Goal: Task Accomplishment & Management: Complete application form

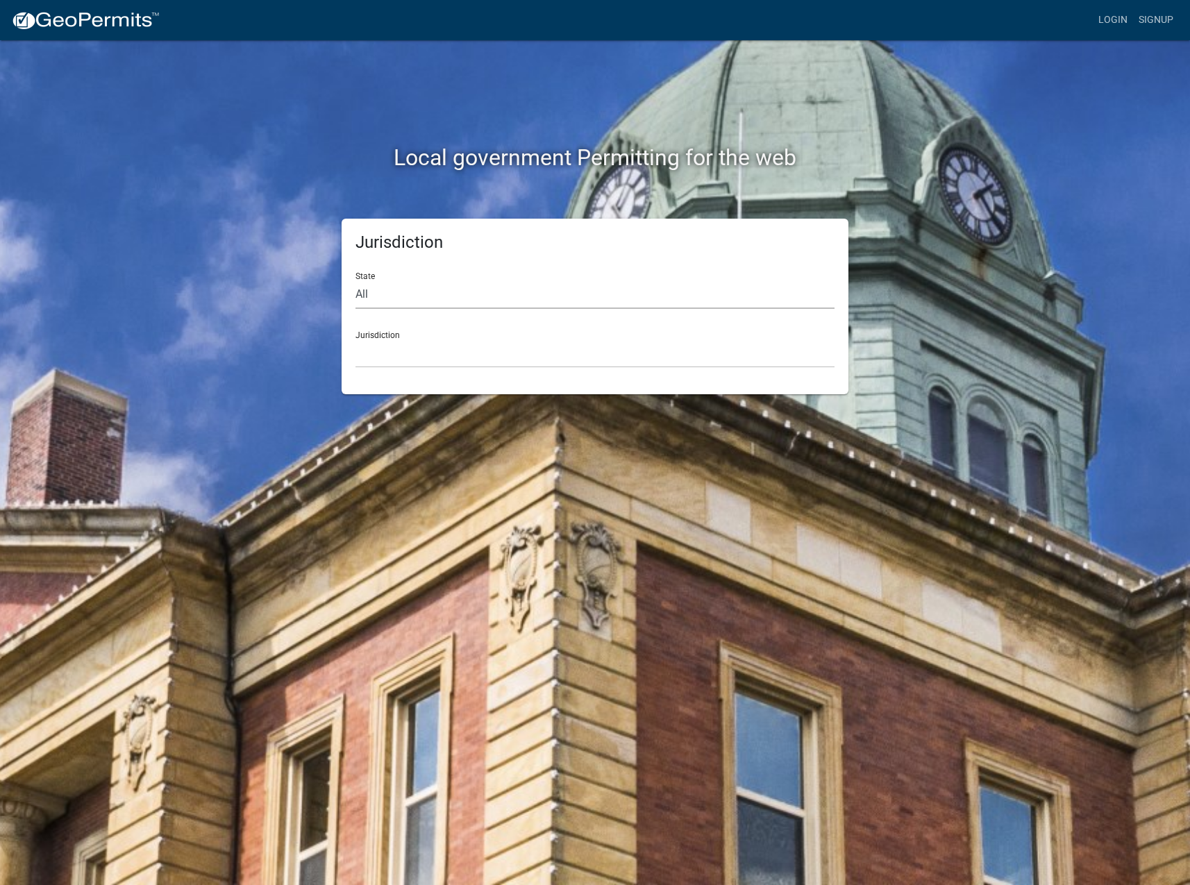
drag, startPoint x: 364, startPoint y: 295, endPoint x: 368, endPoint y: 310, distance: 15.0
click at [364, 295] on select "All Colorado Georgia Indiana Iowa Kansas Minnesota Ohio South Carolina Wisconsin" at bounding box center [594, 294] width 479 height 28
select select "Indiana"
click at [355, 280] on select "All Colorado Georgia Indiana Iowa Kansas Minnesota Ohio South Carolina Wisconsin" at bounding box center [594, 294] width 479 height 28
click at [380, 344] on select "City of Charlestown, Indiana City of Jeffersonville, Indiana City of Logansport…" at bounding box center [594, 353] width 479 height 28
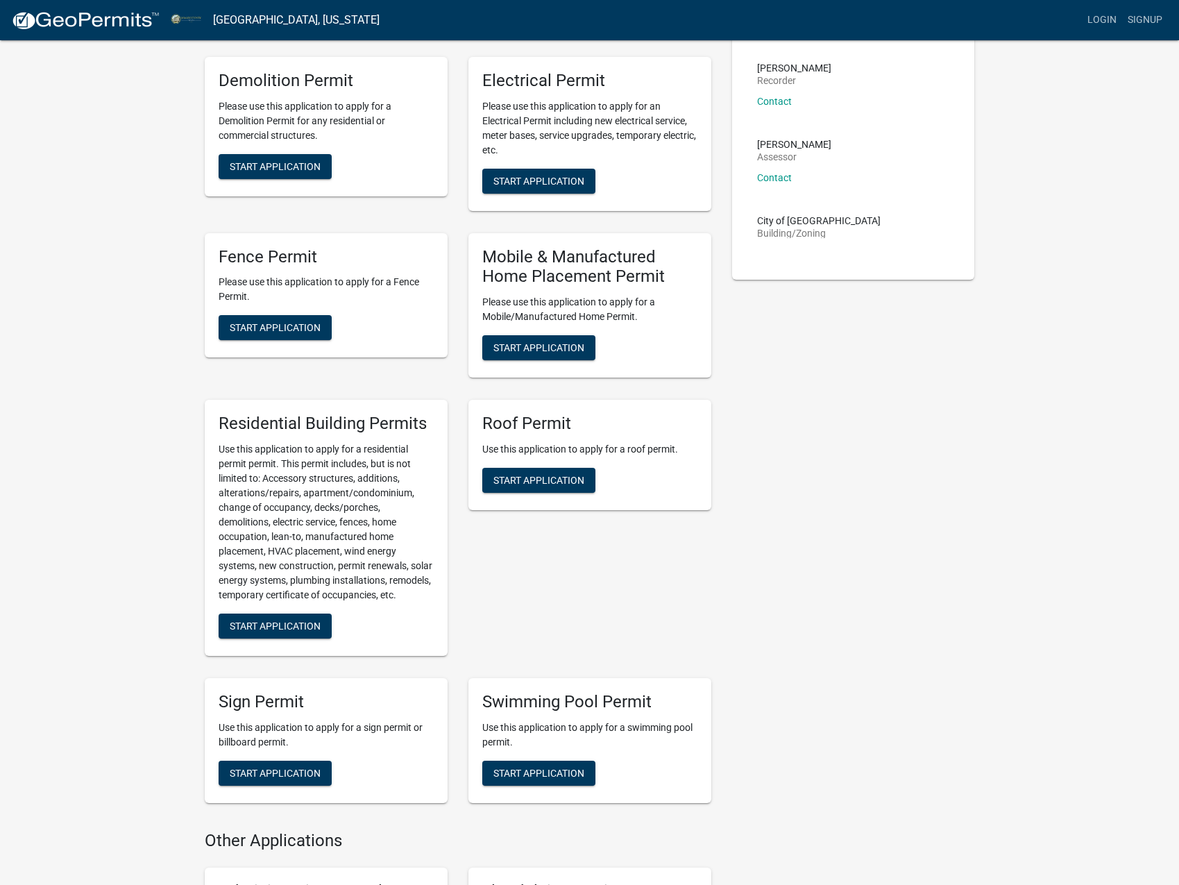
scroll to position [763, 0]
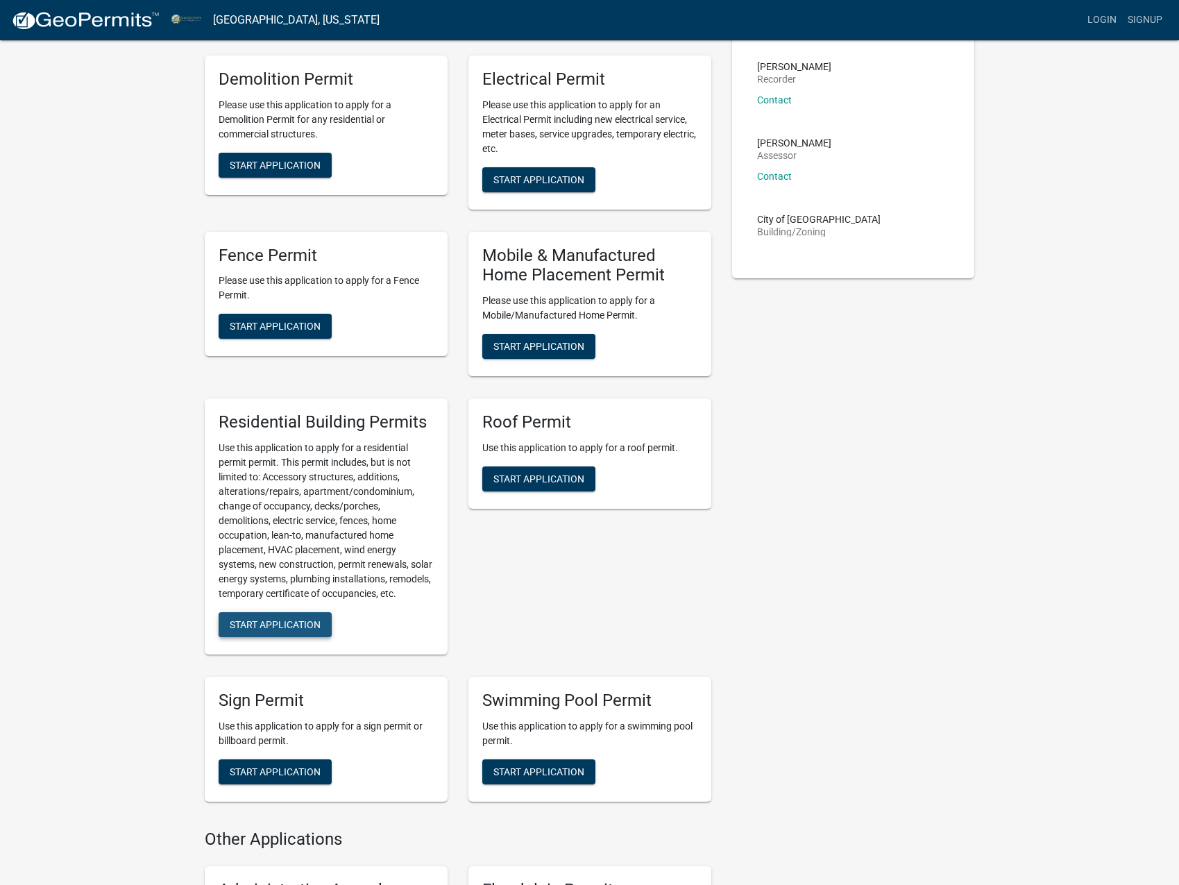
click at [260, 630] on span "Start Application" at bounding box center [275, 623] width 91 height 11
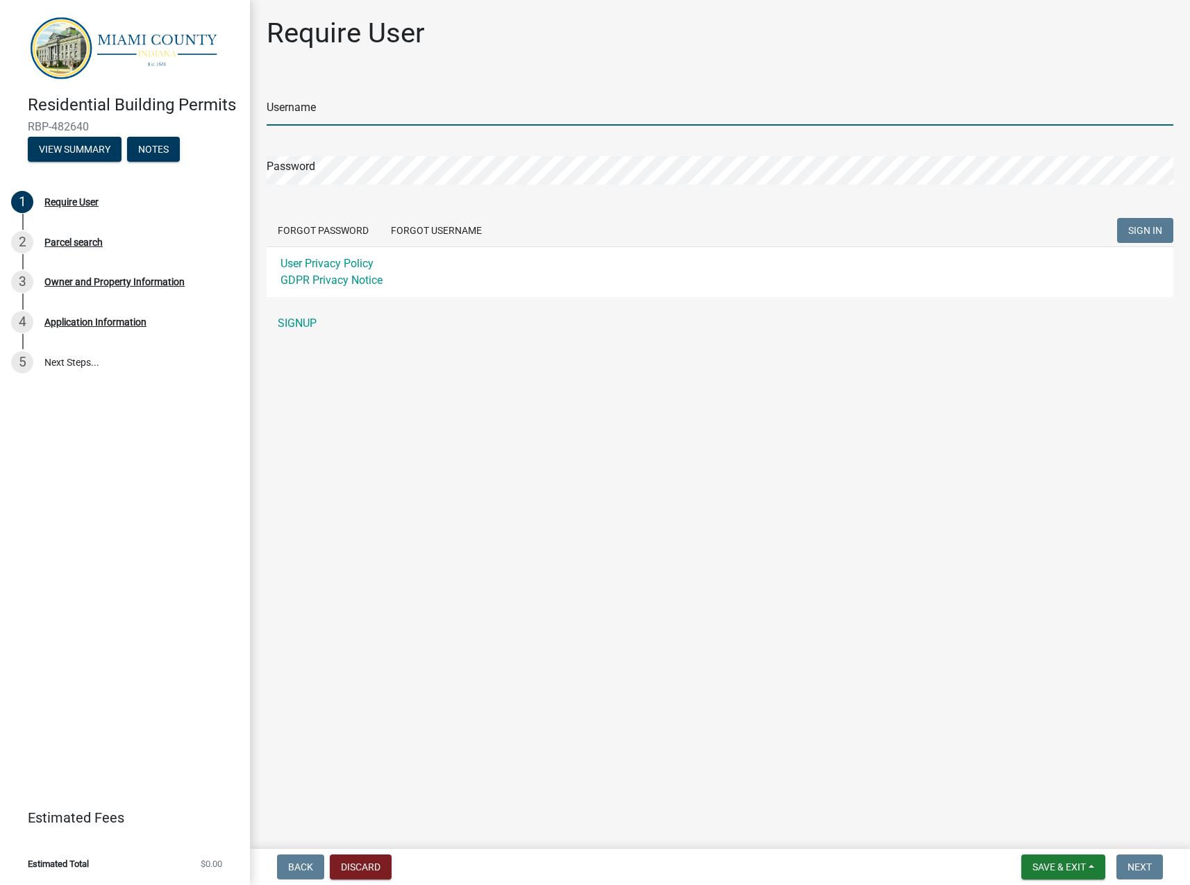
drag, startPoint x: 391, startPoint y: 107, endPoint x: 384, endPoint y: 101, distance: 9.4
click at [391, 107] on input "Username" at bounding box center [720, 111] width 906 height 28
type input "Sprmom81@gmail.com"
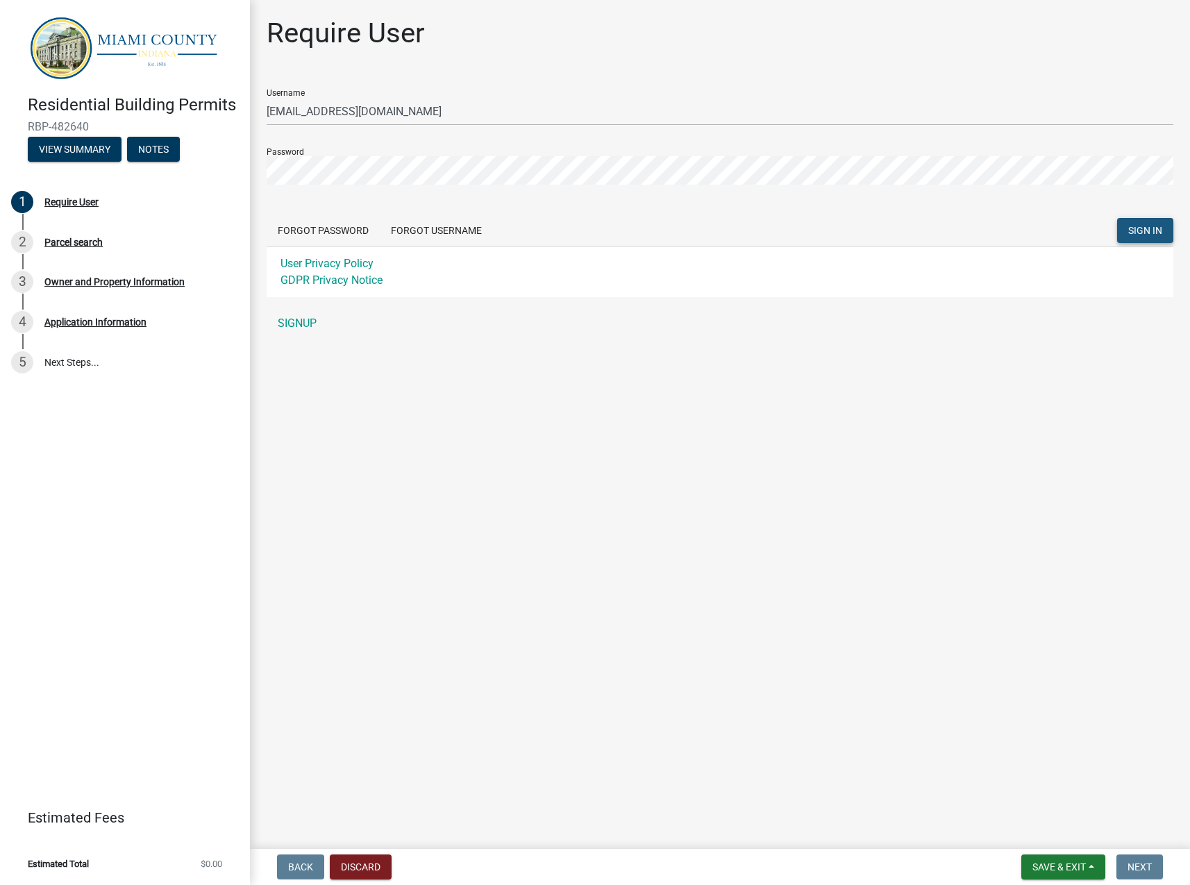
click at [1131, 229] on span "SIGN IN" at bounding box center [1145, 230] width 34 height 11
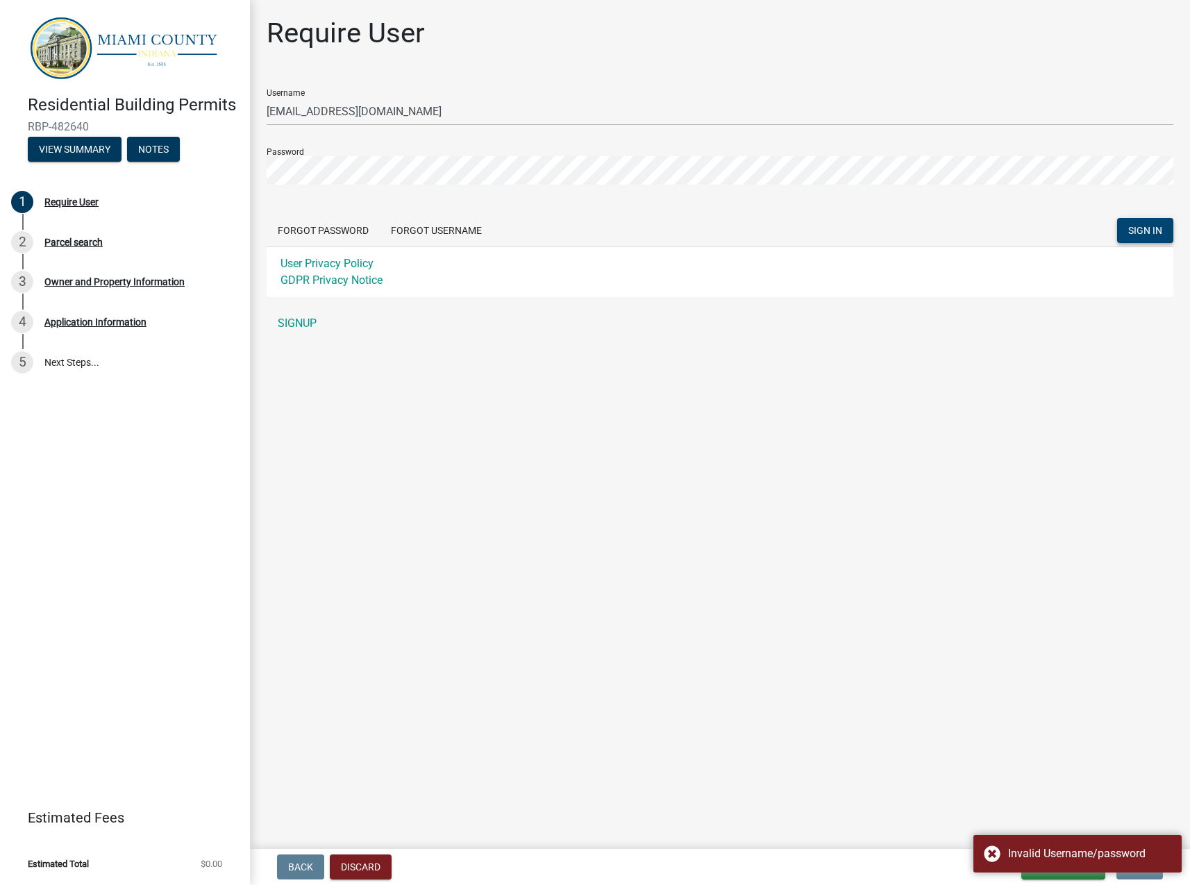
drag, startPoint x: 1049, startPoint y: 724, endPoint x: 1002, endPoint y: 721, distance: 48.0
click at [1049, 725] on main "Require User Username Sprmom81@gmail.com Password Forgot Password Forgot Userna…" at bounding box center [720, 421] width 940 height 843
drag, startPoint x: 630, startPoint y: 709, endPoint x: 631, endPoint y: 696, distance: 12.5
click at [631, 696] on main "Require User Username Sprmom81@gmail.com Password Forgot Password Forgot Userna…" at bounding box center [720, 421] width 940 height 843
click at [305, 322] on link "SIGNUP" at bounding box center [720, 324] width 906 height 28
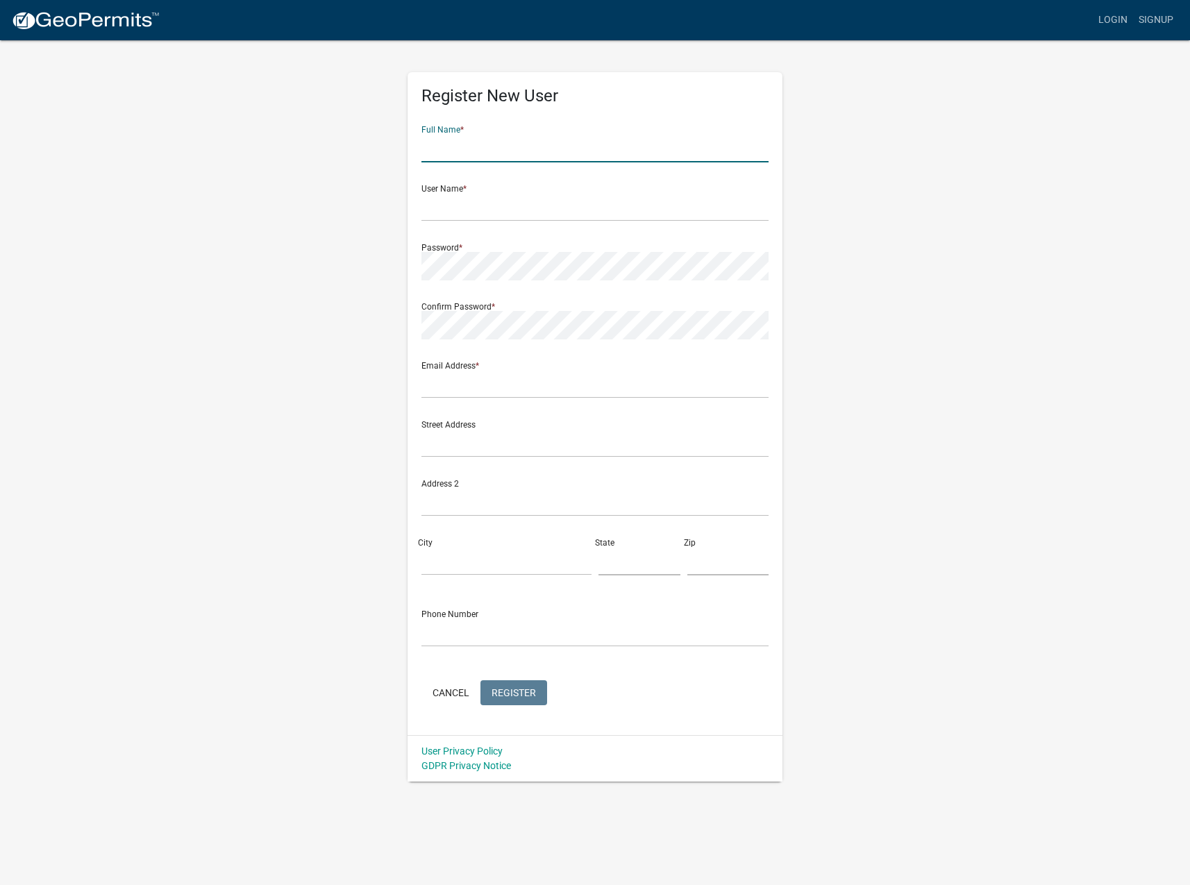
click at [441, 155] on input "text" at bounding box center [594, 148] width 347 height 28
type input "Rachel Ann Clark"
type input "Sprmom81@gmail.com"
type input "3932 E 12th St.,"
type input "Indianapolis, IN 46201-2342"
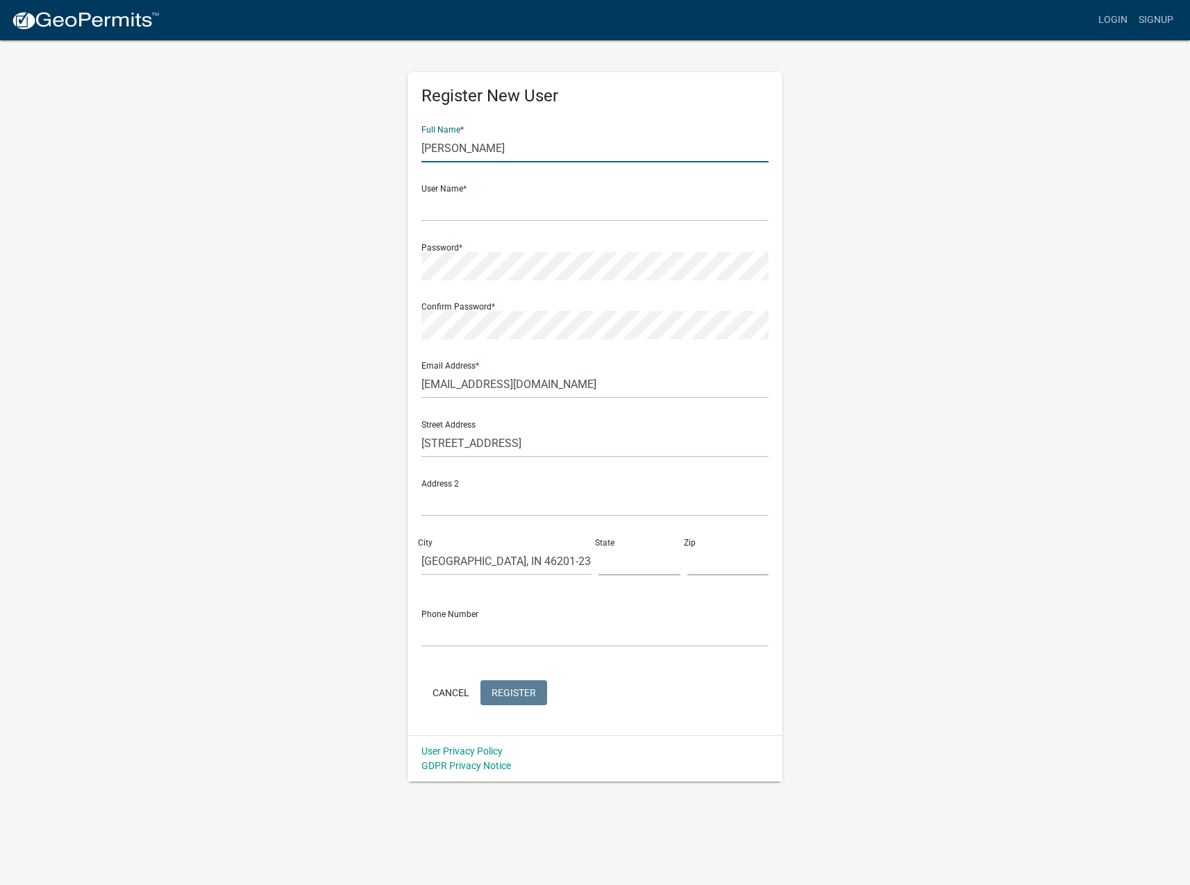
type input "IN"
type input "46201"
type input "3172295048"
click at [478, 209] on input "text" at bounding box center [594, 207] width 347 height 28
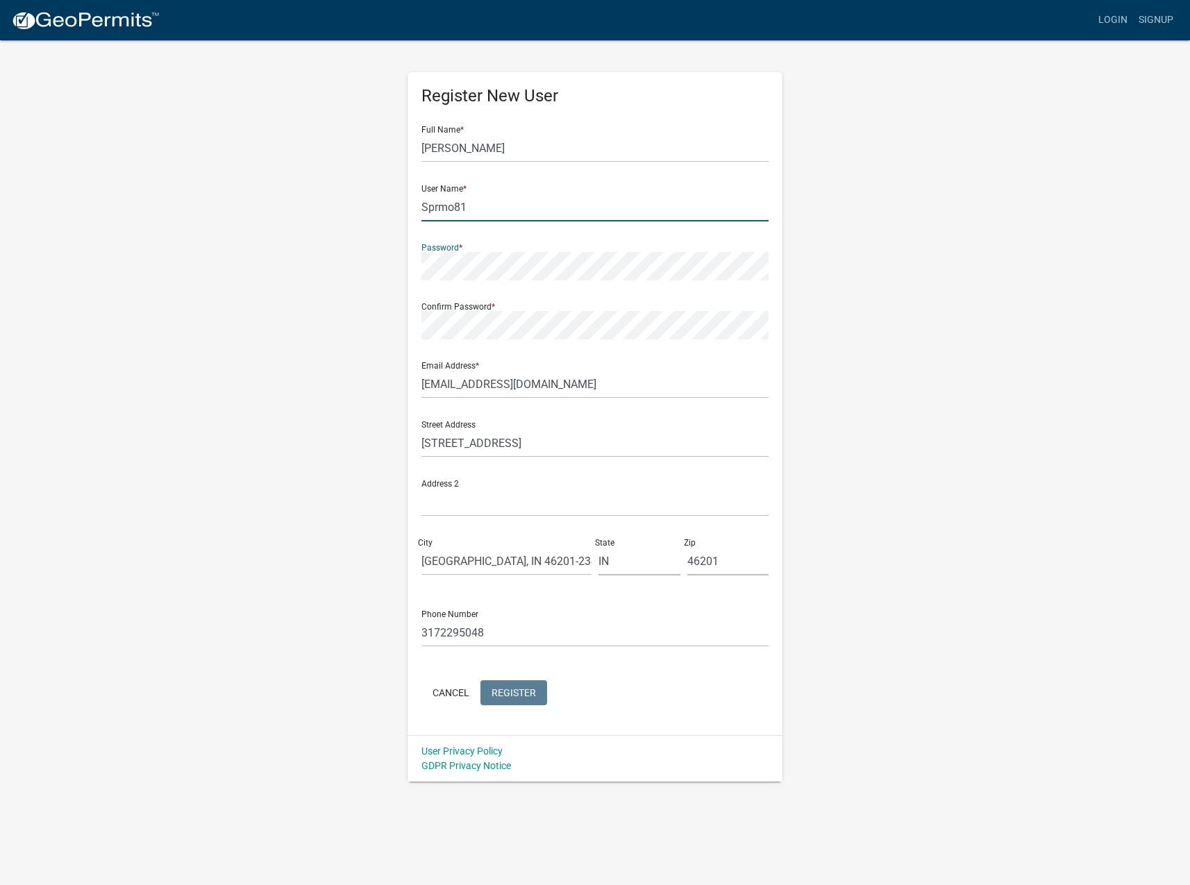
drag, startPoint x: 455, startPoint y: 212, endPoint x: 532, endPoint y: 238, distance: 81.4
click at [455, 212] on input "Sprmo81" at bounding box center [594, 207] width 347 height 28
type input "Sprmom81"
click at [522, 689] on span "Register" at bounding box center [513, 691] width 44 height 11
click at [457, 689] on button "Cancel" at bounding box center [450, 692] width 59 height 25
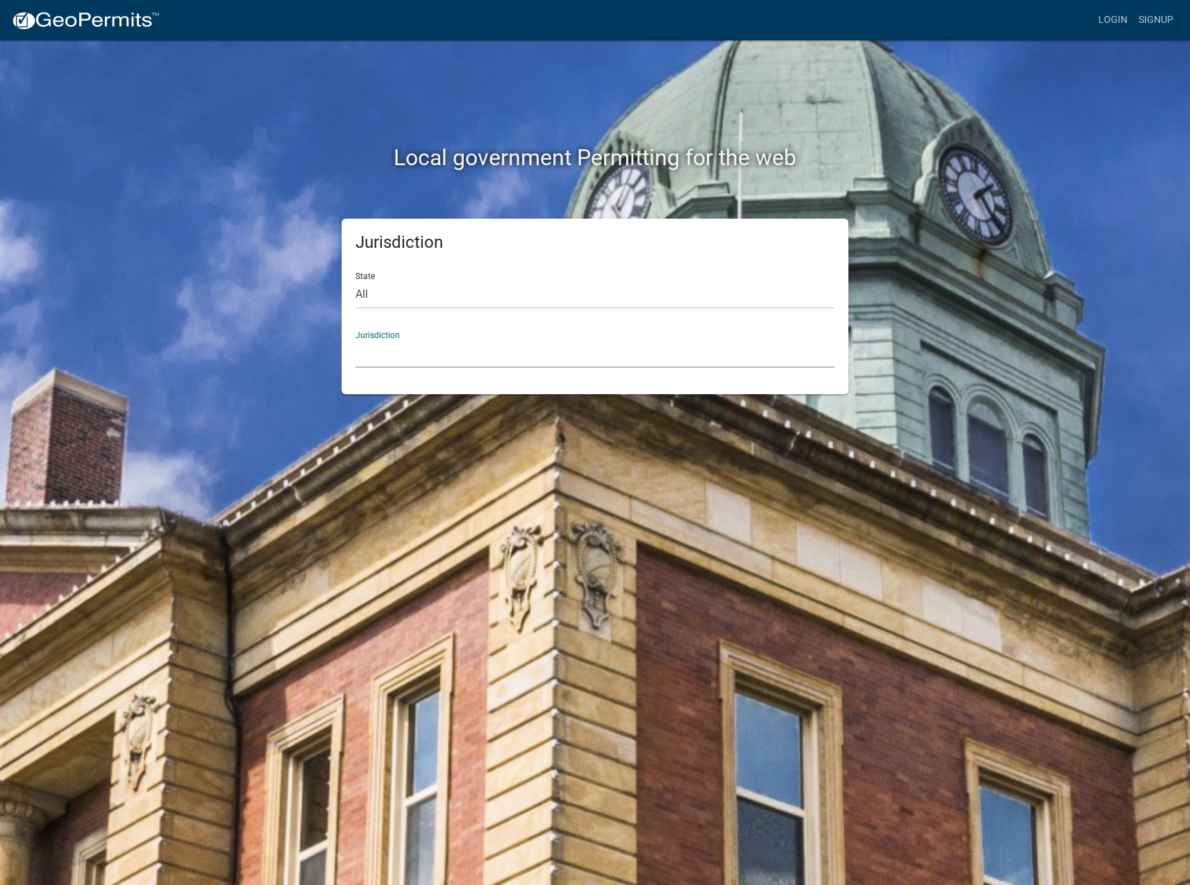
click at [391, 354] on select "Custer County, Colorado Carroll County, Georgia Cook County, Georgia Crawford C…" at bounding box center [594, 353] width 479 height 28
click at [379, 292] on select "All Colorado Georgia Indiana Iowa Kansas Minnesota Ohio South Carolina Wisconsin" at bounding box center [594, 294] width 479 height 28
select select "Indiana"
click at [355, 280] on select "All Colorado Georgia Indiana Iowa Kansas Minnesota Ohio South Carolina Wisconsin" at bounding box center [594, 294] width 479 height 28
click at [384, 348] on select "City of Charlestown, Indiana City of Jeffersonville, Indiana City of Logansport…" at bounding box center [594, 353] width 479 height 28
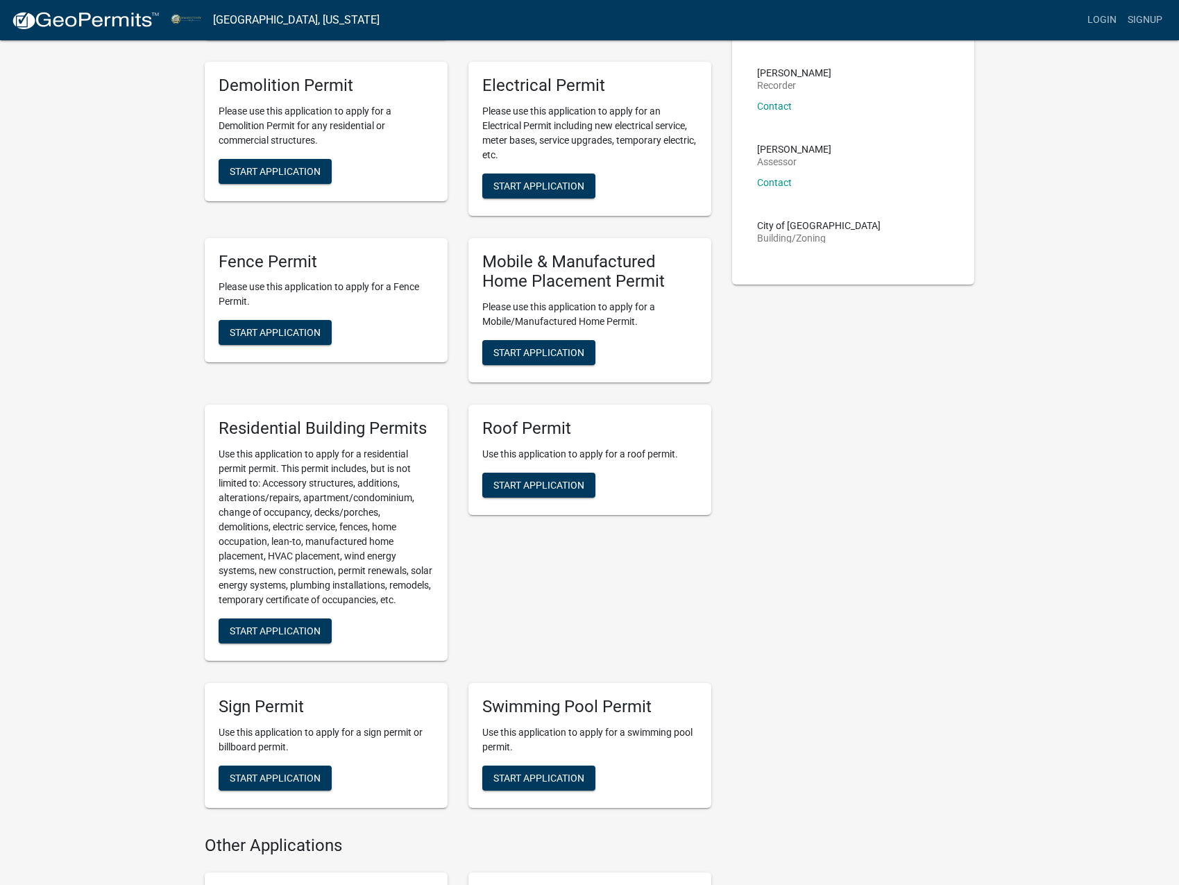
scroll to position [763, 0]
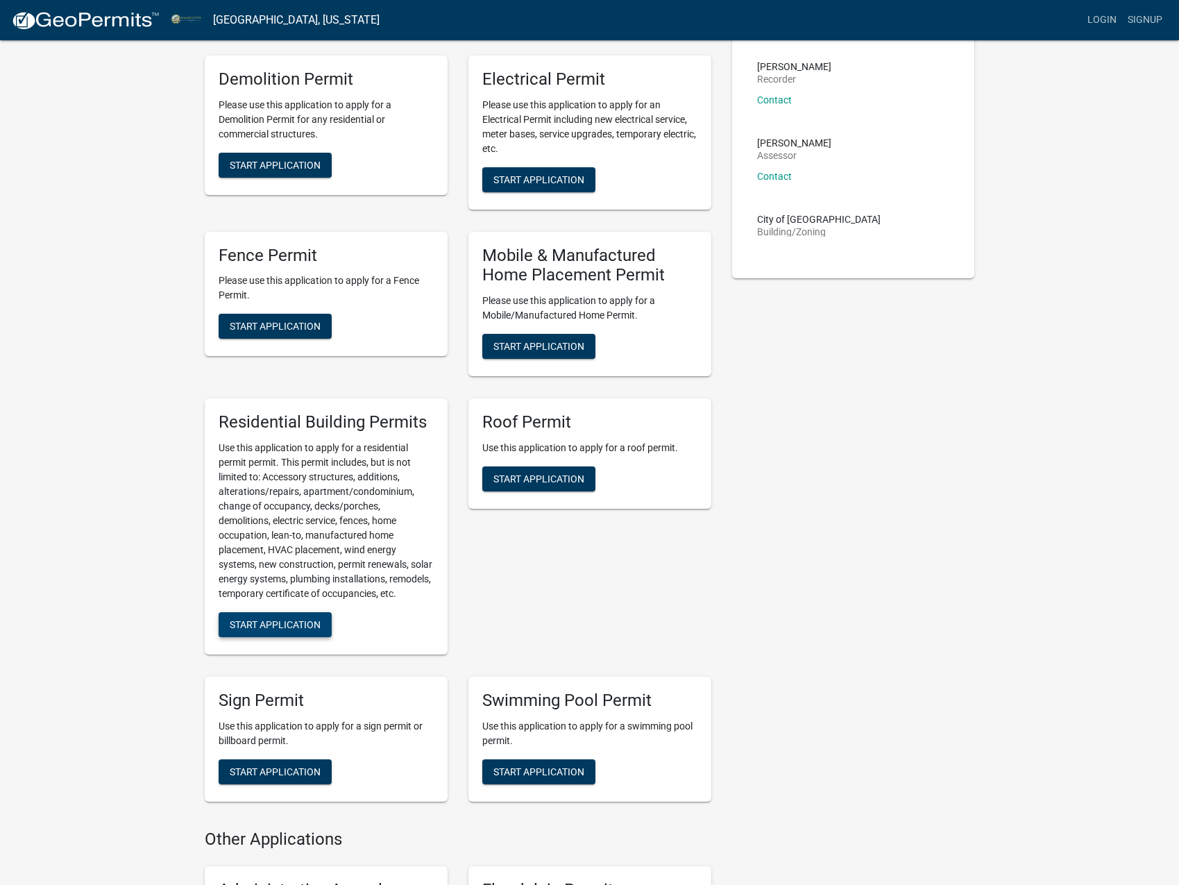
click at [271, 630] on span "Start Application" at bounding box center [275, 623] width 91 height 11
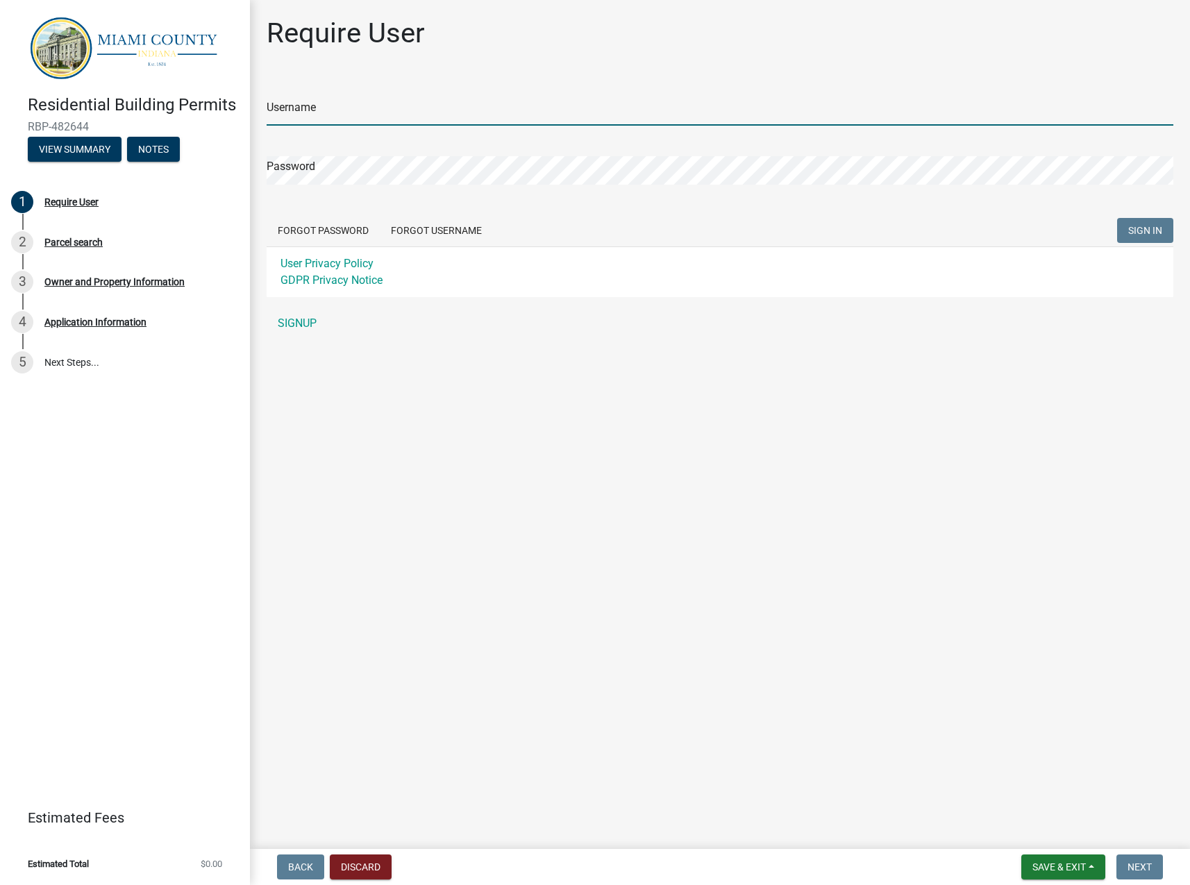
click at [320, 115] on input "Username" at bounding box center [720, 111] width 906 height 28
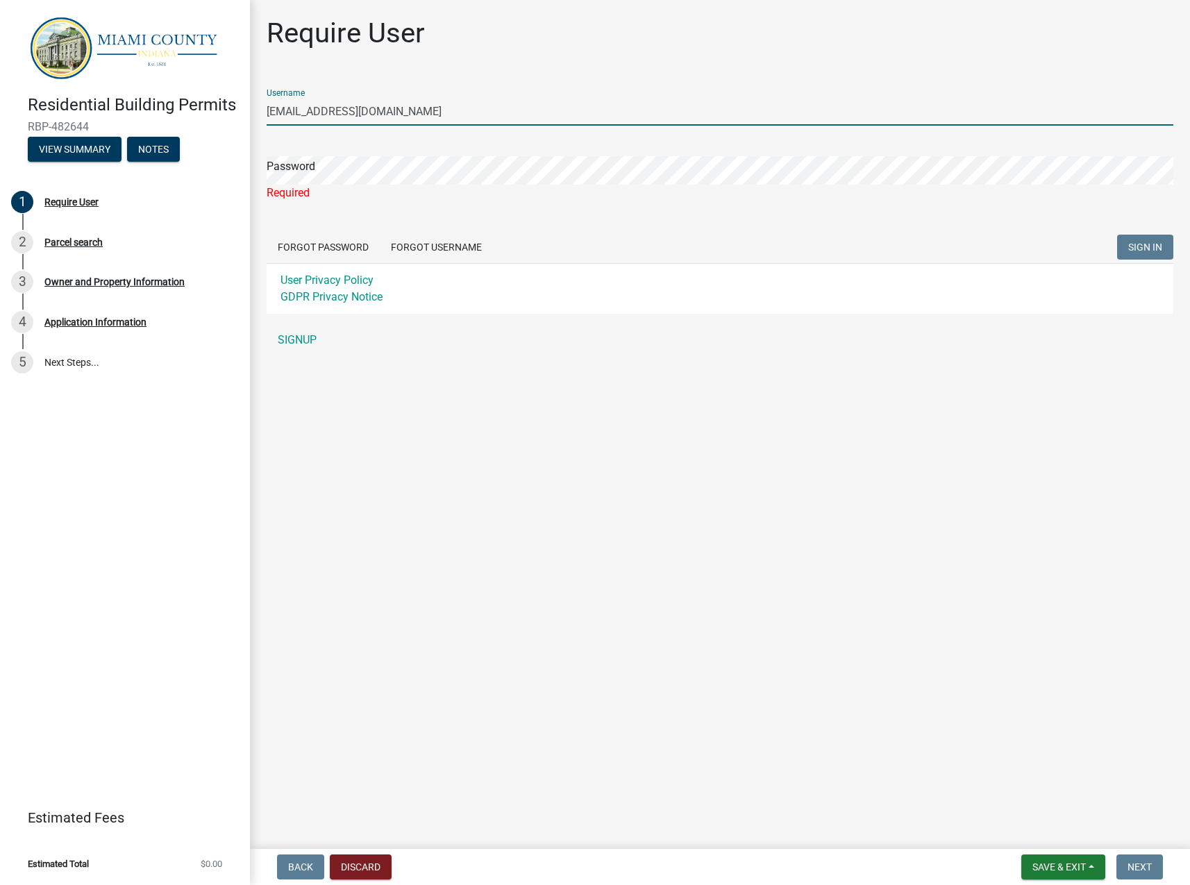
click at [391, 110] on input "Sprmom81@gmail.com" at bounding box center [720, 111] width 906 height 28
type input "Sprmom81"
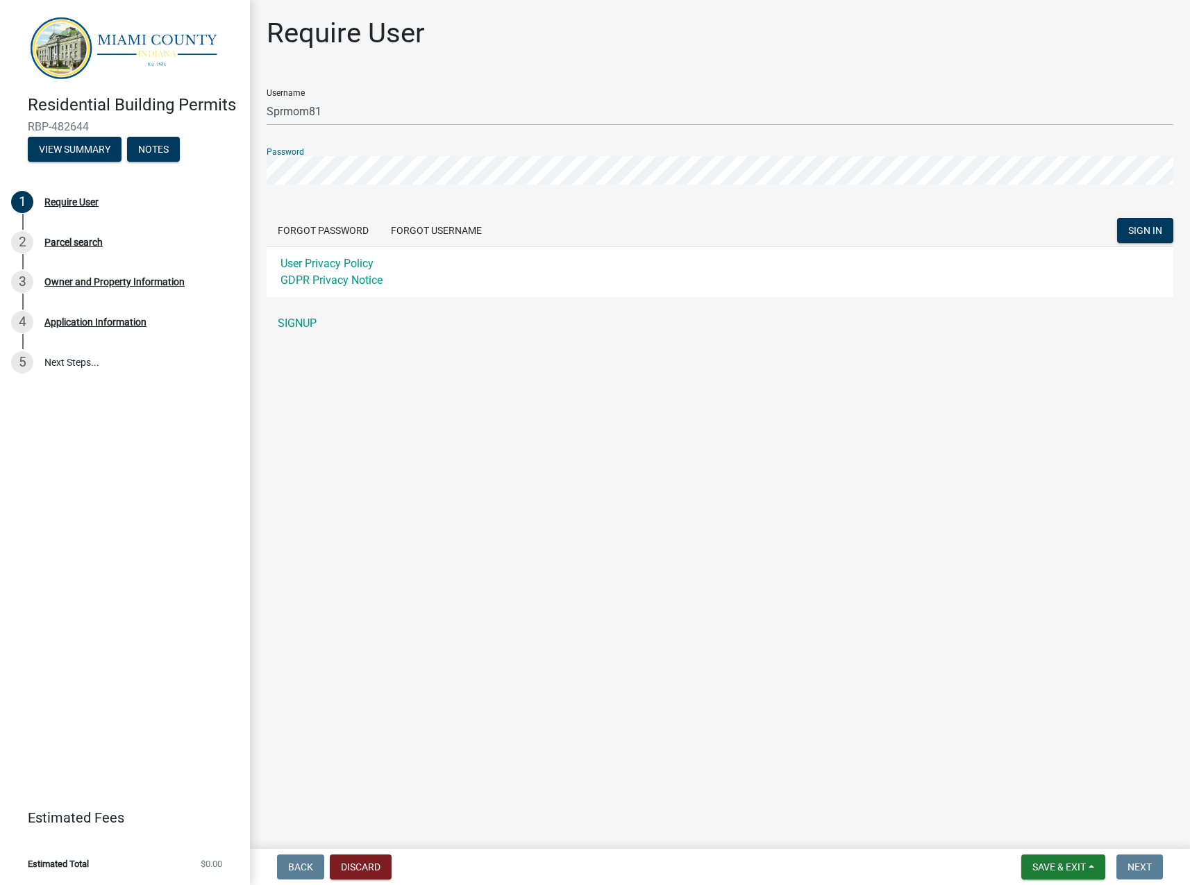
click at [1117, 218] on button "SIGN IN" at bounding box center [1145, 230] width 56 height 25
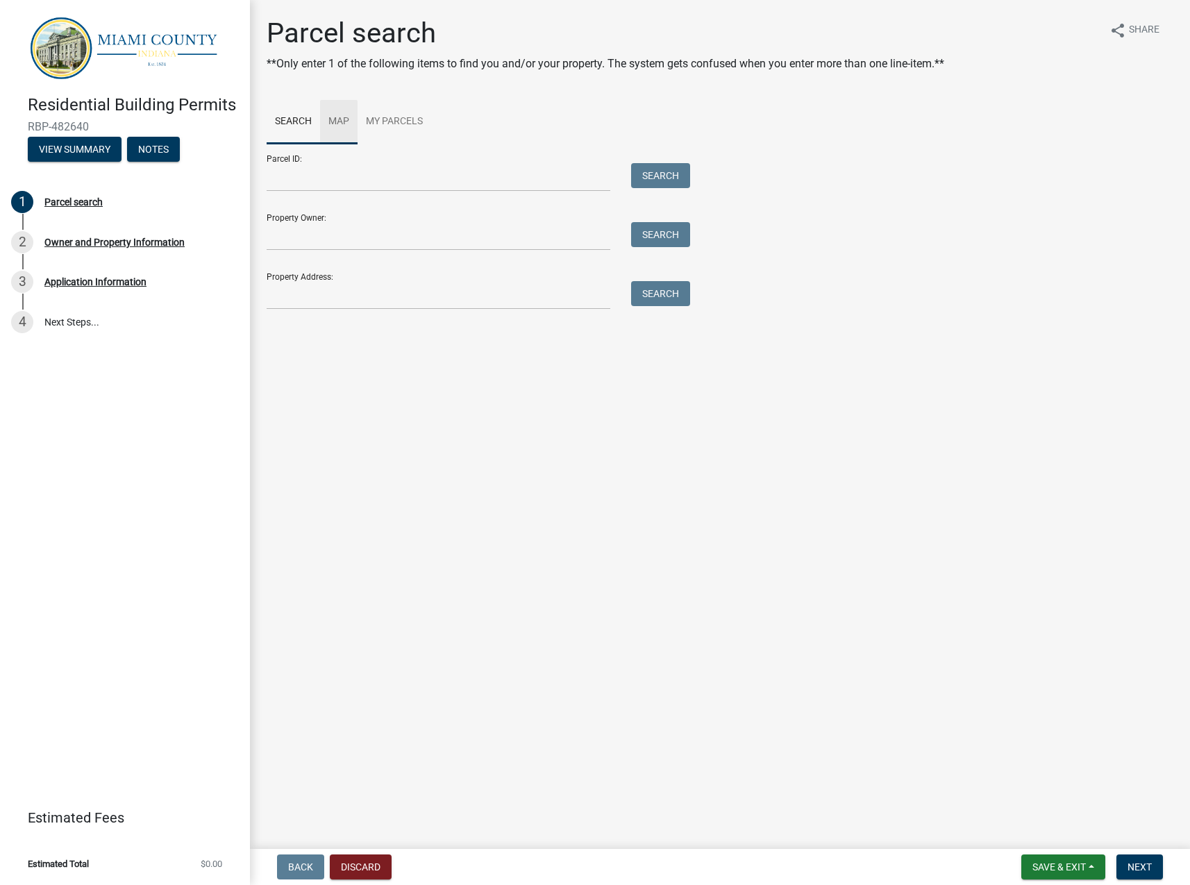
click at [343, 128] on link "Map" at bounding box center [338, 122] width 37 height 44
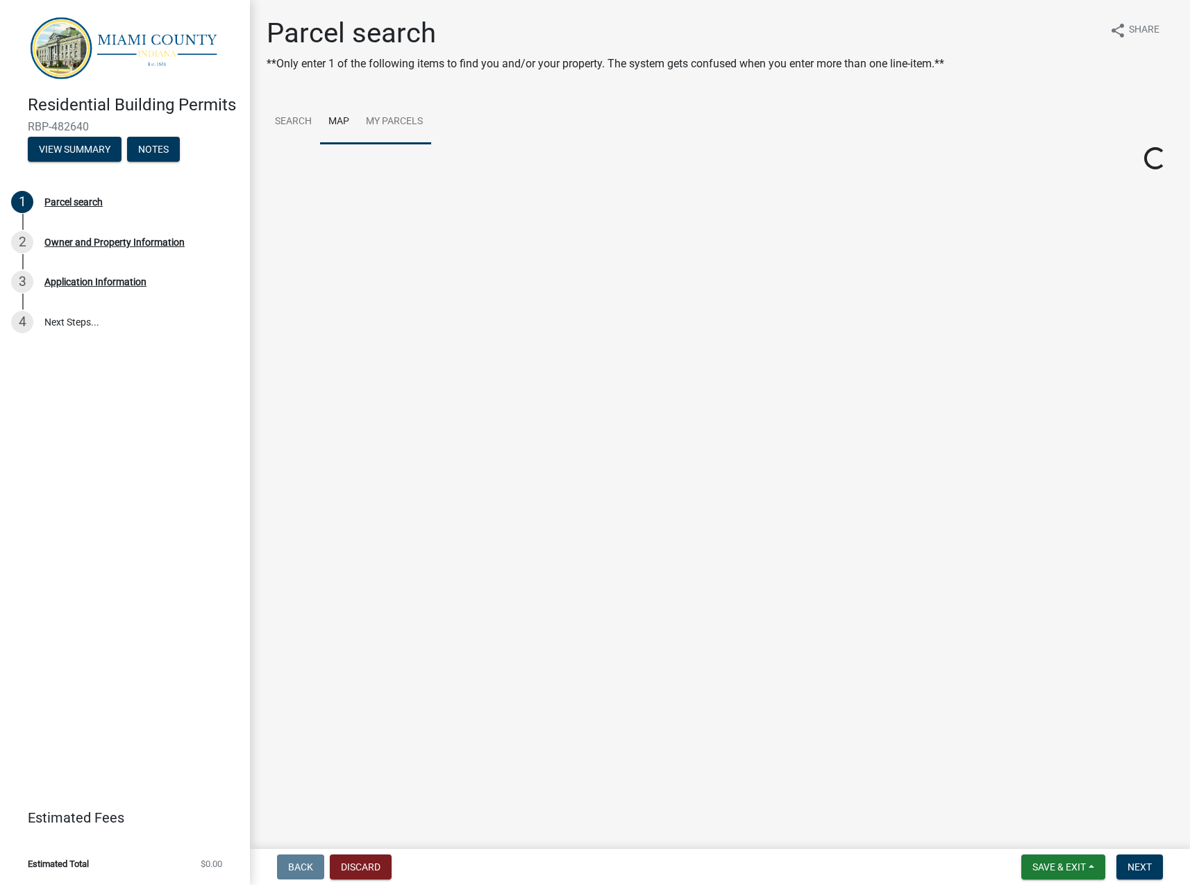
click at [376, 120] on link "My Parcels" at bounding box center [394, 122] width 74 height 44
click at [301, 194] on link "Select" at bounding box center [290, 193] width 30 height 13
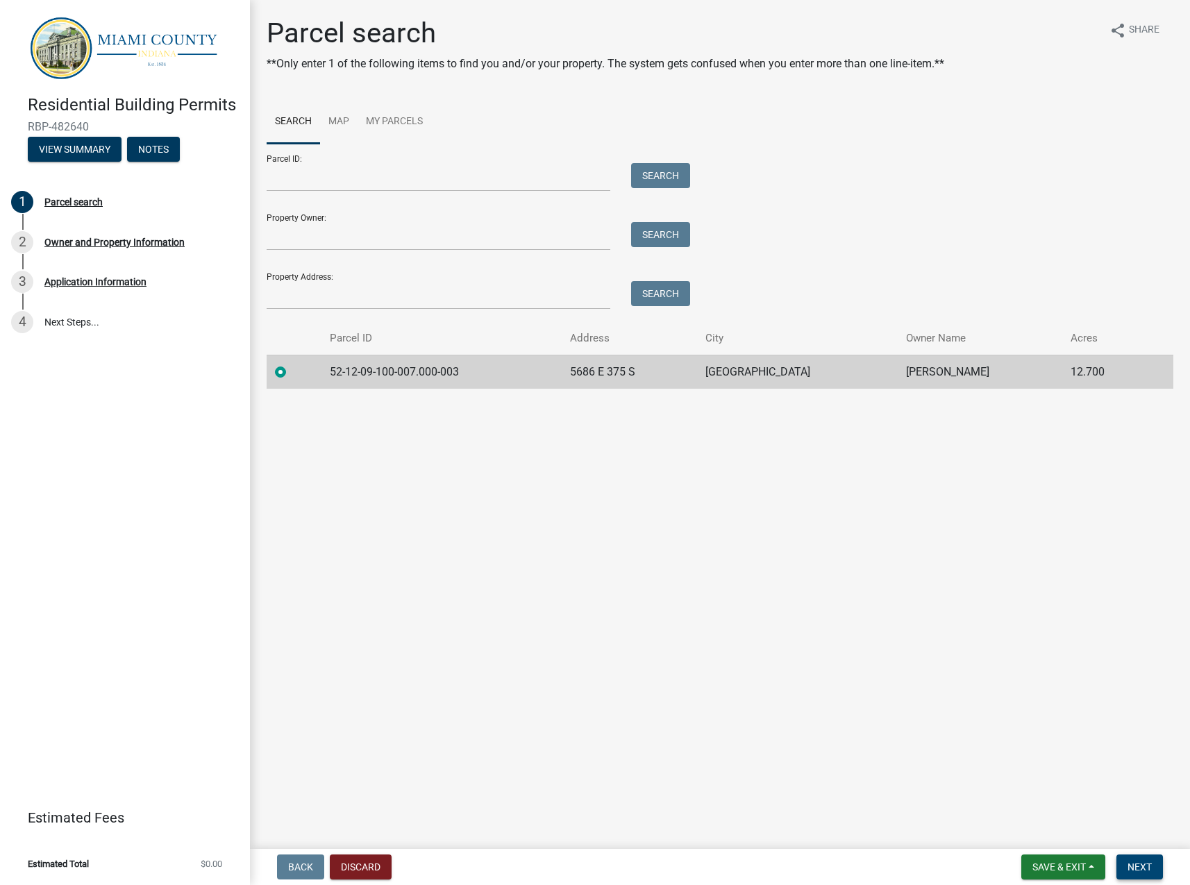
click at [1131, 869] on span "Next" at bounding box center [1139, 866] width 24 height 11
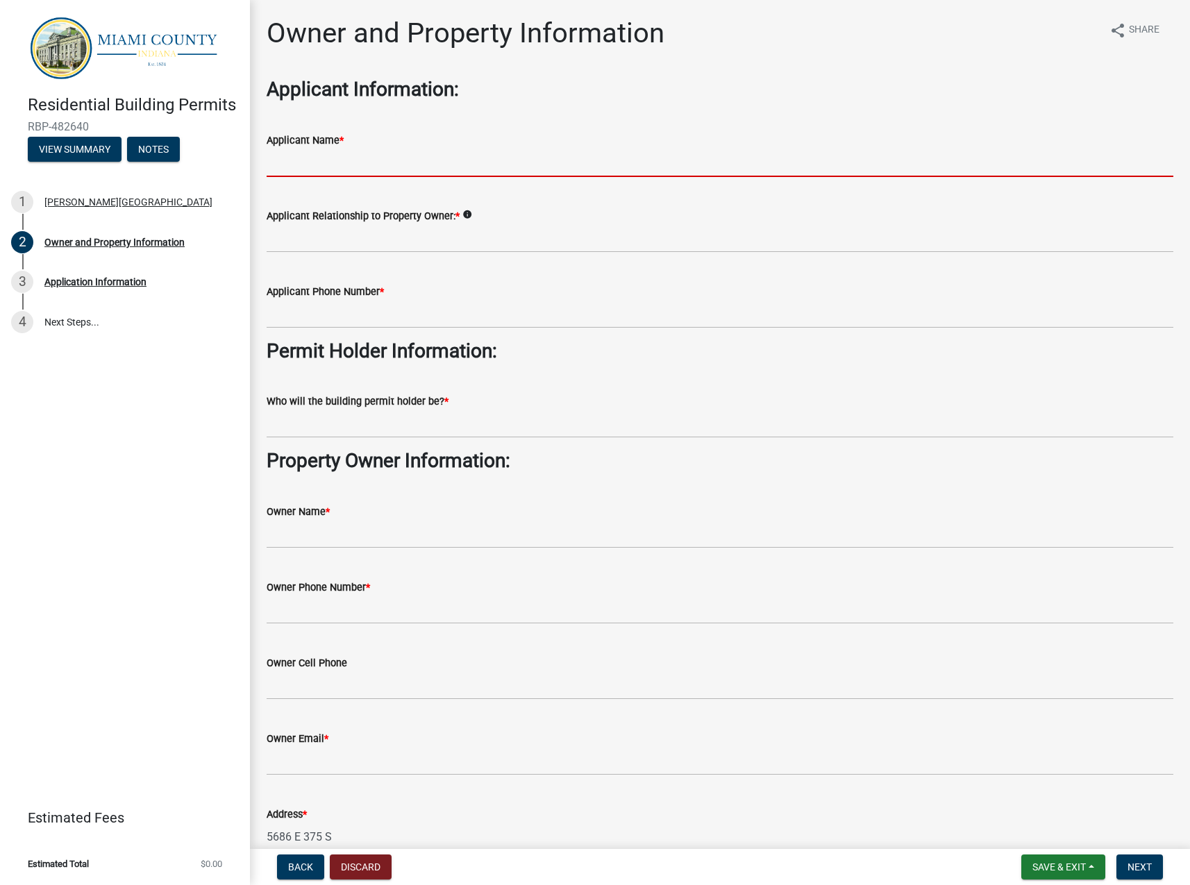
click at [403, 166] on input "Applicant Name *" at bounding box center [720, 163] width 906 height 28
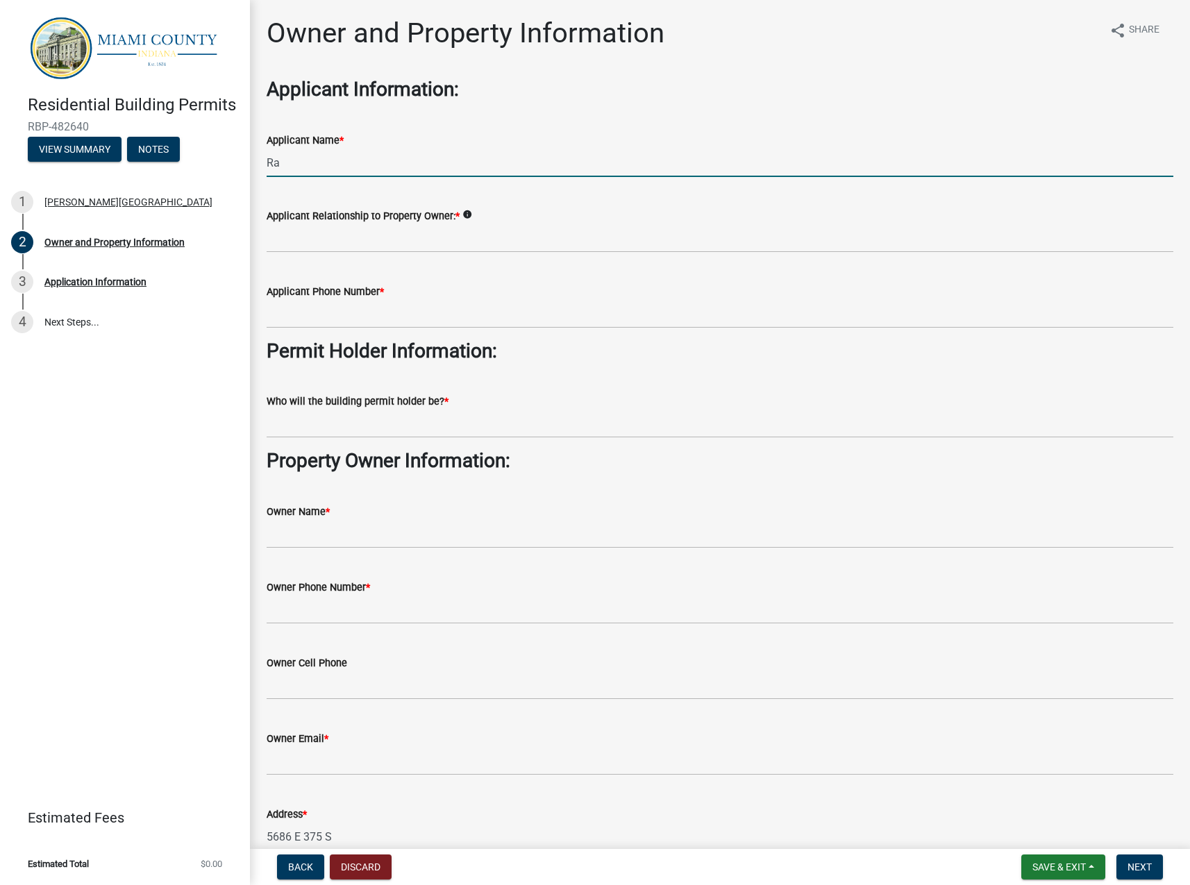
type input "R"
type input "[PERSON_NAME] & [PERSON_NAME]"
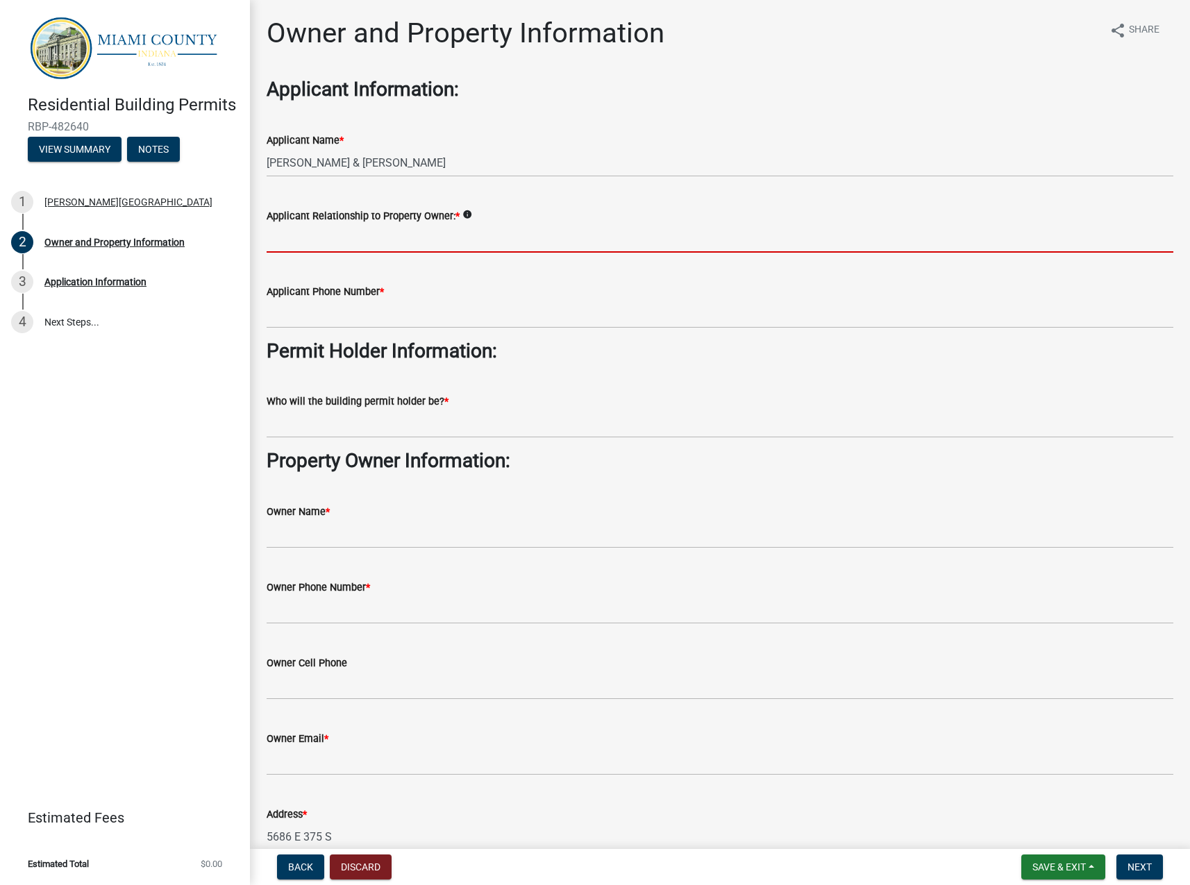
click at [466, 215] on icon "info" at bounding box center [467, 215] width 10 height 10
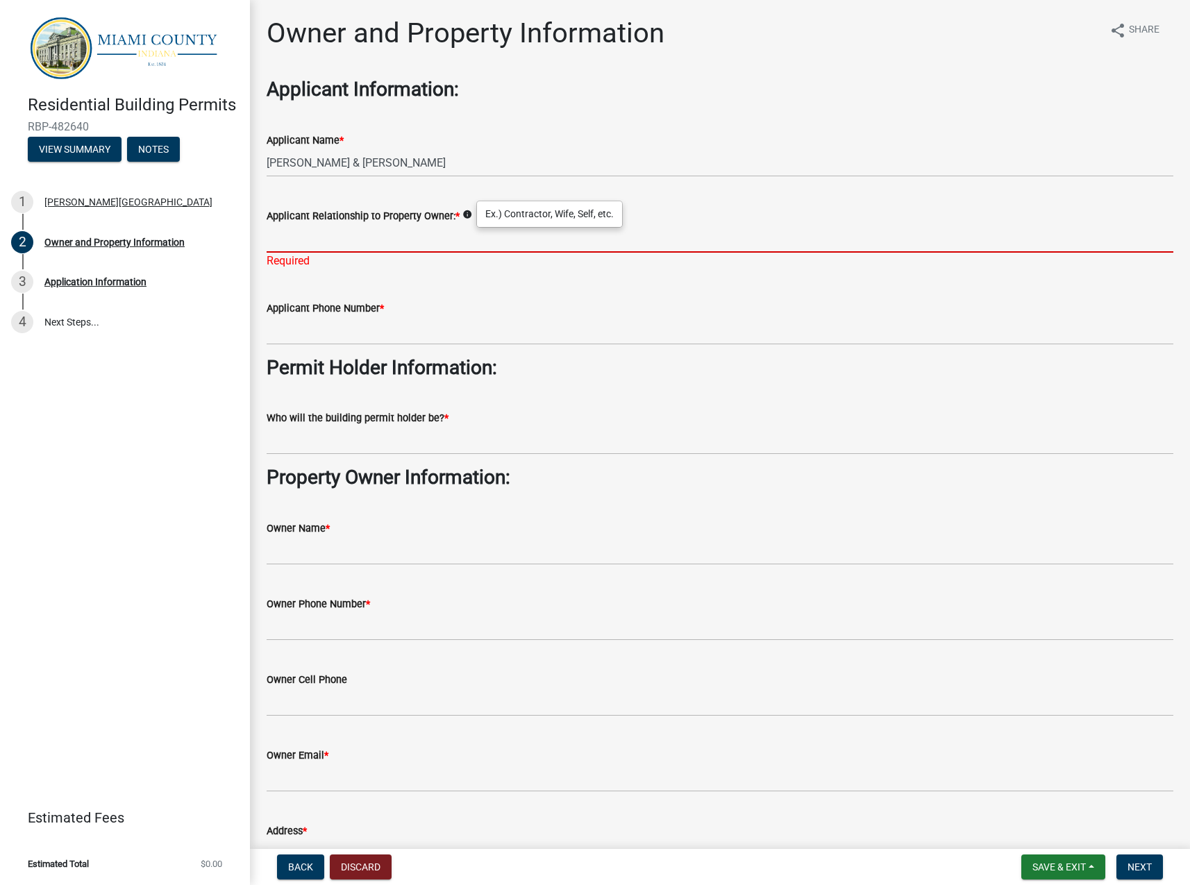
click at [453, 235] on input "Applicant Relationship to Property Owner: *" at bounding box center [720, 238] width 906 height 28
type input "Renter"
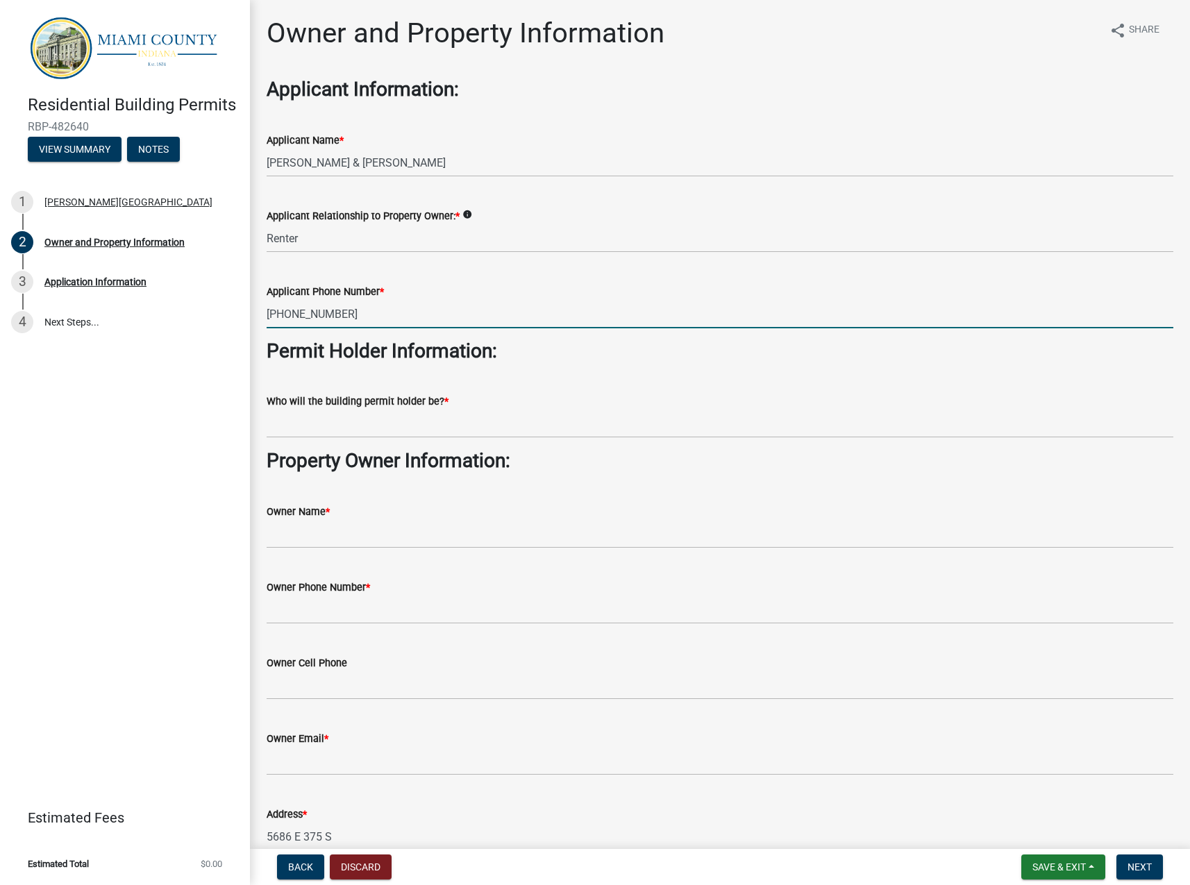
type input "[PHONE_NUMBER]"
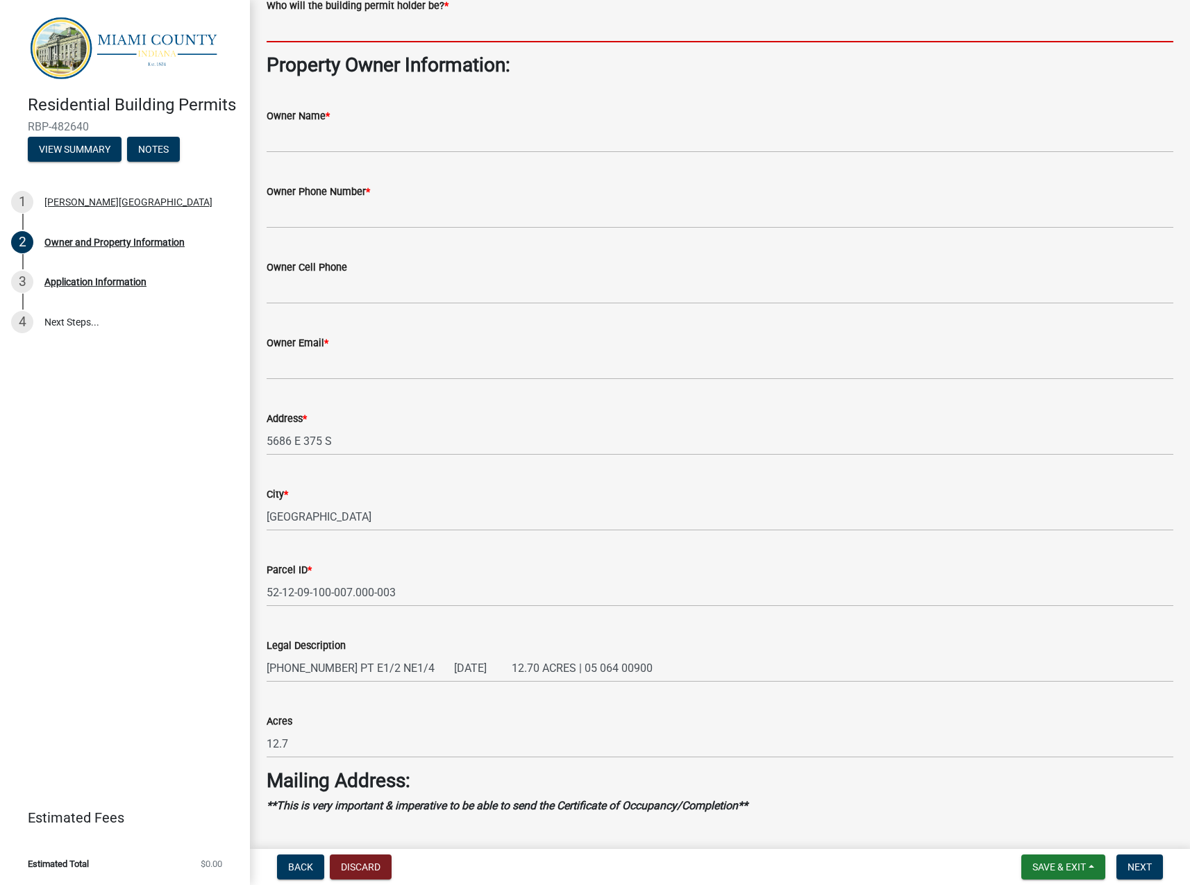
scroll to position [347, 0]
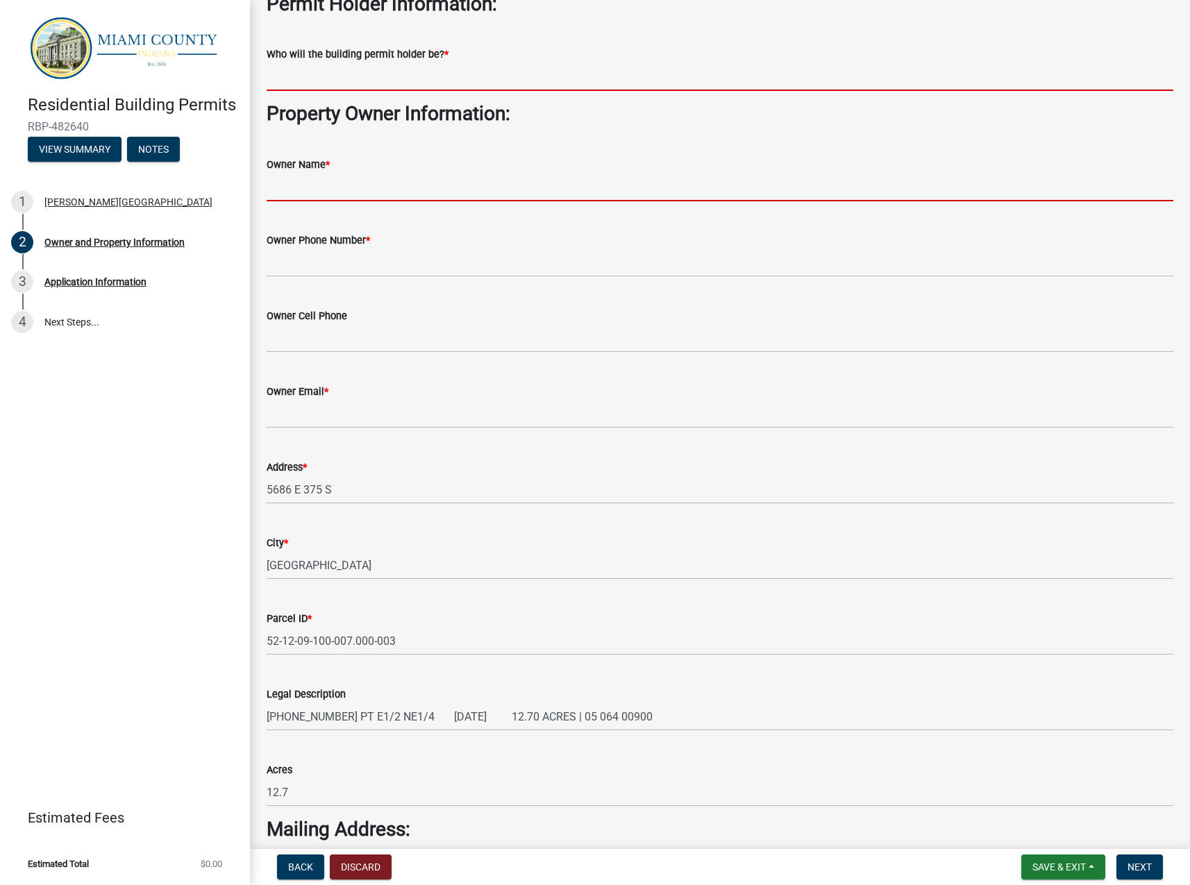
click at [351, 187] on form "Owner Name *" at bounding box center [720, 178] width 906 height 45
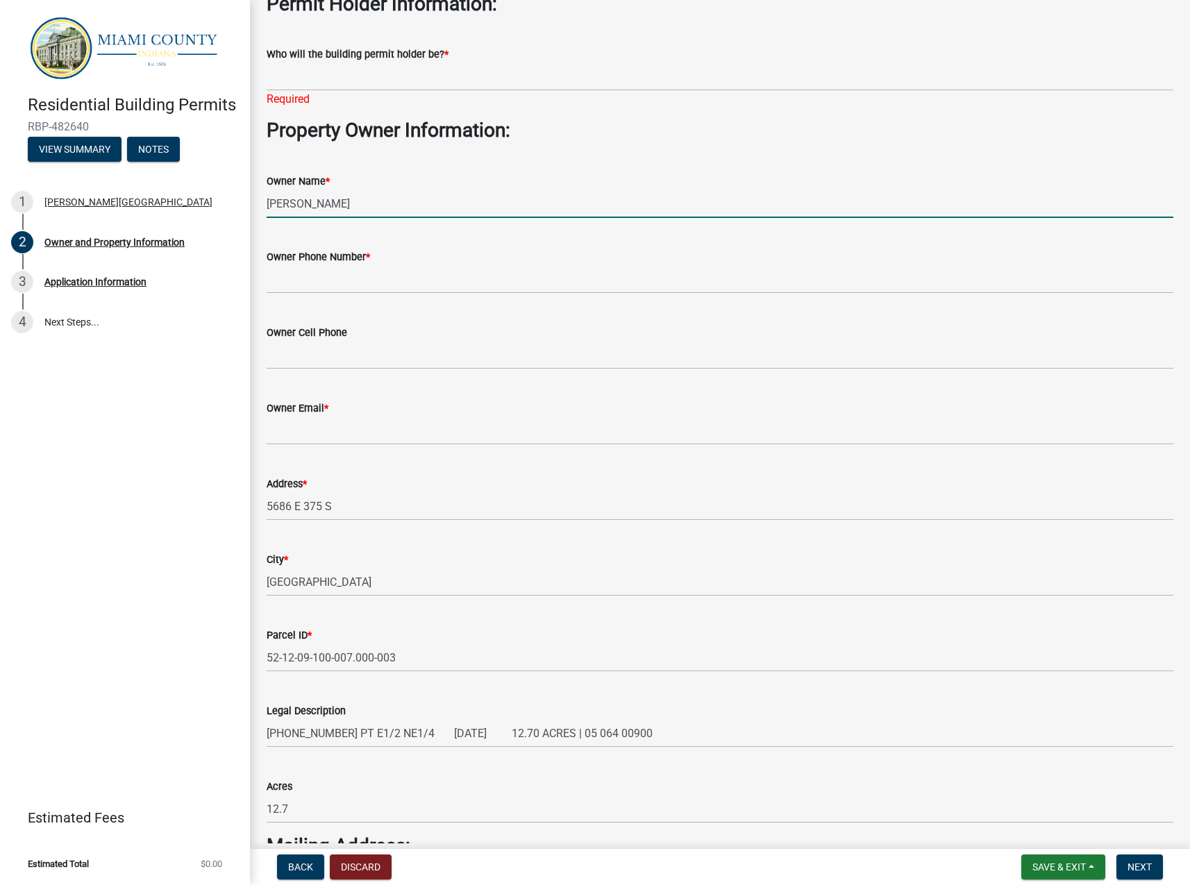
type input "[PERSON_NAME]"
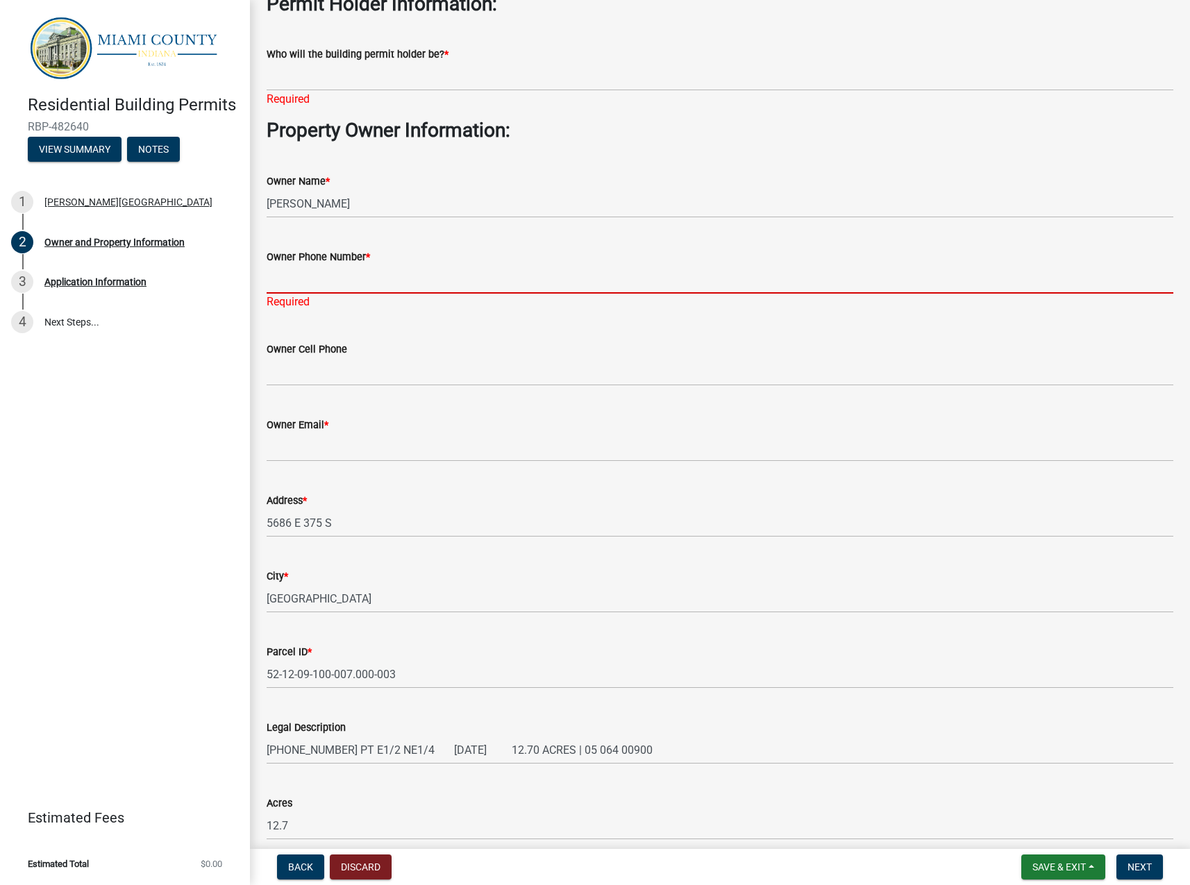
click at [355, 280] on input "Owner Phone Number *" at bounding box center [720, 279] width 906 height 28
type input "[PHONE_NUMBER]"
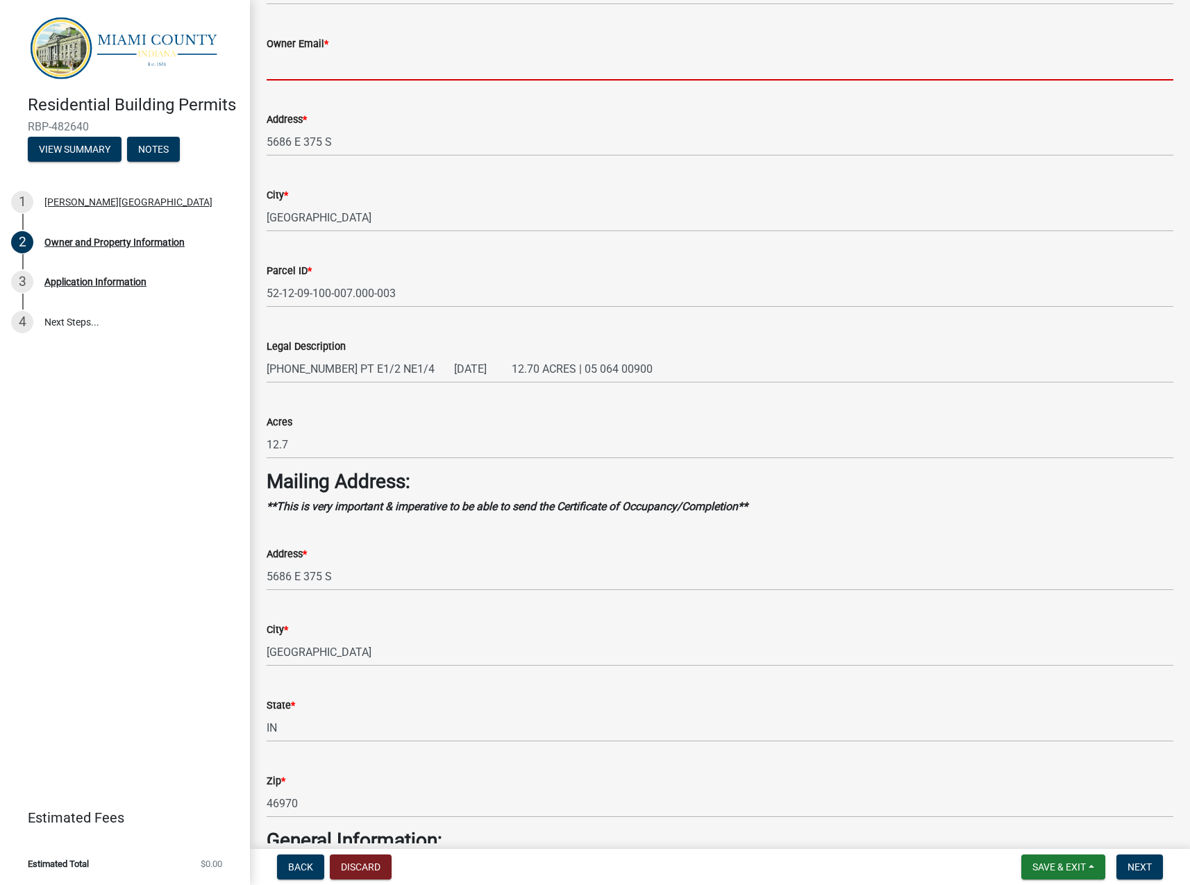
scroll to position [763, 0]
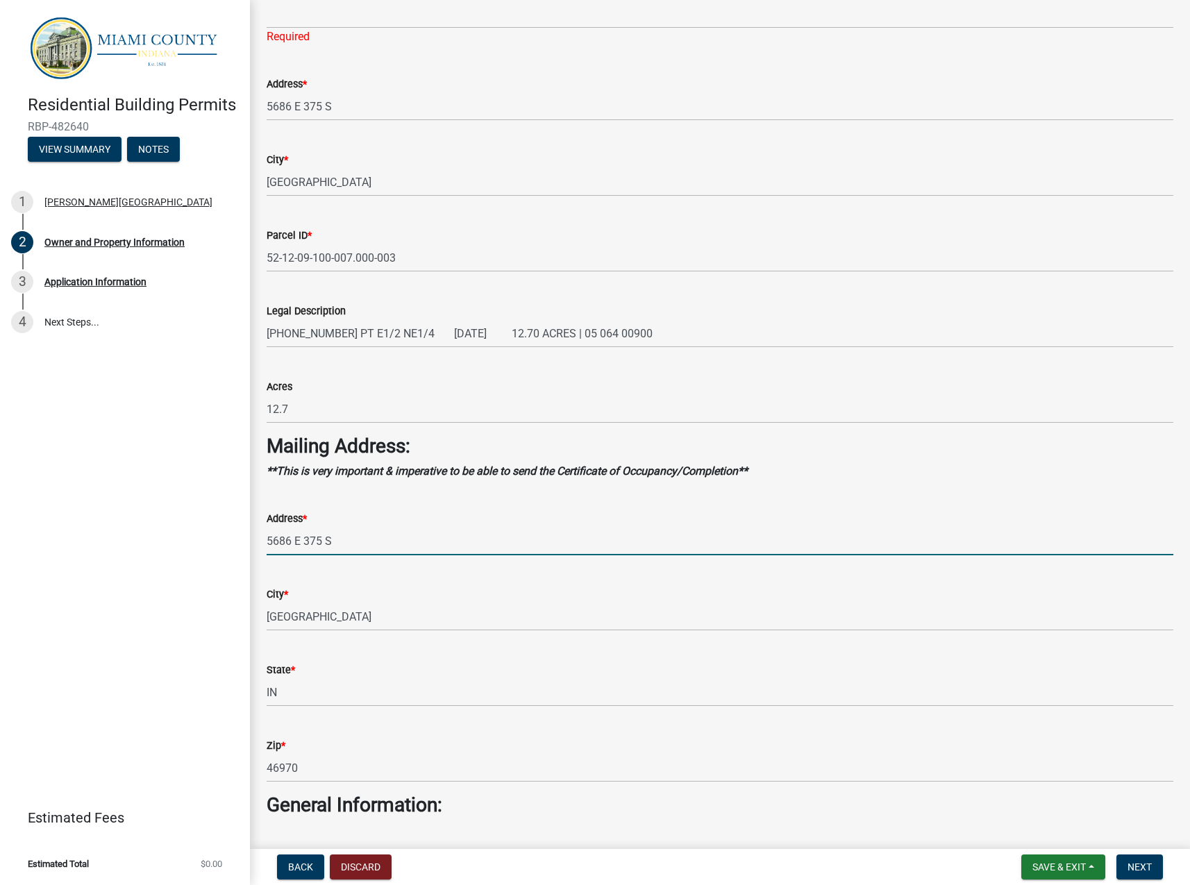
drag, startPoint x: 340, startPoint y: 522, endPoint x: 262, endPoint y: 518, distance: 77.8
click at [262, 518] on div "Address * [STREET_ADDRESS]" at bounding box center [719, 523] width 927 height 65
type input "[STREET_ADDRESS]"
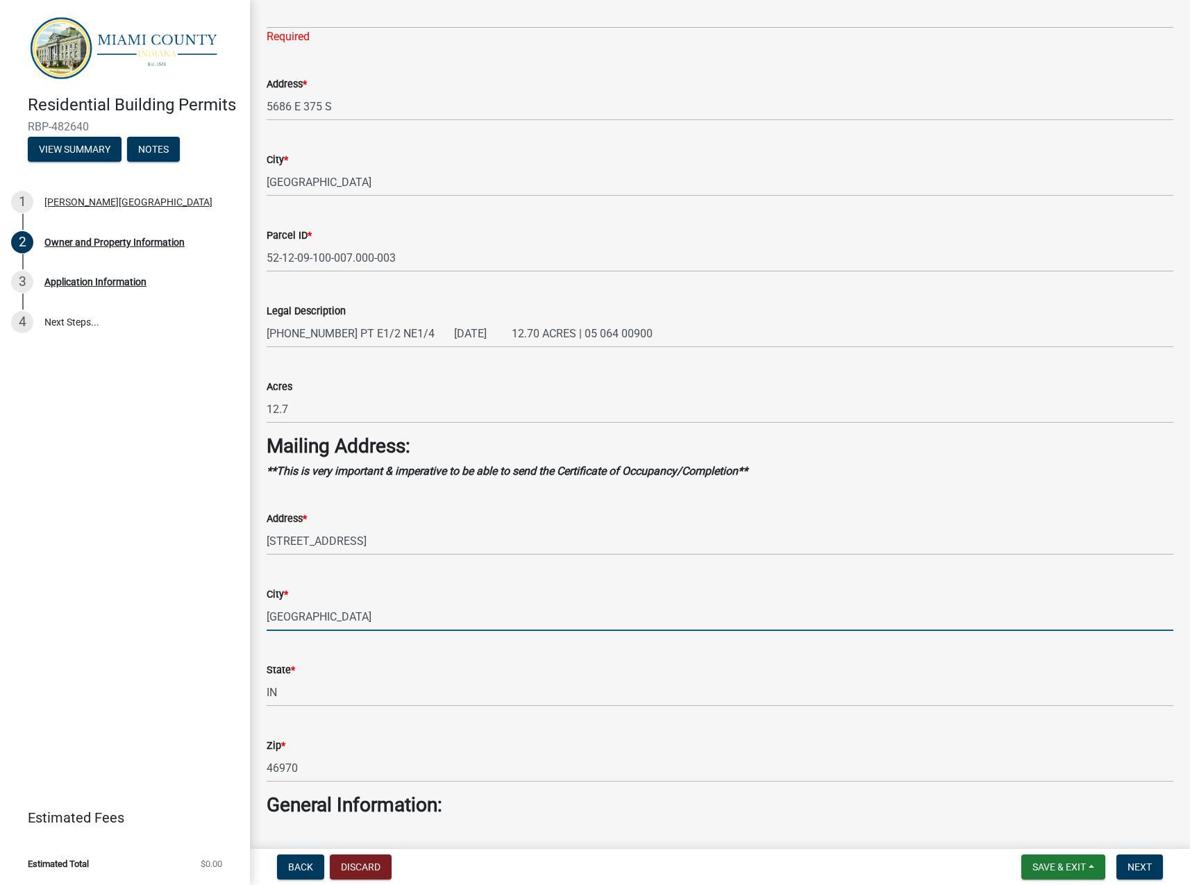
type input "[GEOGRAPHIC_DATA]"
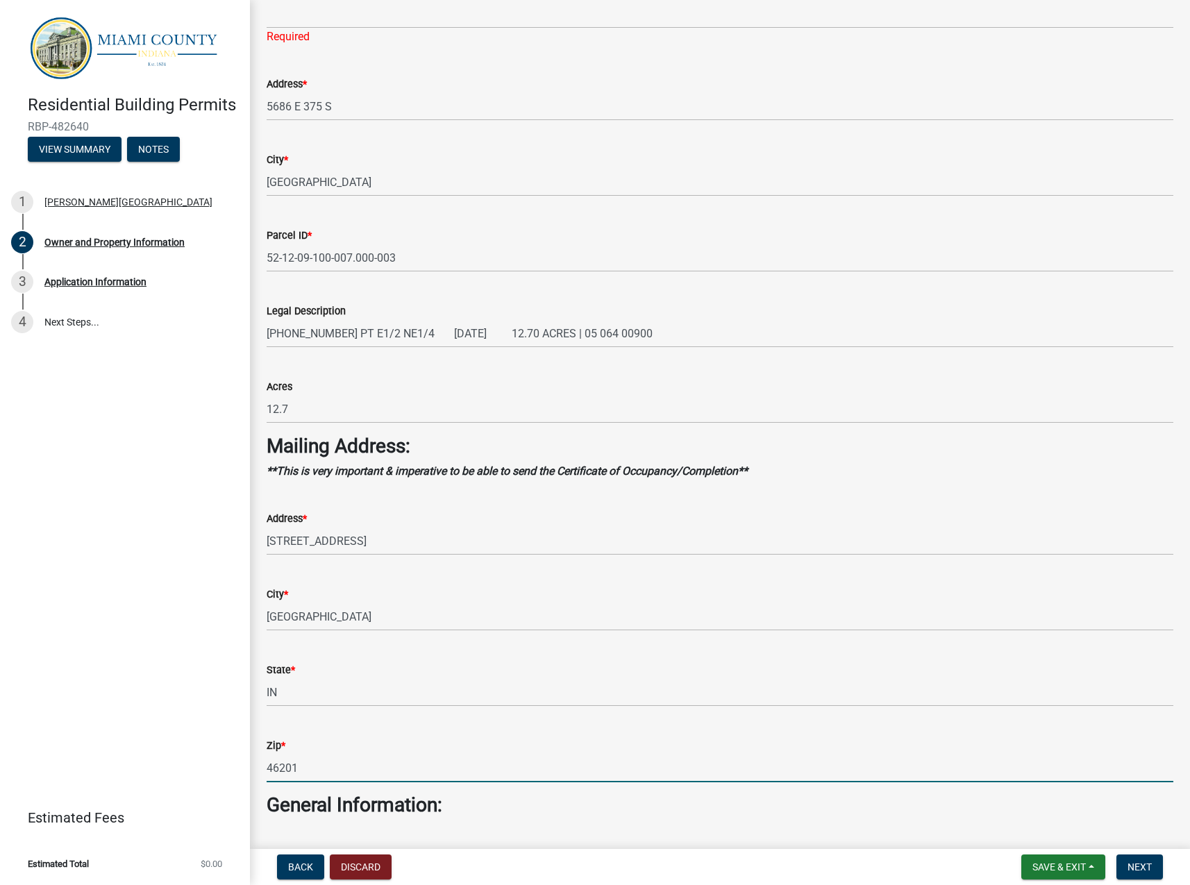
type input "46201"
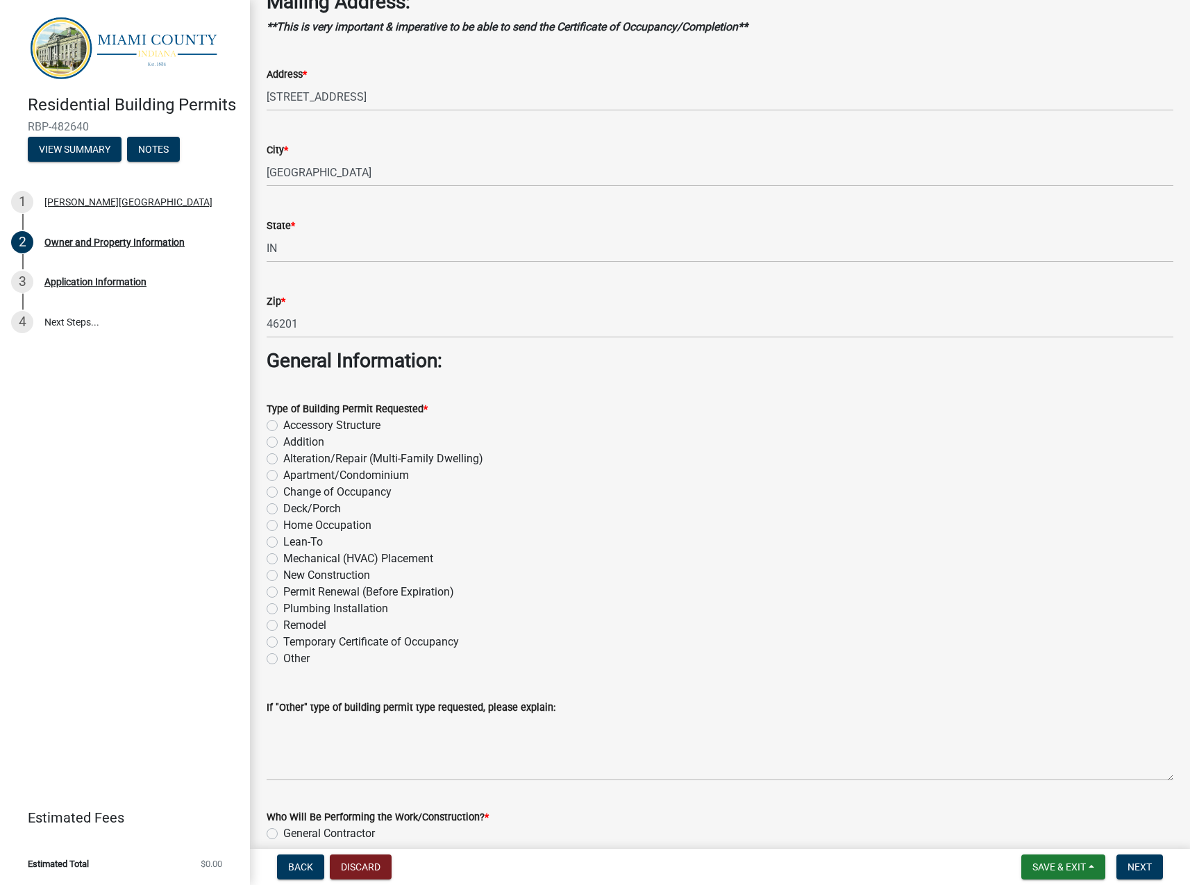
click at [283, 512] on label "Deck/Porch" at bounding box center [312, 508] width 58 height 17
click at [283, 509] on input "Deck/Porch" at bounding box center [287, 504] width 9 height 9
radio input "true"
click at [283, 428] on label "Accessory Structure" at bounding box center [331, 425] width 97 height 17
click at [283, 426] on input "Accessory Structure" at bounding box center [287, 421] width 9 height 9
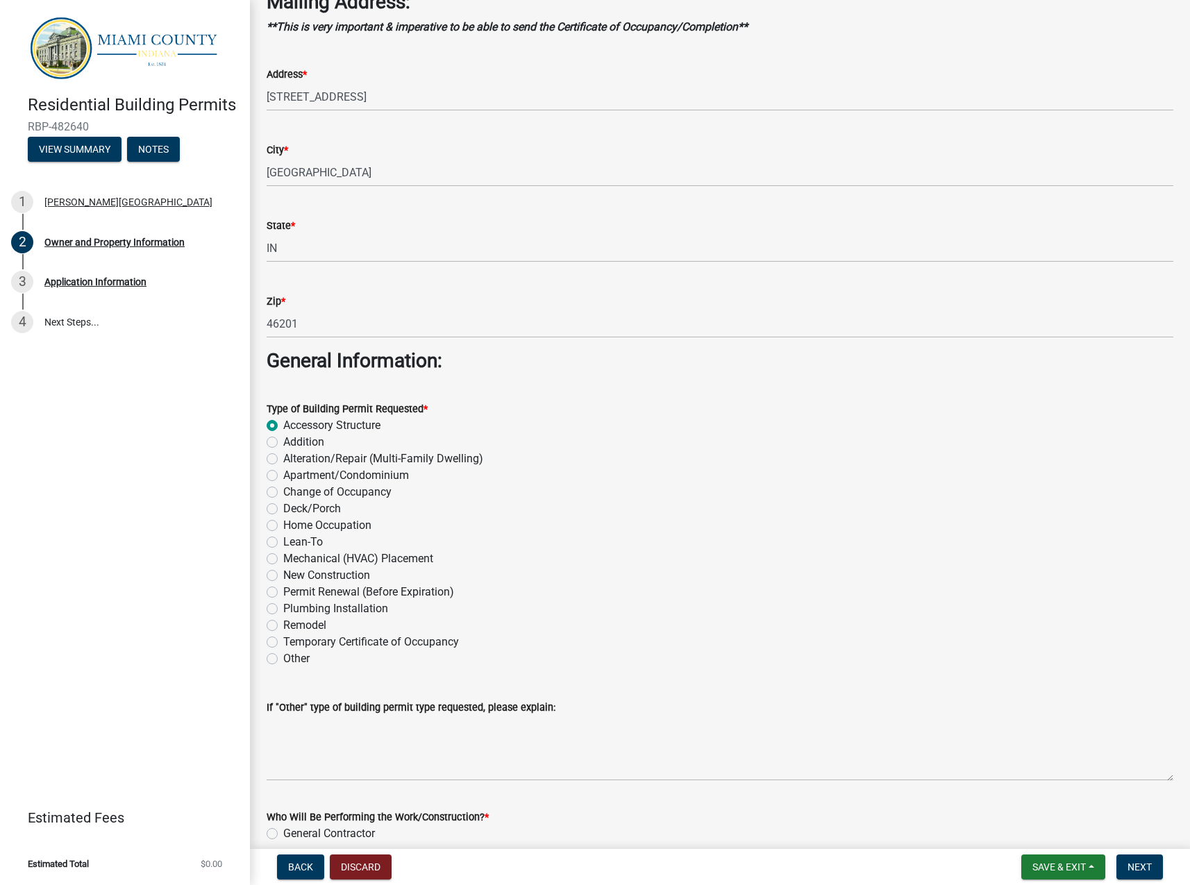
radio input "true"
click at [283, 510] on label "Deck/Porch" at bounding box center [312, 508] width 58 height 17
click at [283, 509] on input "Deck/Porch" at bounding box center [287, 504] width 9 height 9
radio input "true"
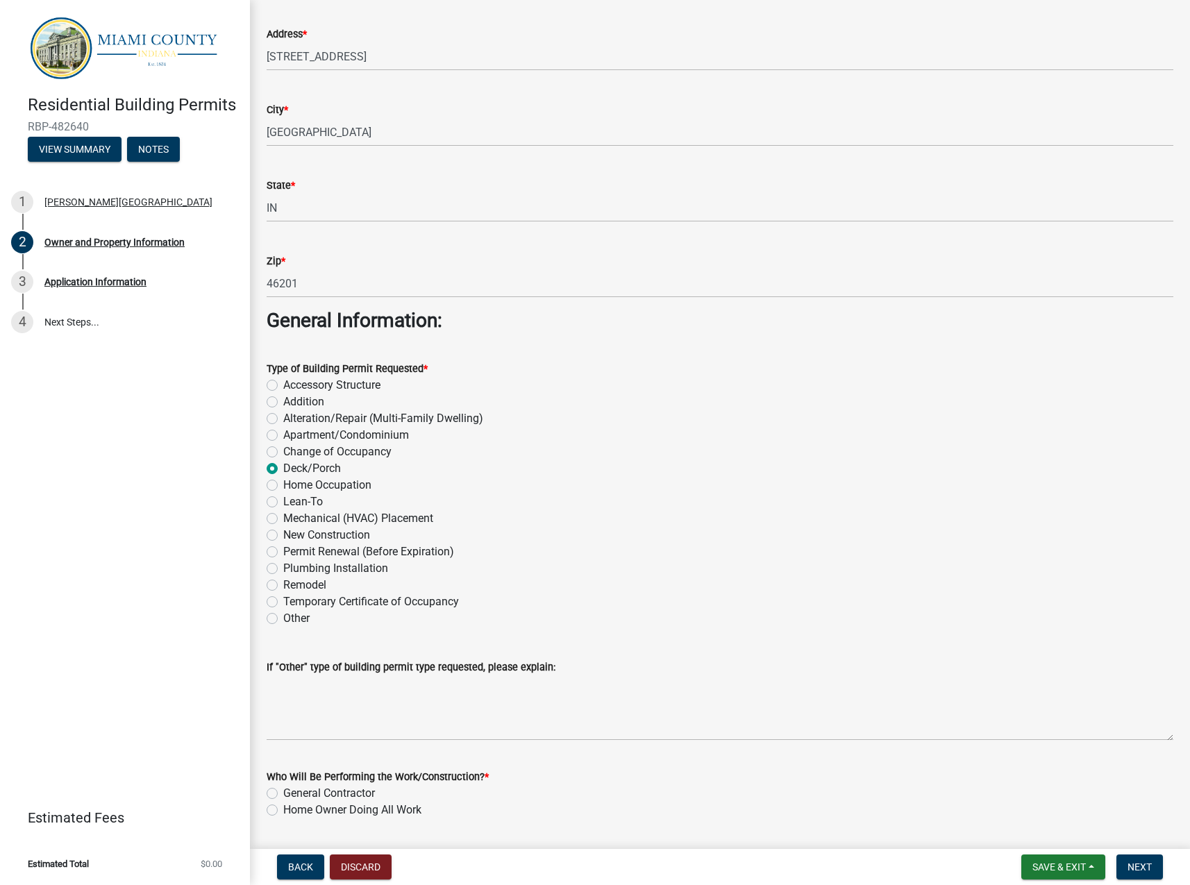
scroll to position [1290, 0]
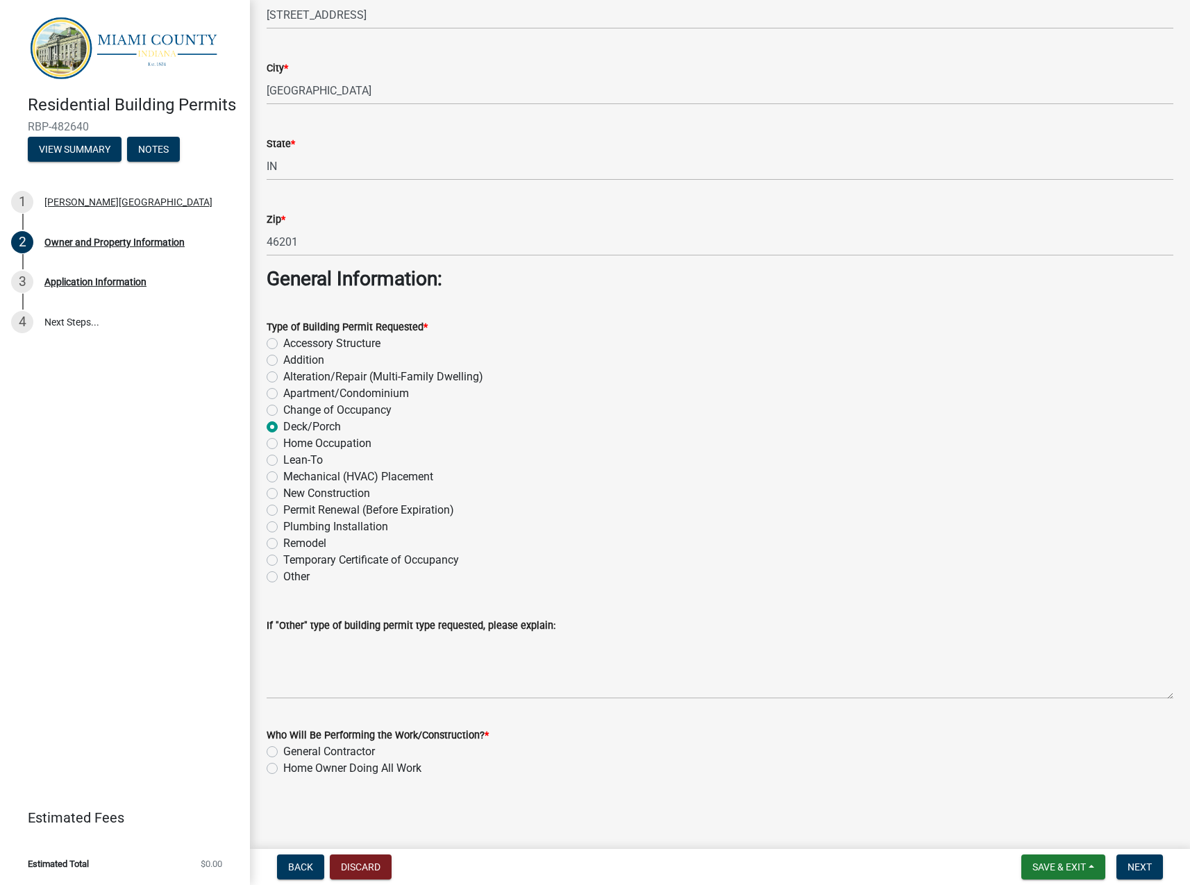
click at [283, 766] on label "Home Owner Doing All Work" at bounding box center [352, 768] width 138 height 17
click at [283, 766] on input "Home Owner Doing All Work" at bounding box center [287, 764] width 9 height 9
radio input "true"
click at [1144, 864] on span "Next" at bounding box center [1139, 866] width 24 height 11
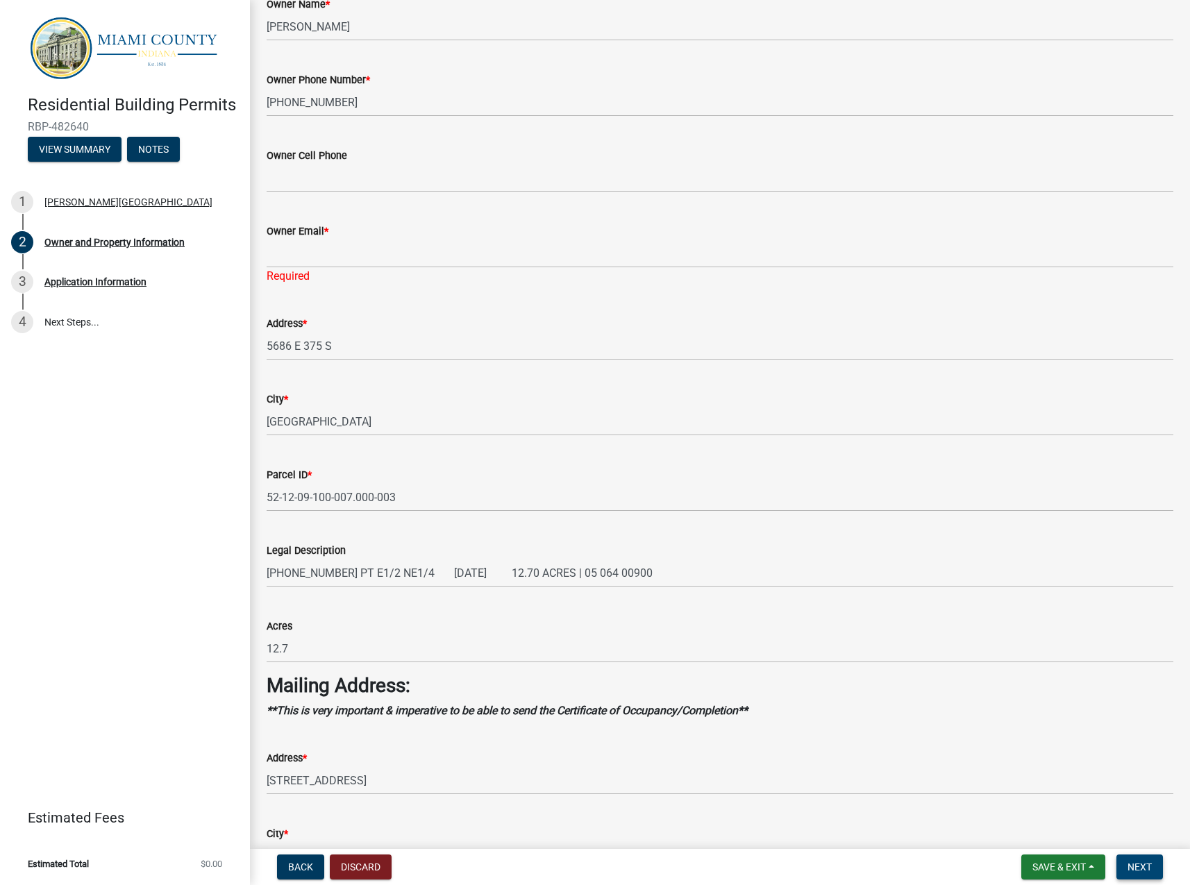
scroll to position [457, 0]
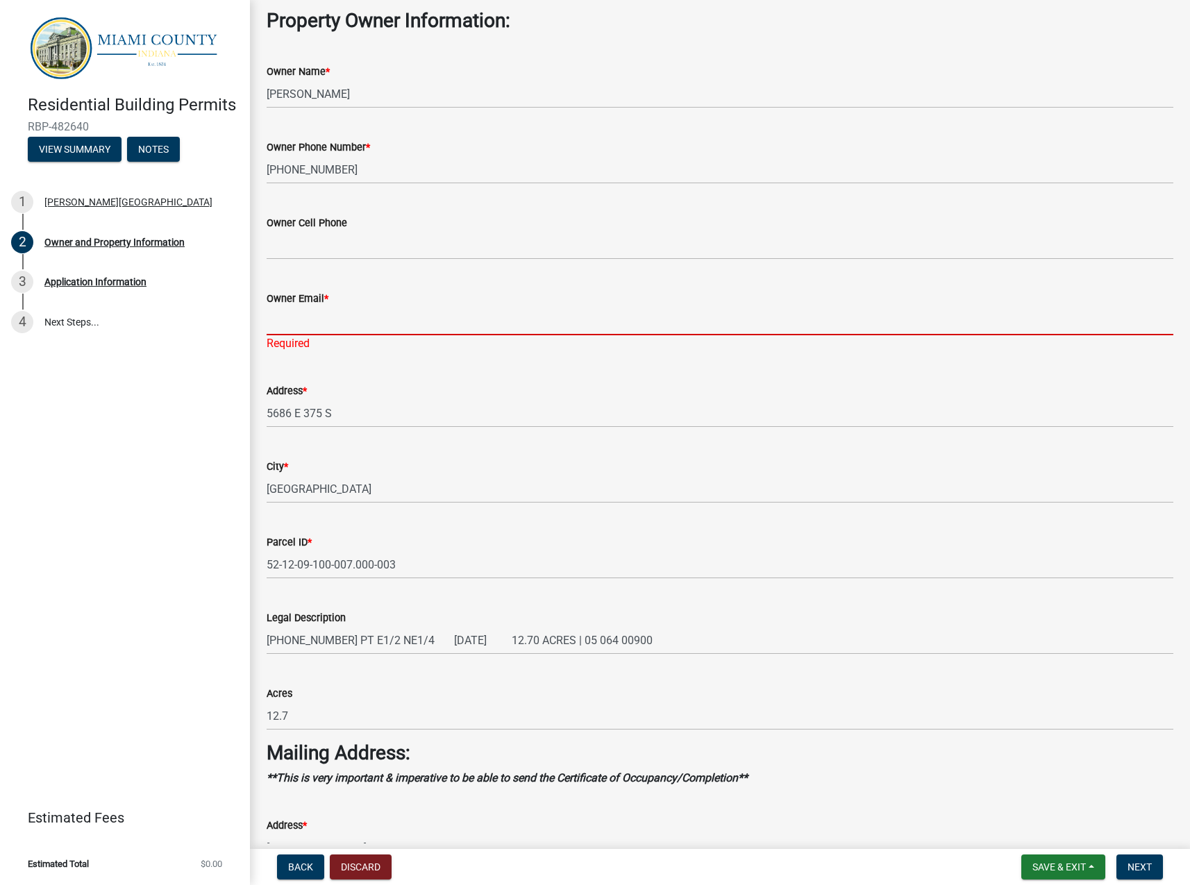
click at [378, 328] on input "Owner Email *" at bounding box center [720, 321] width 906 height 28
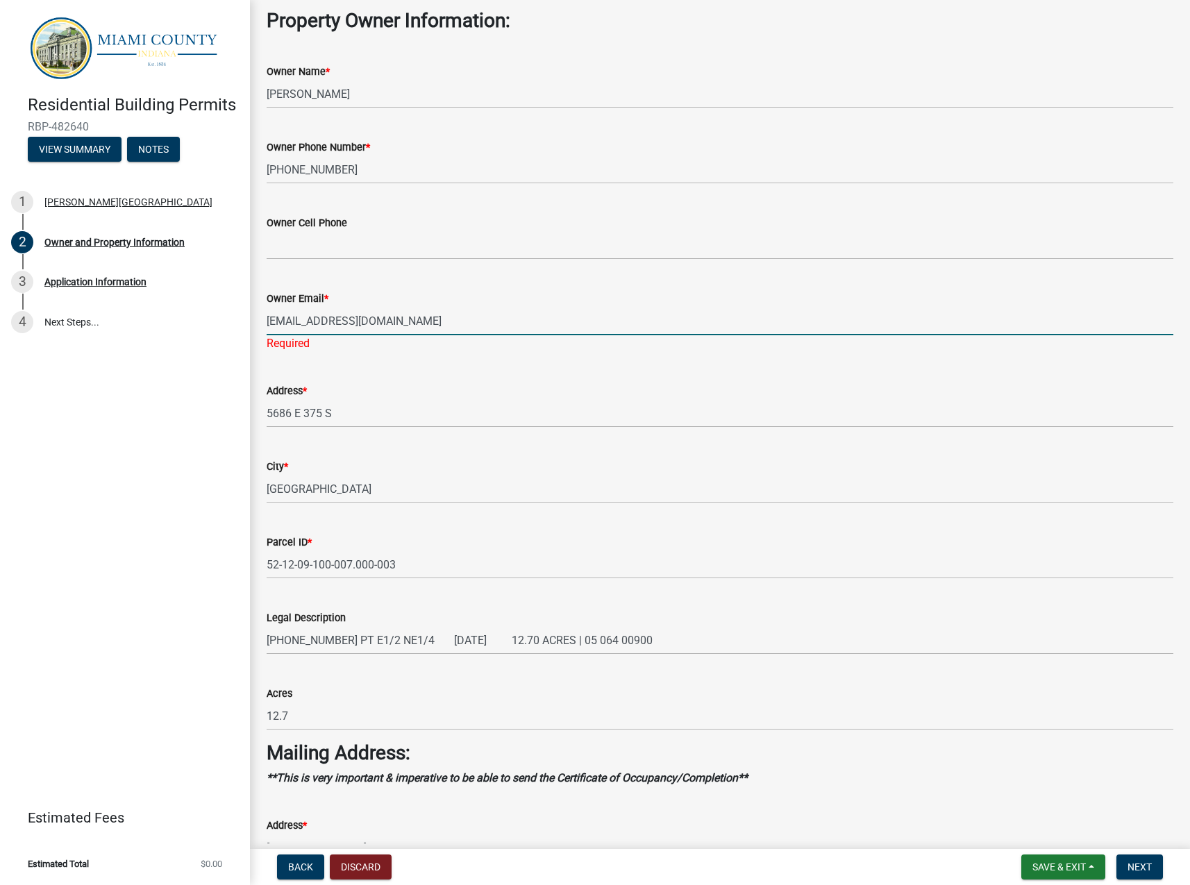
type input "[EMAIL_ADDRESS][DOMAIN_NAME]"
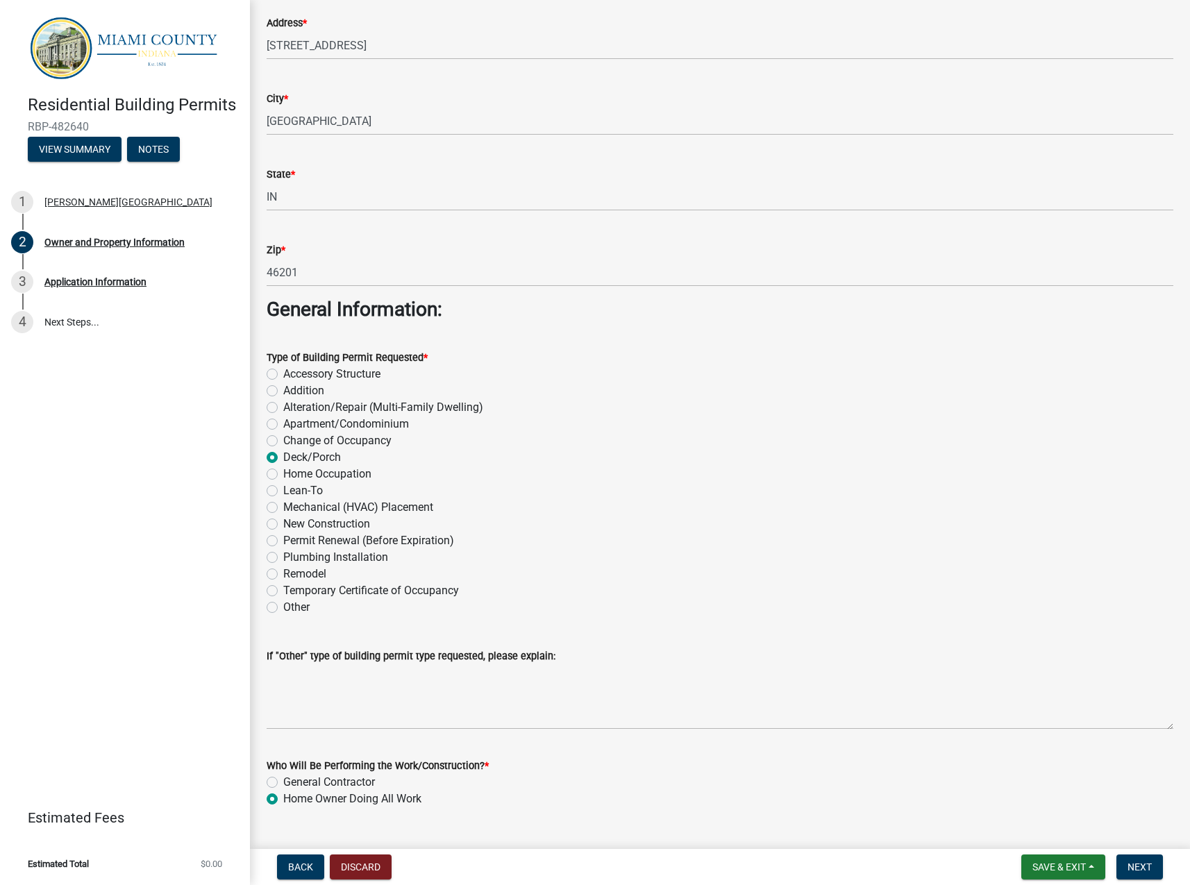
scroll to position [1273, 0]
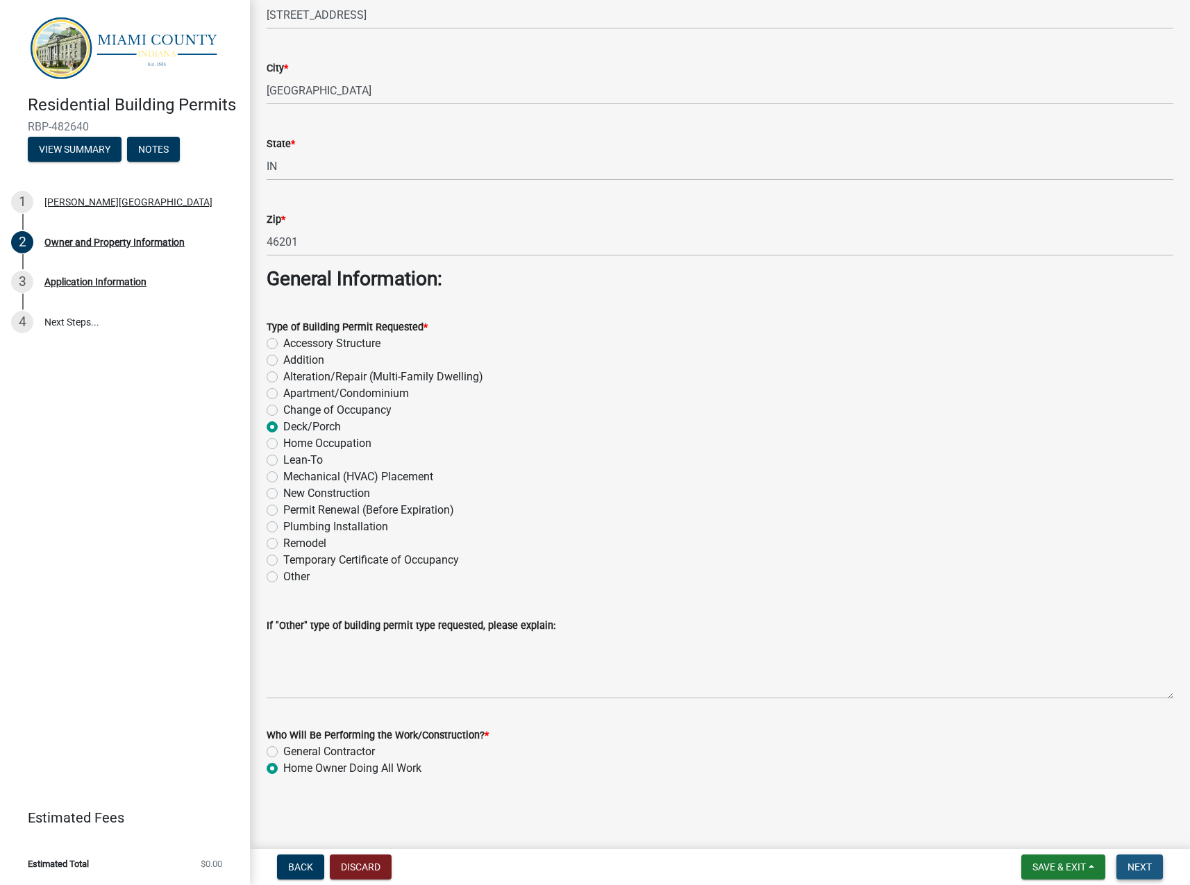
click at [1146, 868] on span "Next" at bounding box center [1139, 866] width 24 height 11
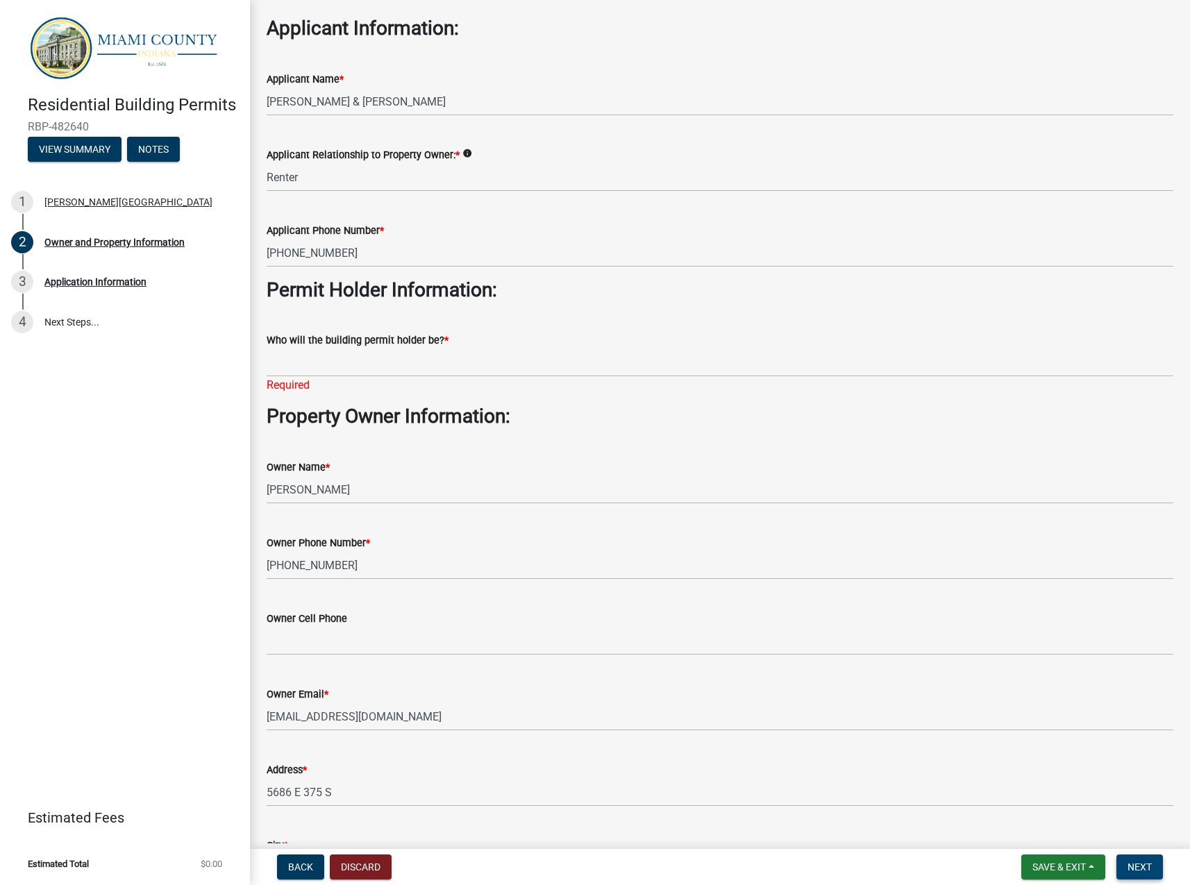
scroll to position [0, 0]
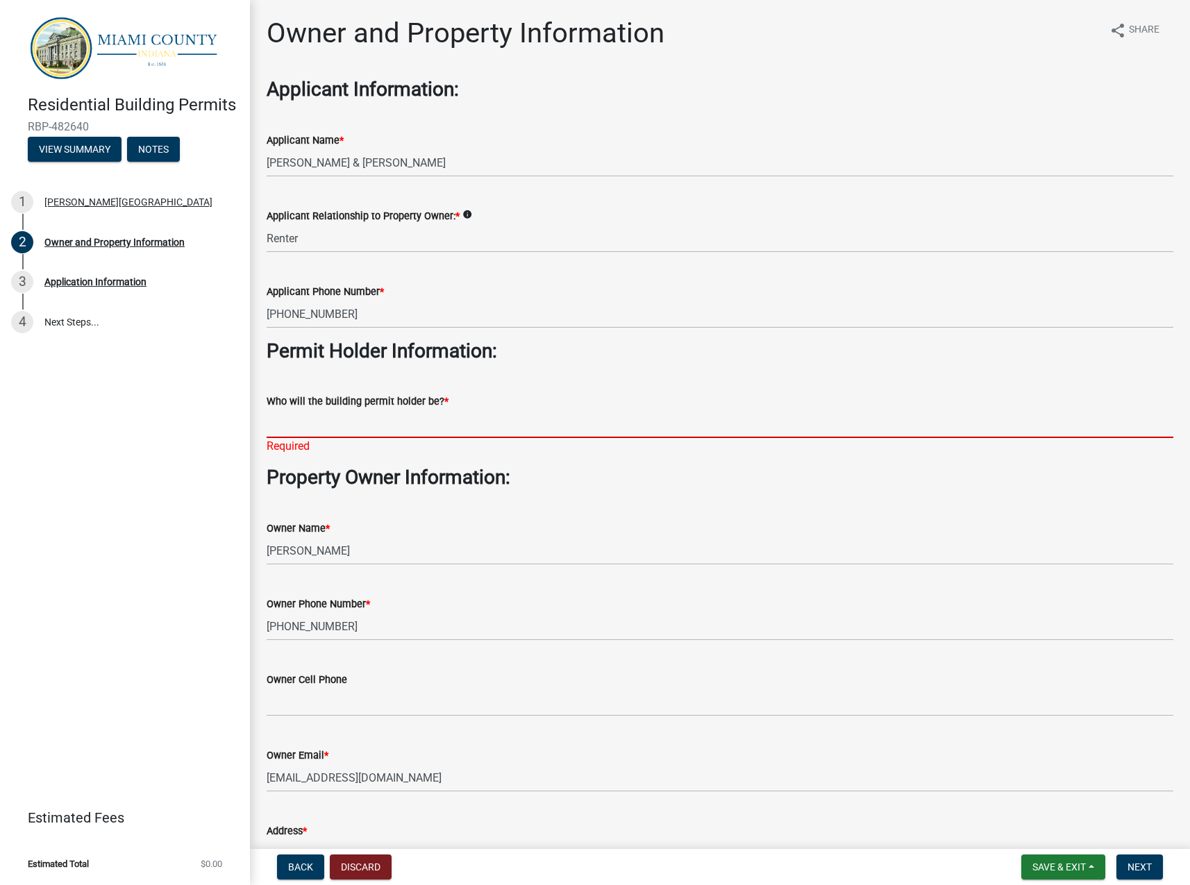
click at [359, 414] on input "Who will the building permit holder be? *" at bounding box center [720, 424] width 906 height 28
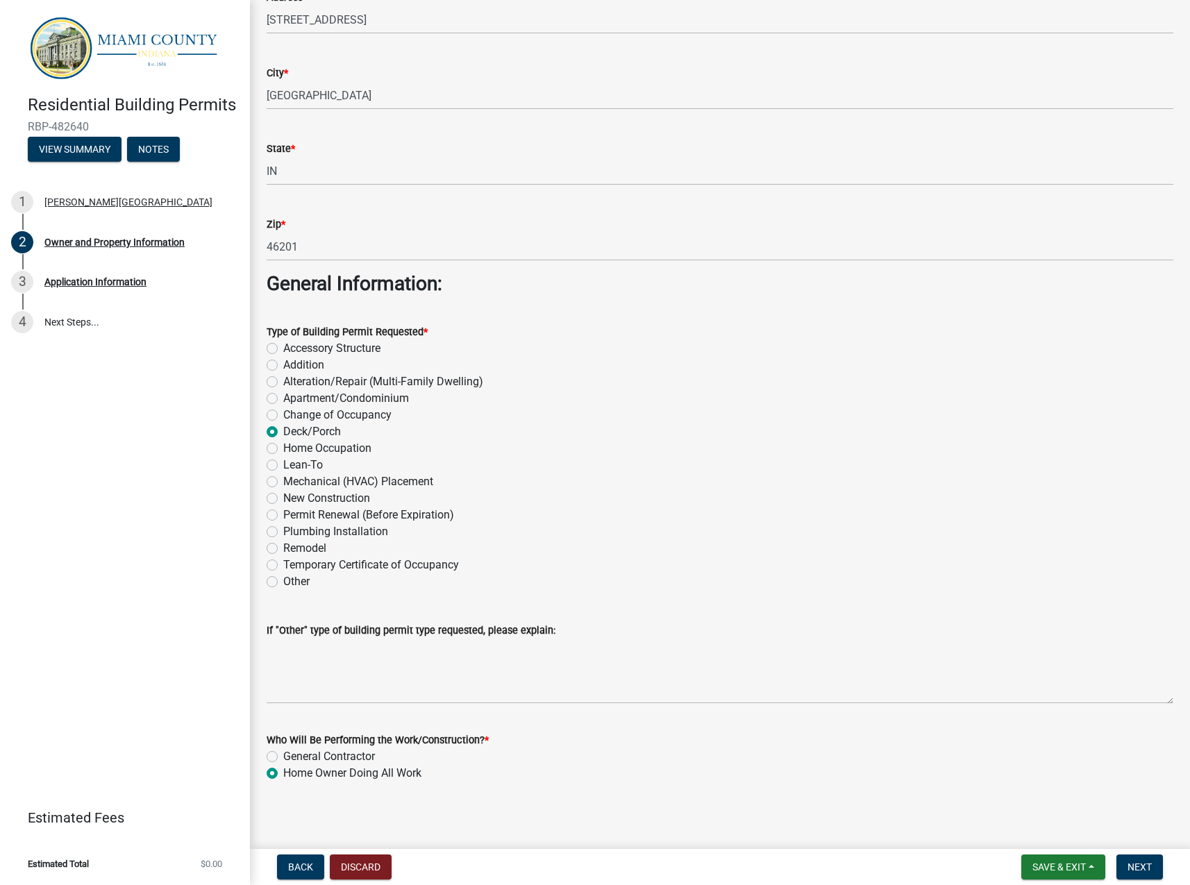
scroll to position [1273, 0]
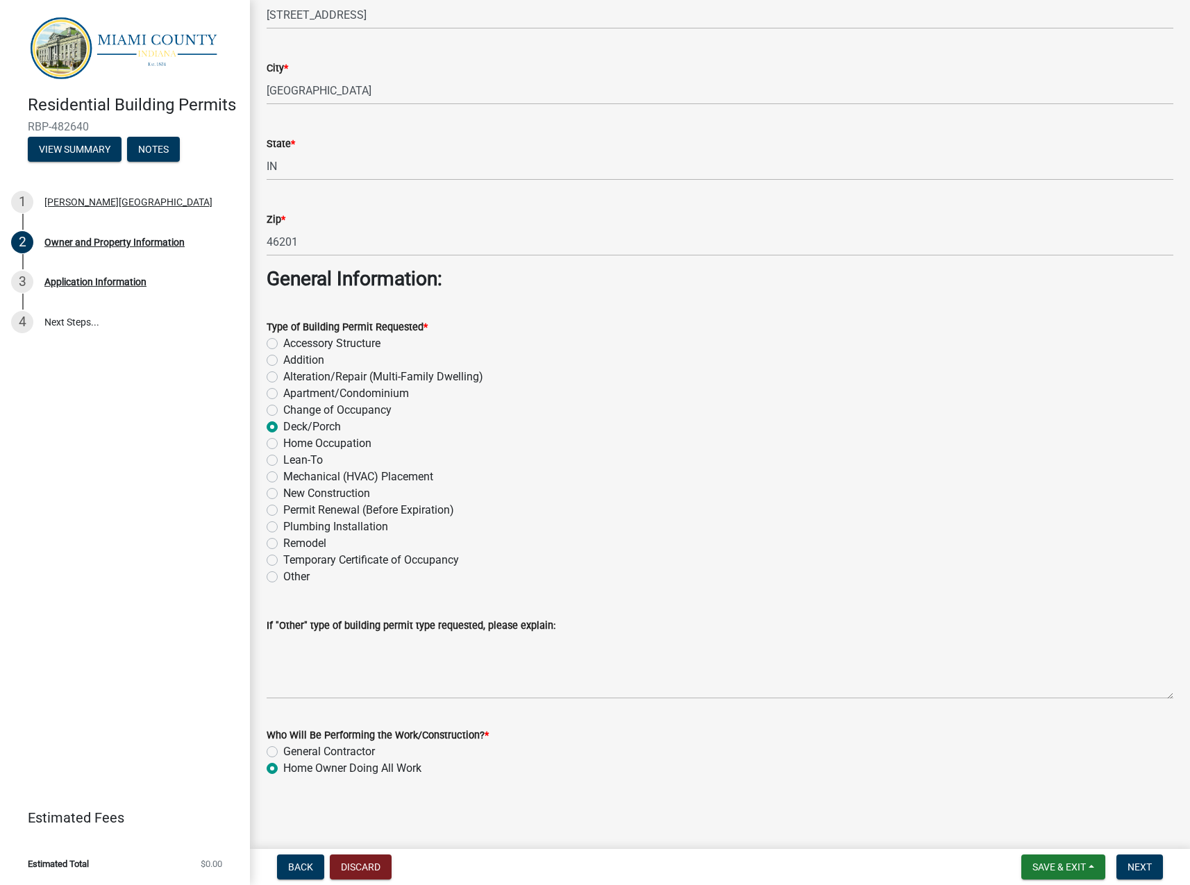
type input "[PERSON_NAME] & [PERSON_NAME]"
click at [283, 752] on label "General Contractor" at bounding box center [329, 751] width 92 height 17
click at [283, 752] on input "General Contractor" at bounding box center [287, 747] width 9 height 9
radio input "true"
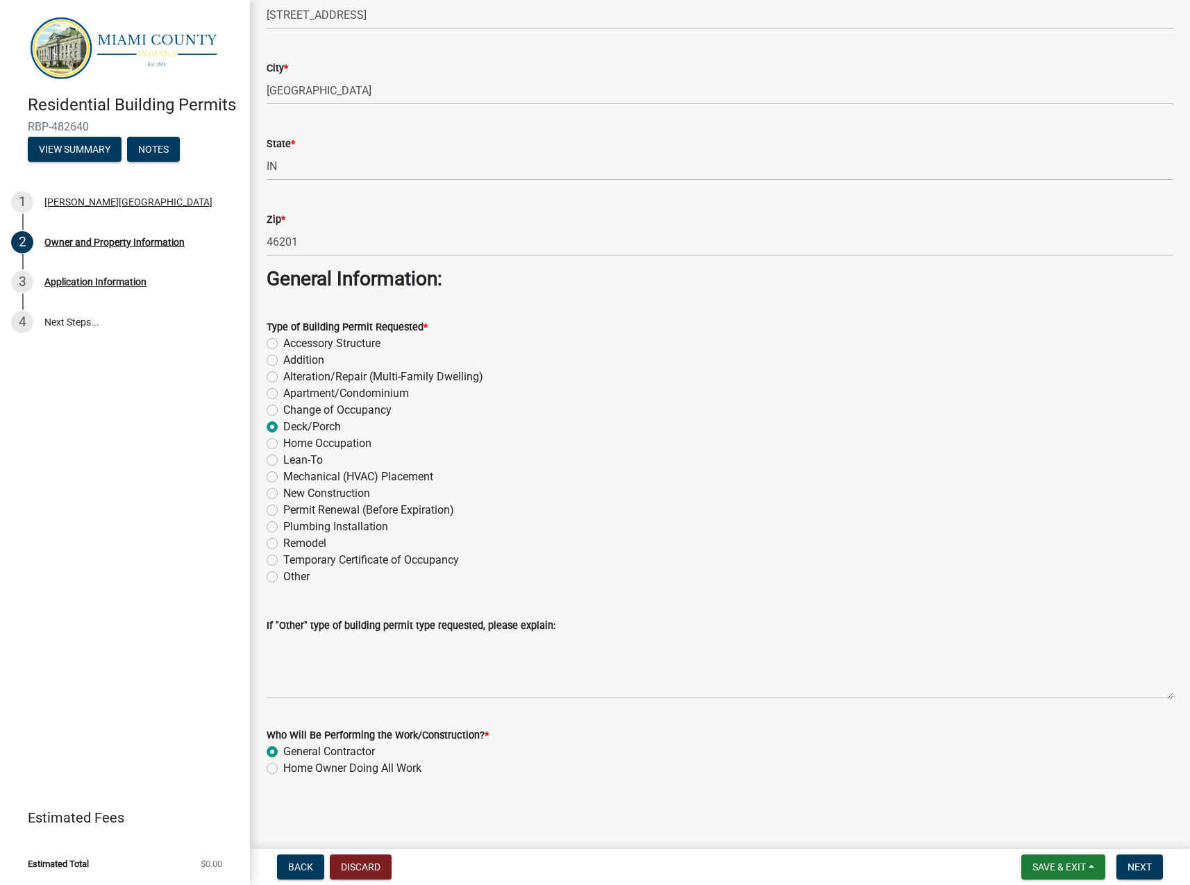
click at [283, 770] on label "Home Owner Doing All Work" at bounding box center [352, 768] width 138 height 17
click at [283, 769] on input "Home Owner Doing All Work" at bounding box center [287, 764] width 9 height 9
radio input "true"
drag, startPoint x: 683, startPoint y: 811, endPoint x: 1072, endPoint y: 816, distance: 388.7
click at [684, 811] on main "Owner and Property Information share Share Applicant Information: Applicant Nam…" at bounding box center [720, 421] width 940 height 843
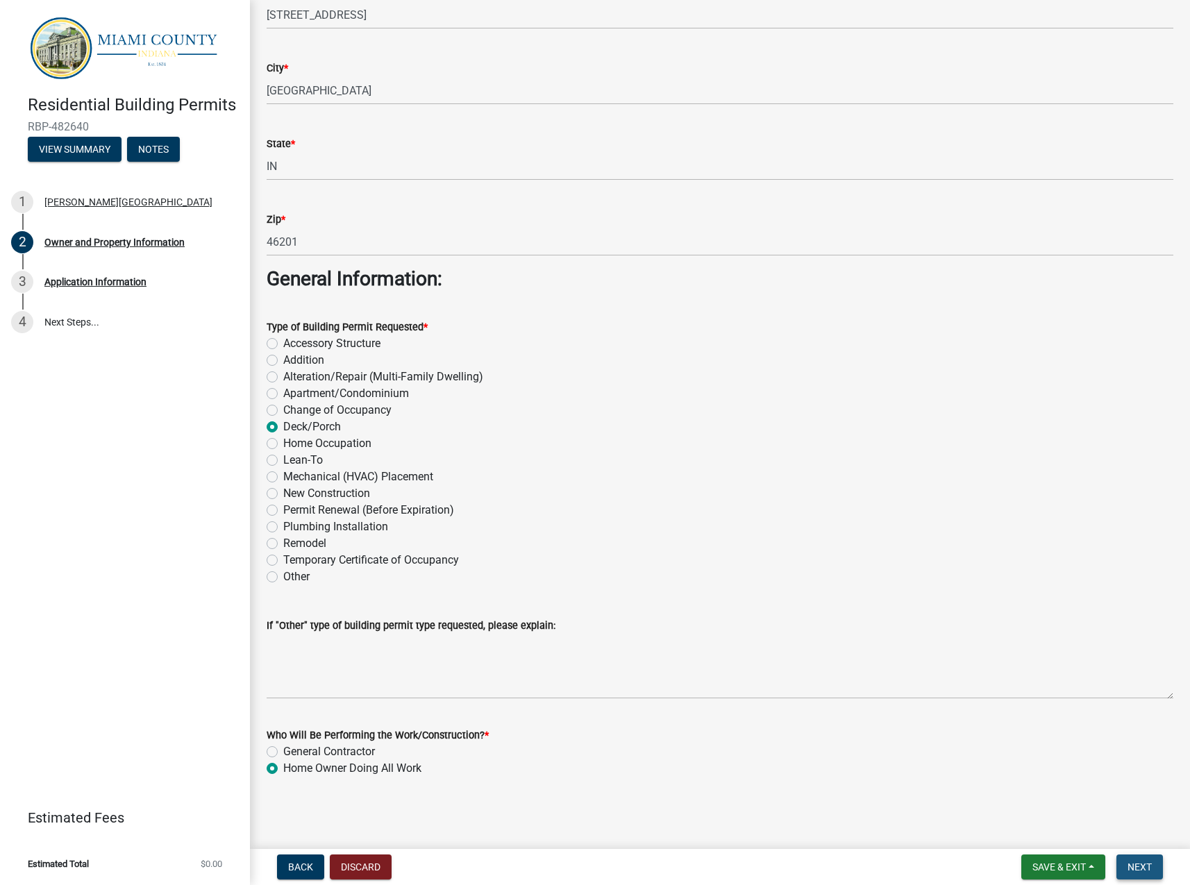
click at [1151, 860] on button "Next" at bounding box center [1139, 866] width 47 height 25
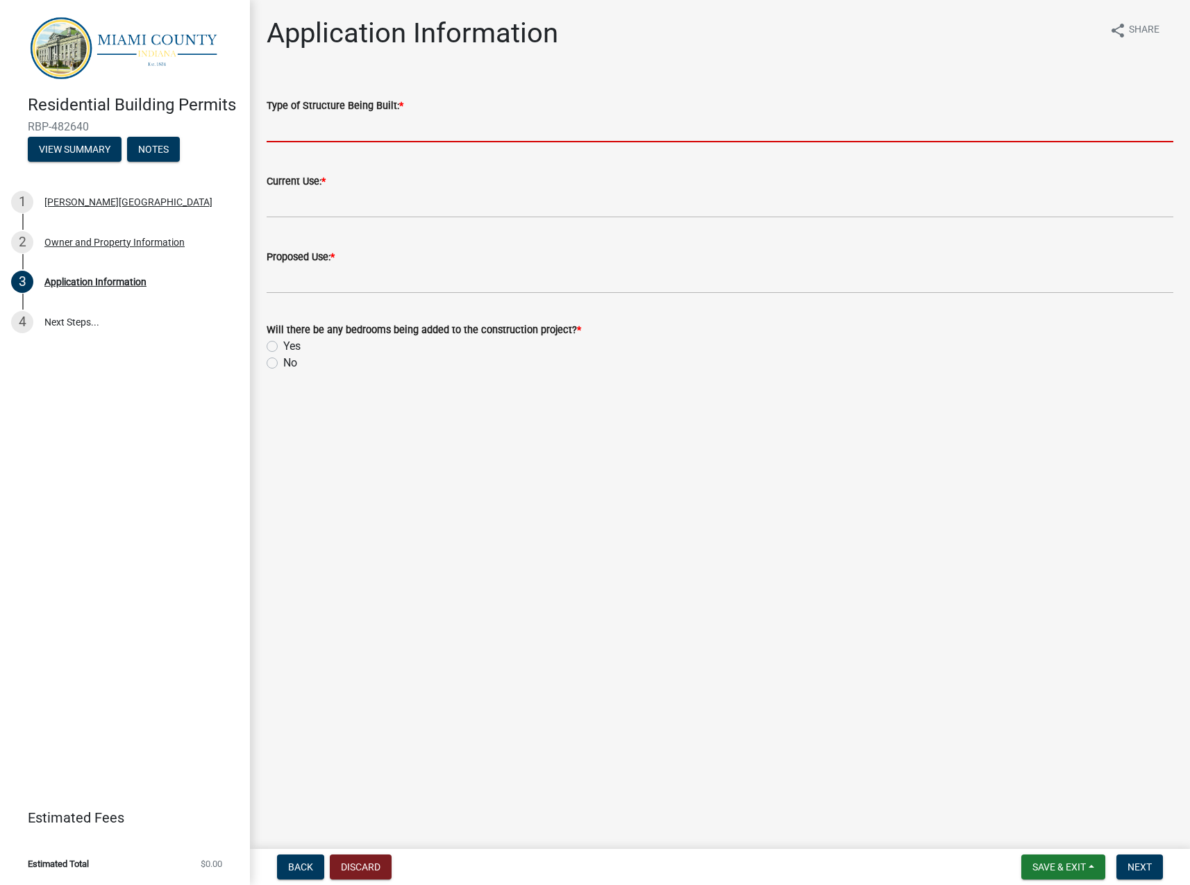
click at [285, 130] on input "Type of Structure Being Built: *" at bounding box center [720, 128] width 906 height 28
type input "Covered Deck"
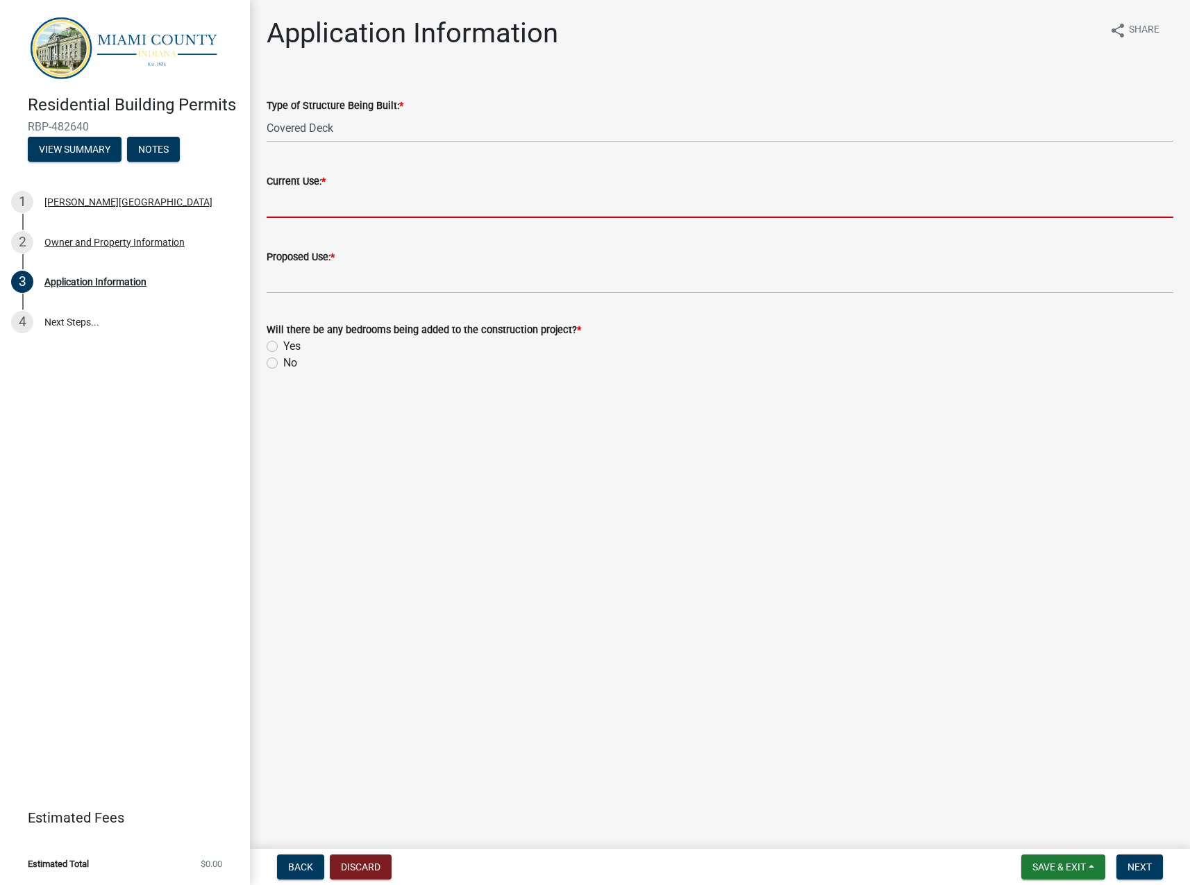
click at [270, 363] on div "Will there be any bedrooms being added to the construction project? * Yes No" at bounding box center [720, 346] width 906 height 50
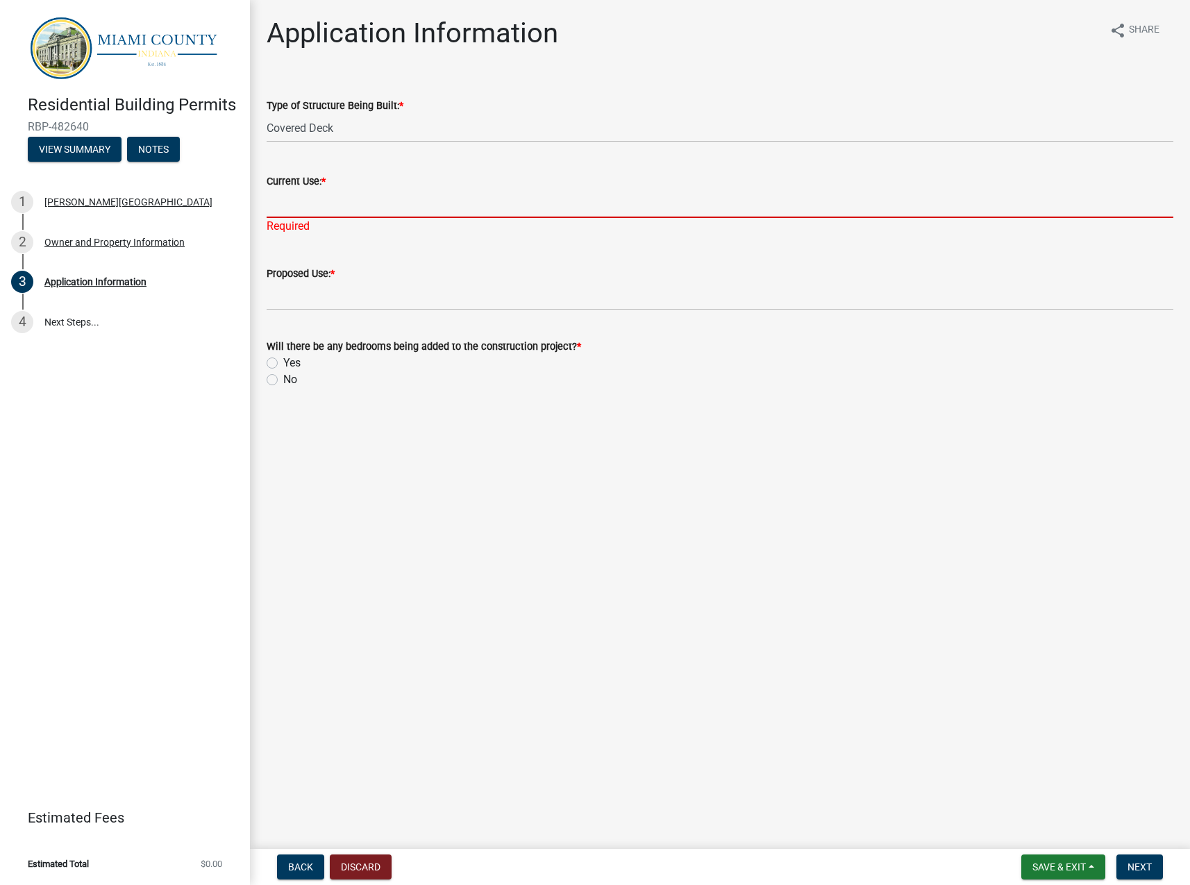
click at [318, 210] on input "Current Use: *" at bounding box center [720, 203] width 906 height 28
type input "Open Lot"
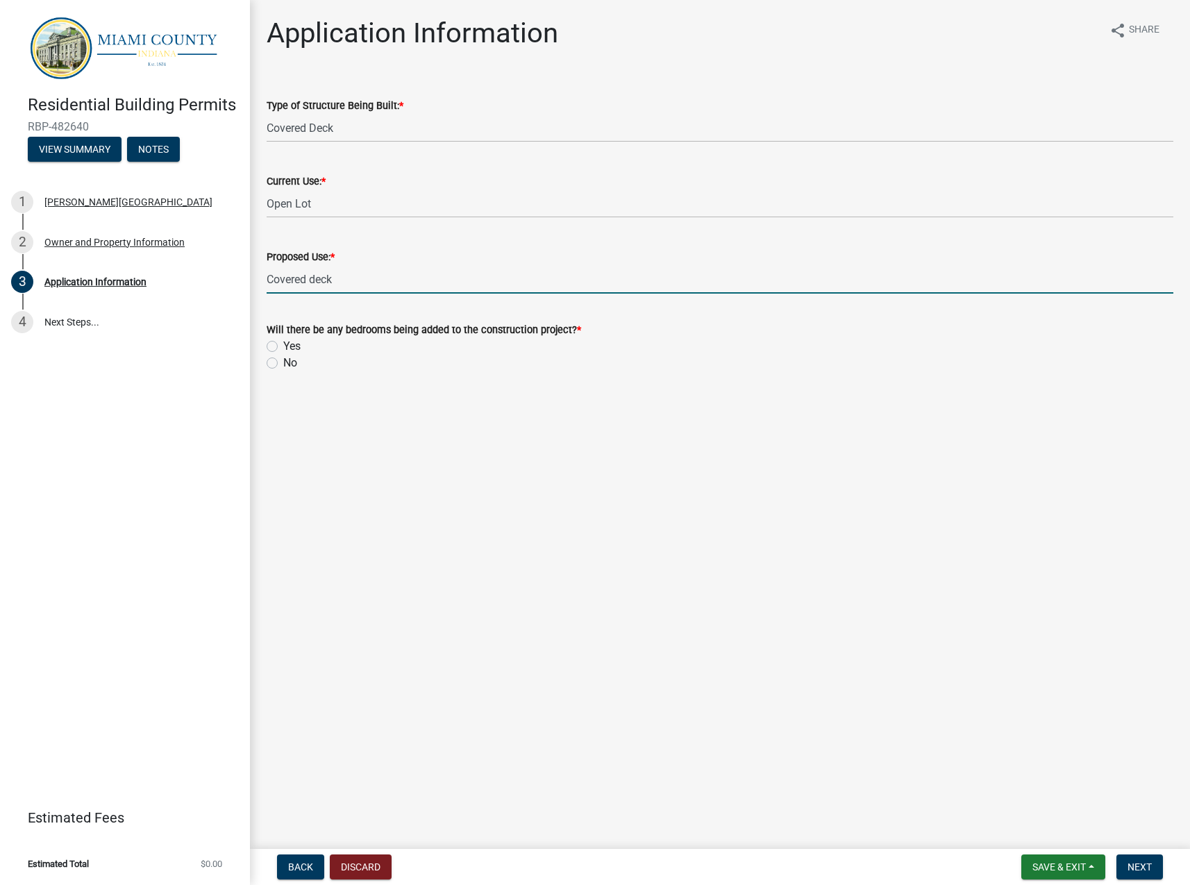
type input "Covered deck"
click at [283, 363] on label "No" at bounding box center [290, 363] width 14 height 17
click at [283, 363] on input "No" at bounding box center [287, 359] width 9 height 9
radio input "true"
click at [1149, 869] on span "Next" at bounding box center [1139, 866] width 24 height 11
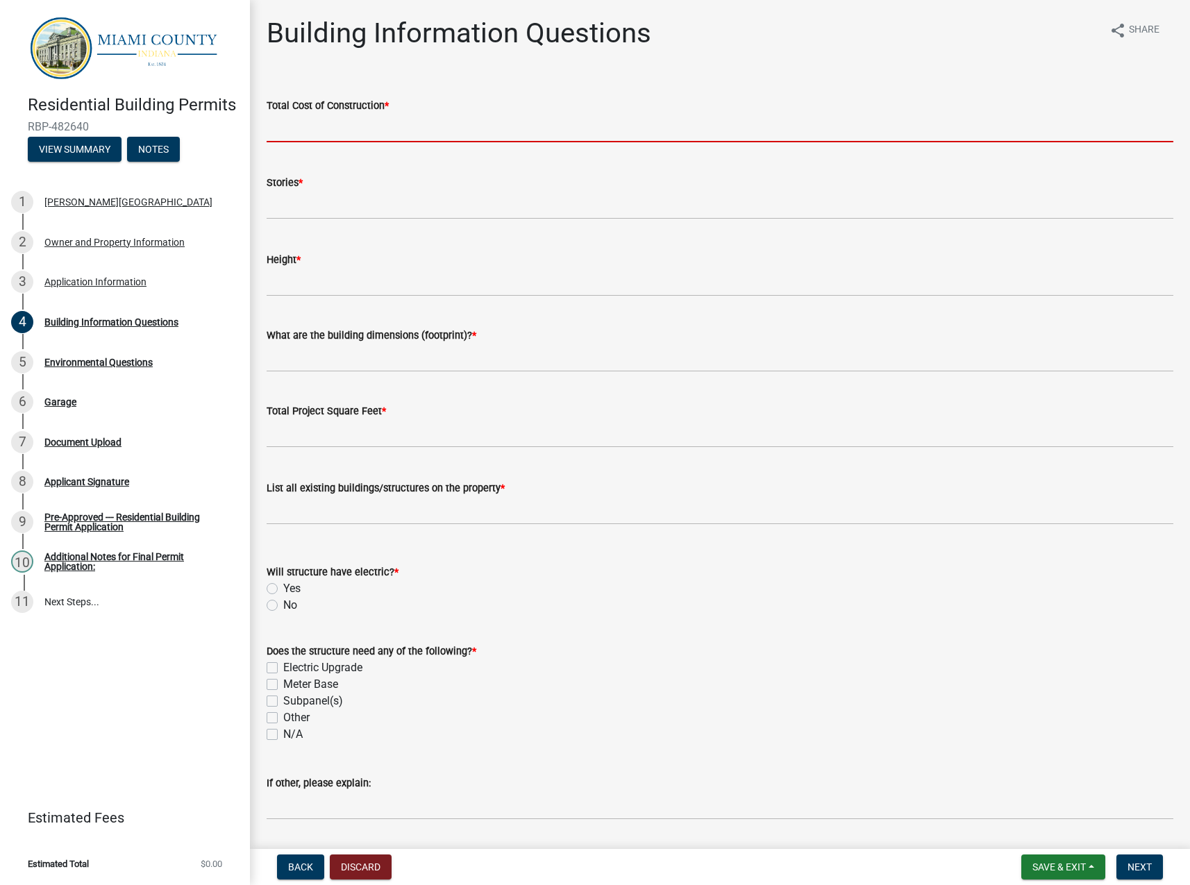
click at [337, 133] on input "text" at bounding box center [720, 128] width 906 height 28
type input "1"
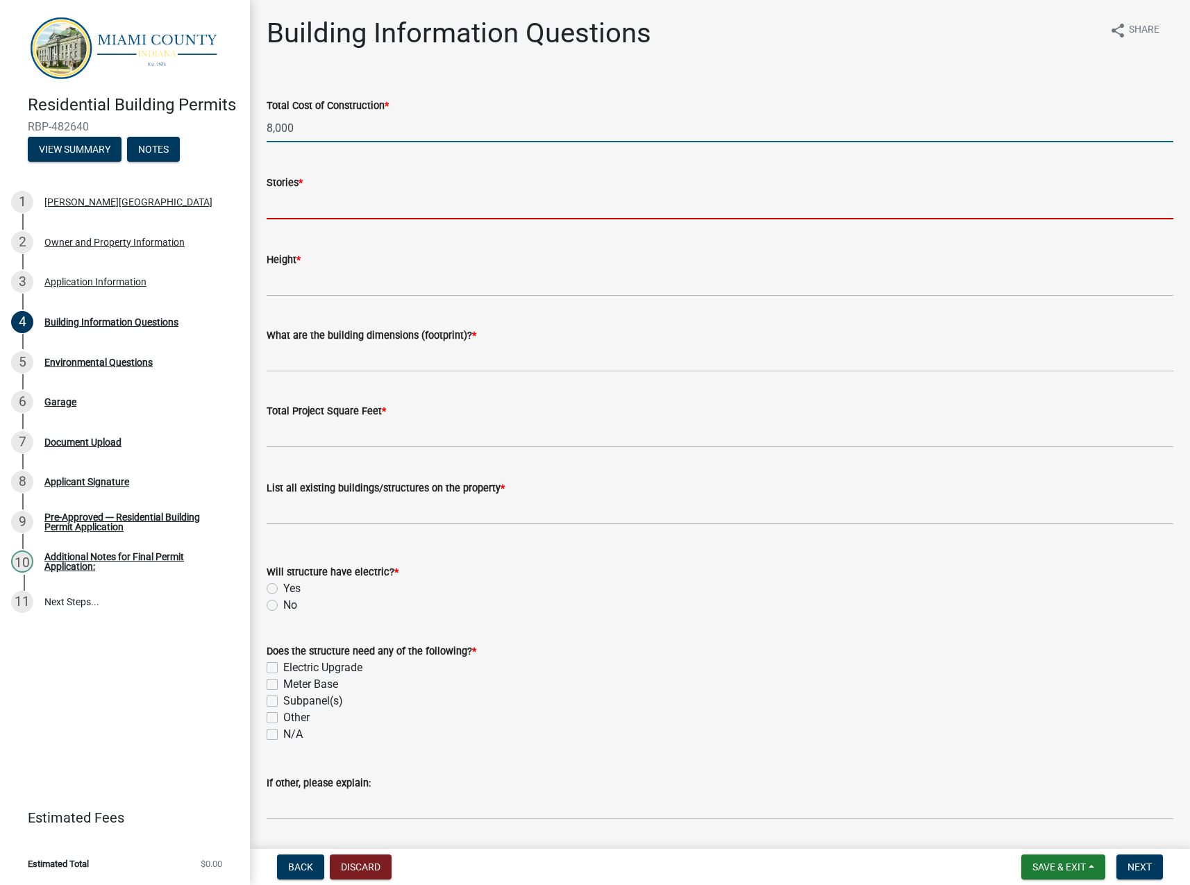
type input "8000"
click at [423, 210] on input "text" at bounding box center [720, 205] width 906 height 28
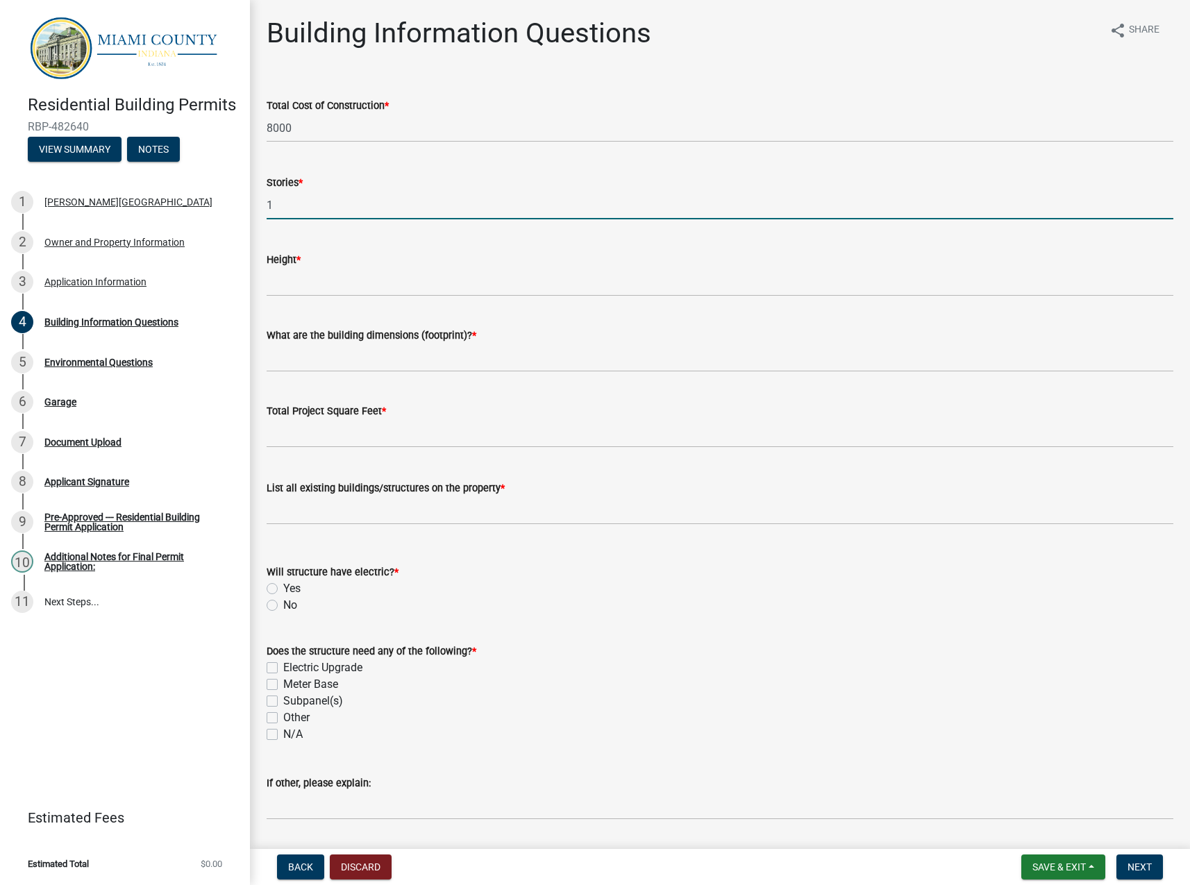
type input "1"
click at [300, 284] on input "Height *" at bounding box center [720, 282] width 906 height 28
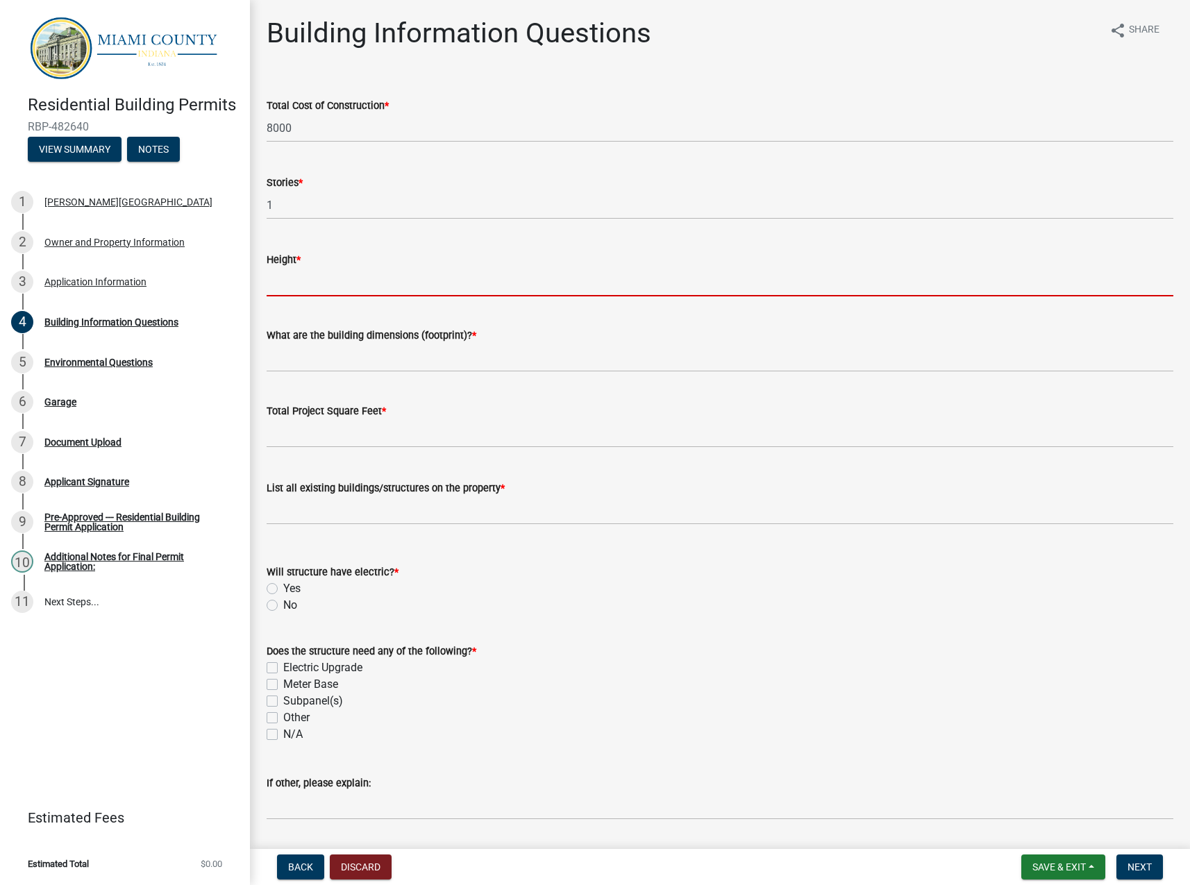
click at [292, 278] on input "Height *" at bounding box center [720, 282] width 906 height 28
type input "20ft"
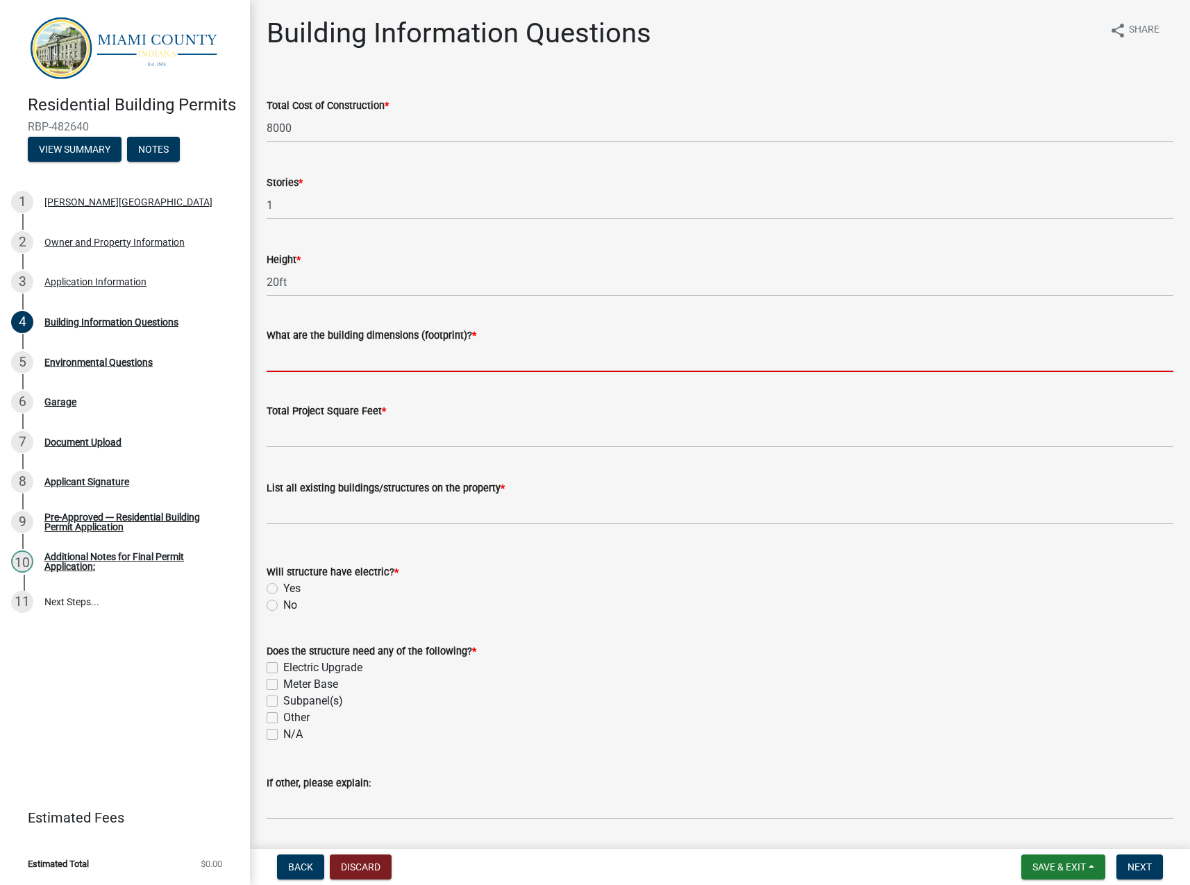
click at [292, 362] on input "What are the building dimensions (footprint)? *" at bounding box center [720, 358] width 906 height 28
type input "16x35"
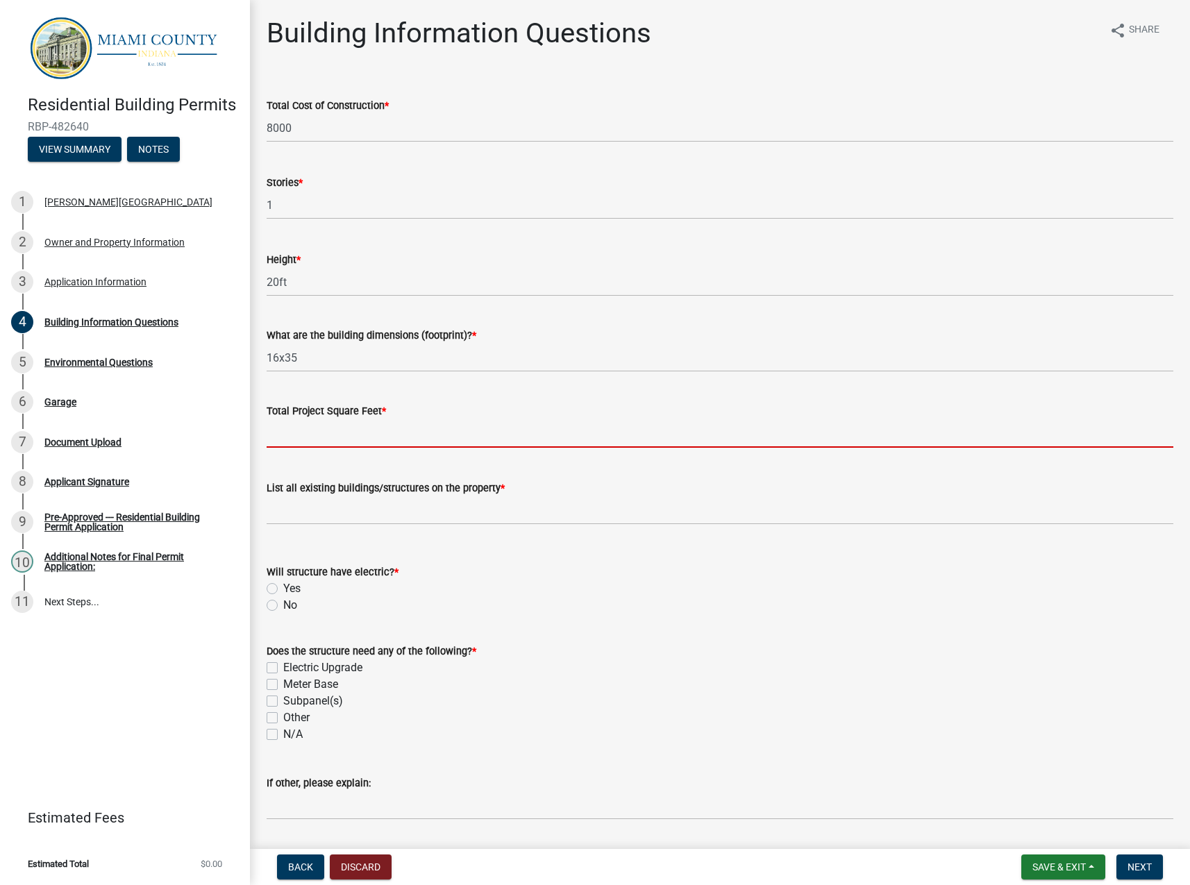
click at [339, 437] on input "text" at bounding box center [720, 433] width 906 height 28
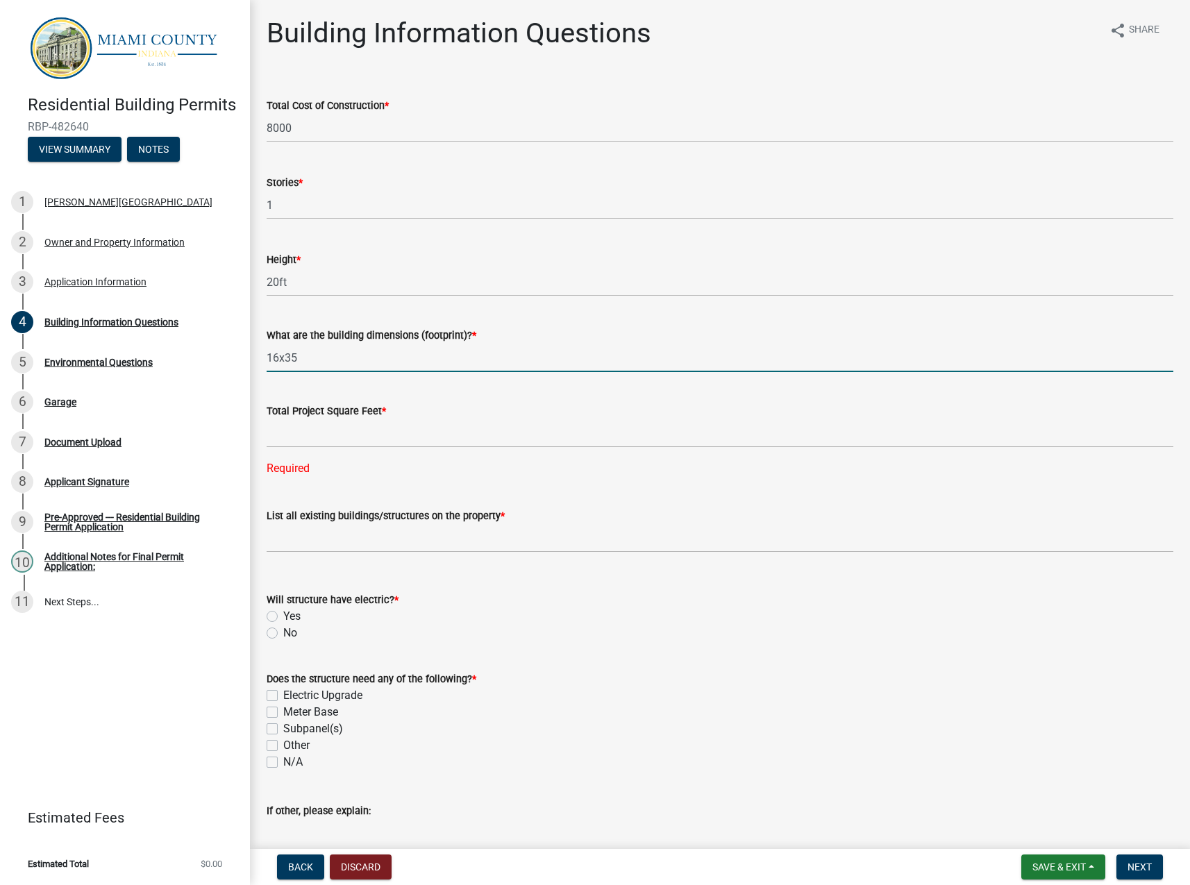
click at [279, 356] on input "16x35" at bounding box center [720, 358] width 906 height 28
click at [283, 764] on label "N/A" at bounding box center [292, 762] width 19 height 17
click at [283, 763] on input "N/A" at bounding box center [287, 758] width 9 height 9
checkbox input "true"
checkbox input "false"
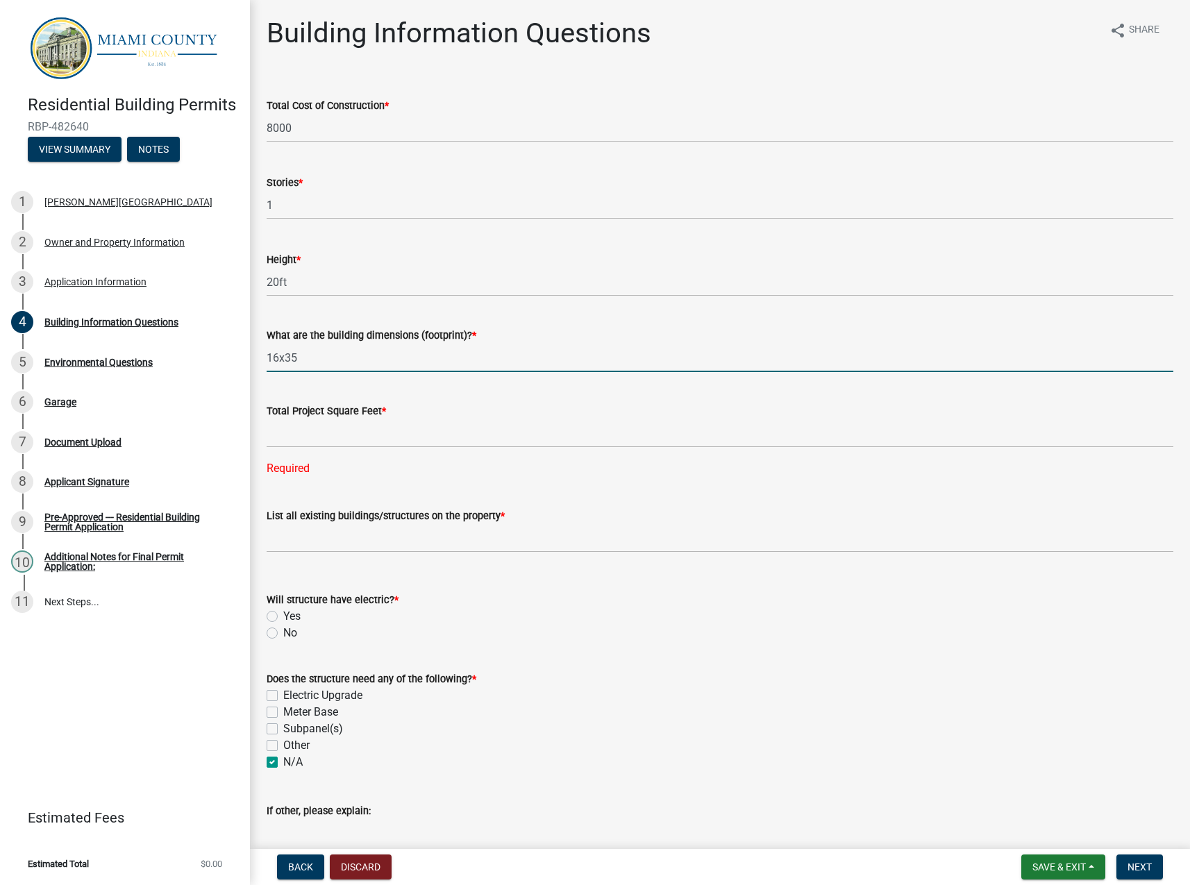
checkbox input "false"
checkbox input "true"
click at [283, 634] on label "No" at bounding box center [290, 633] width 14 height 17
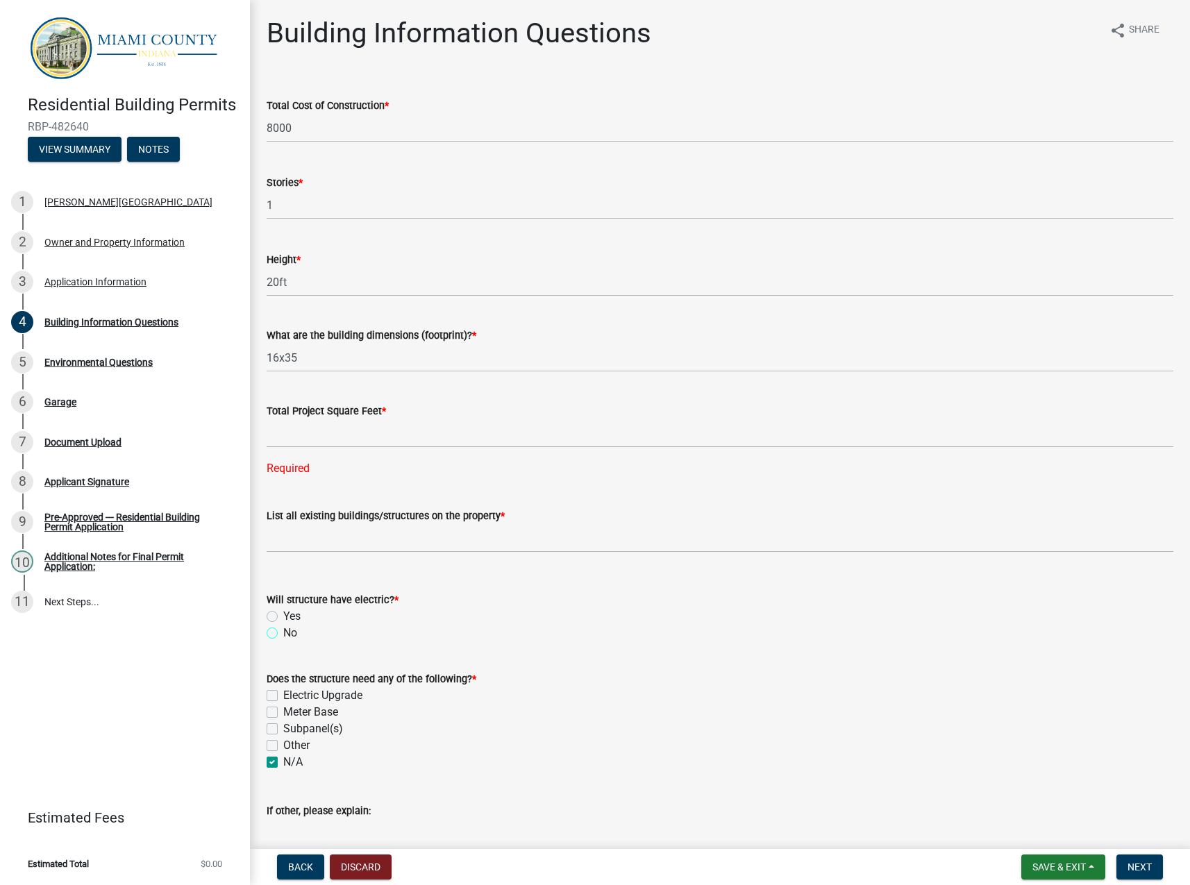
click at [283, 634] on input "No" at bounding box center [287, 629] width 9 height 9
radio input "true"
click at [277, 543] on input "List all existing buildings/structures on the property *" at bounding box center [720, 538] width 906 height 28
type input "Camper"
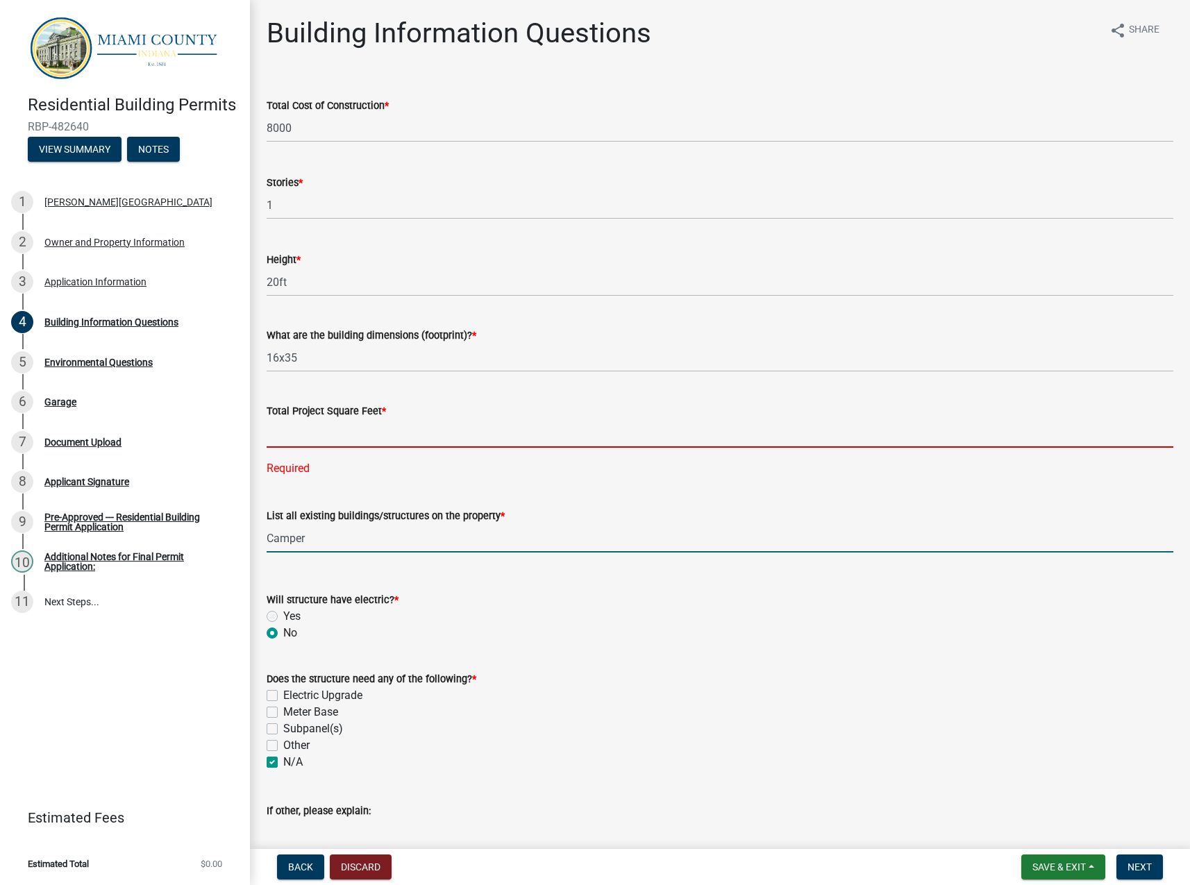
click at [311, 432] on input "text" at bounding box center [720, 433] width 906 height 28
click at [303, 441] on input "text" at bounding box center [720, 433] width 906 height 28
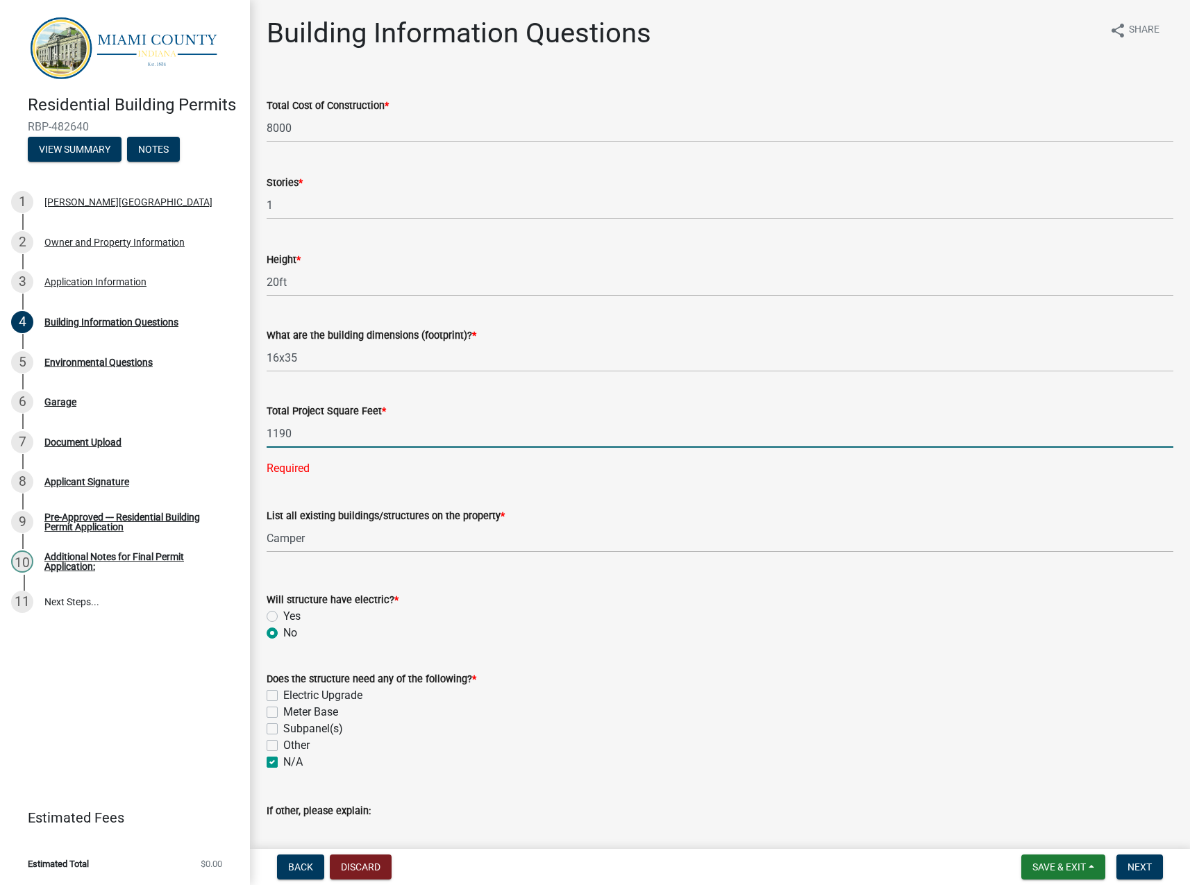
type input "1190"
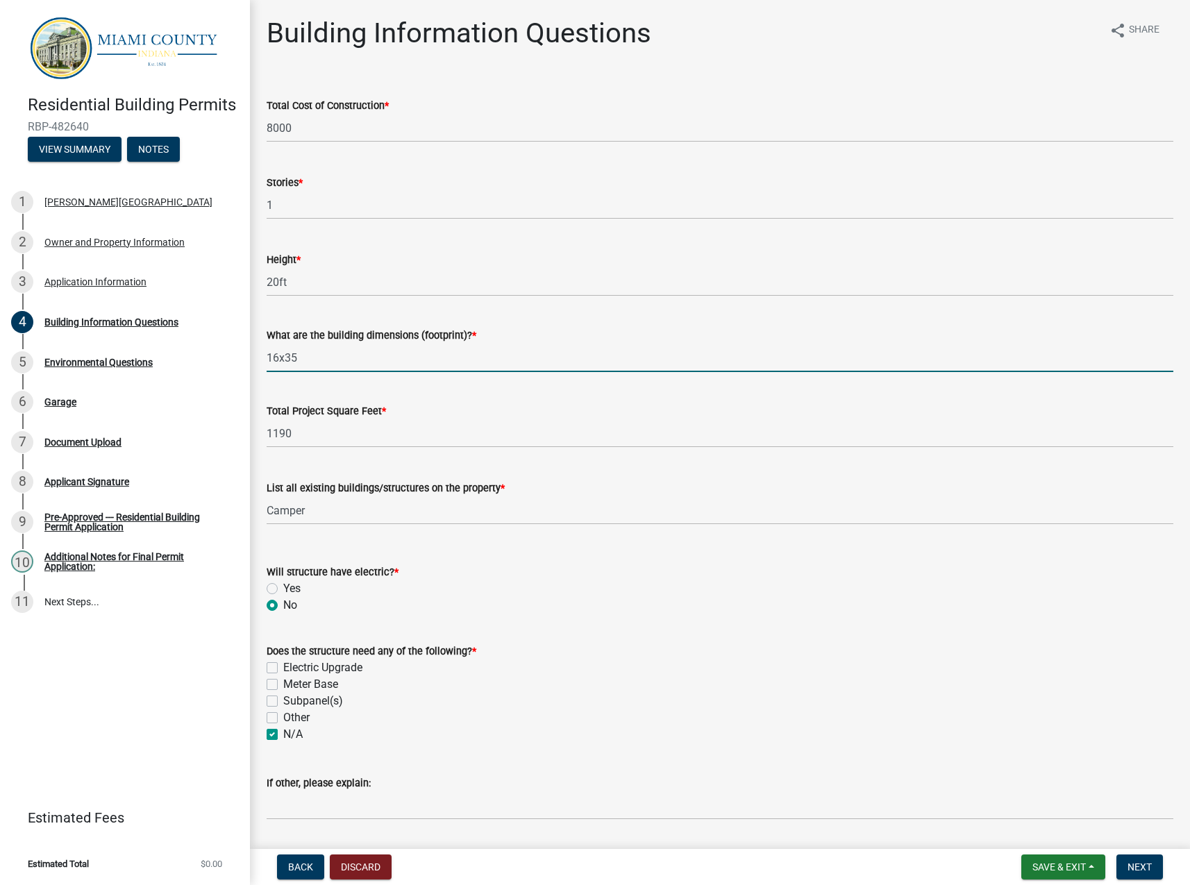
click at [278, 358] on input "16x35" at bounding box center [720, 358] width 906 height 28
click at [279, 357] on input "16x35" at bounding box center [720, 358] width 906 height 28
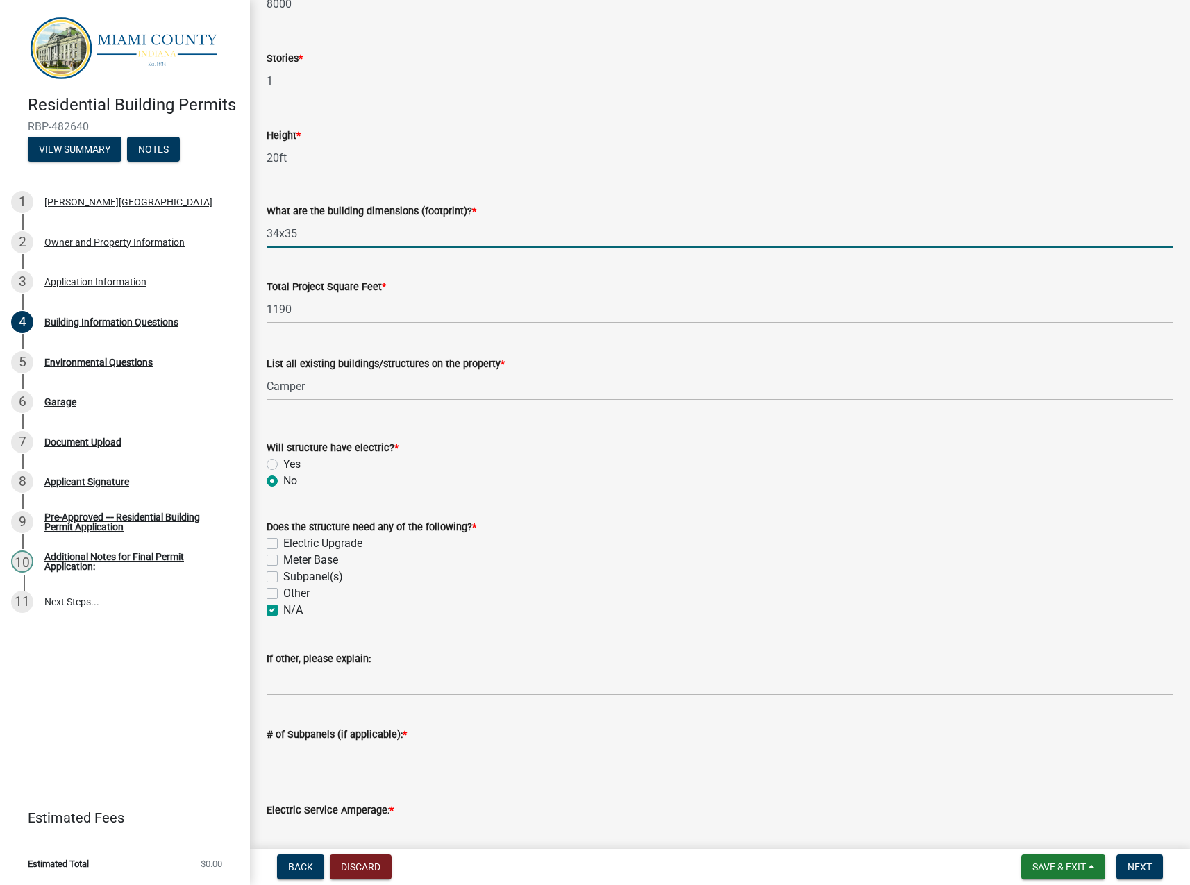
scroll to position [208, 0]
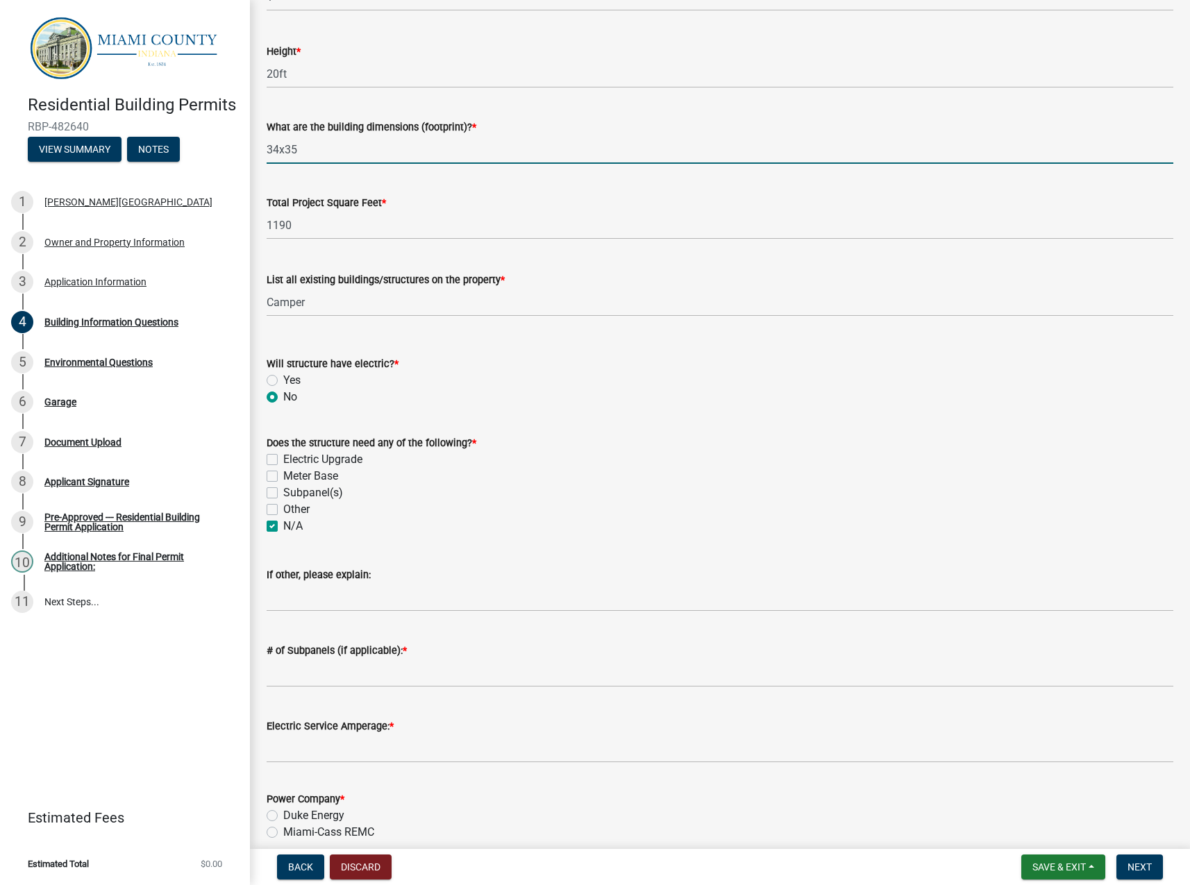
type input "34x35"
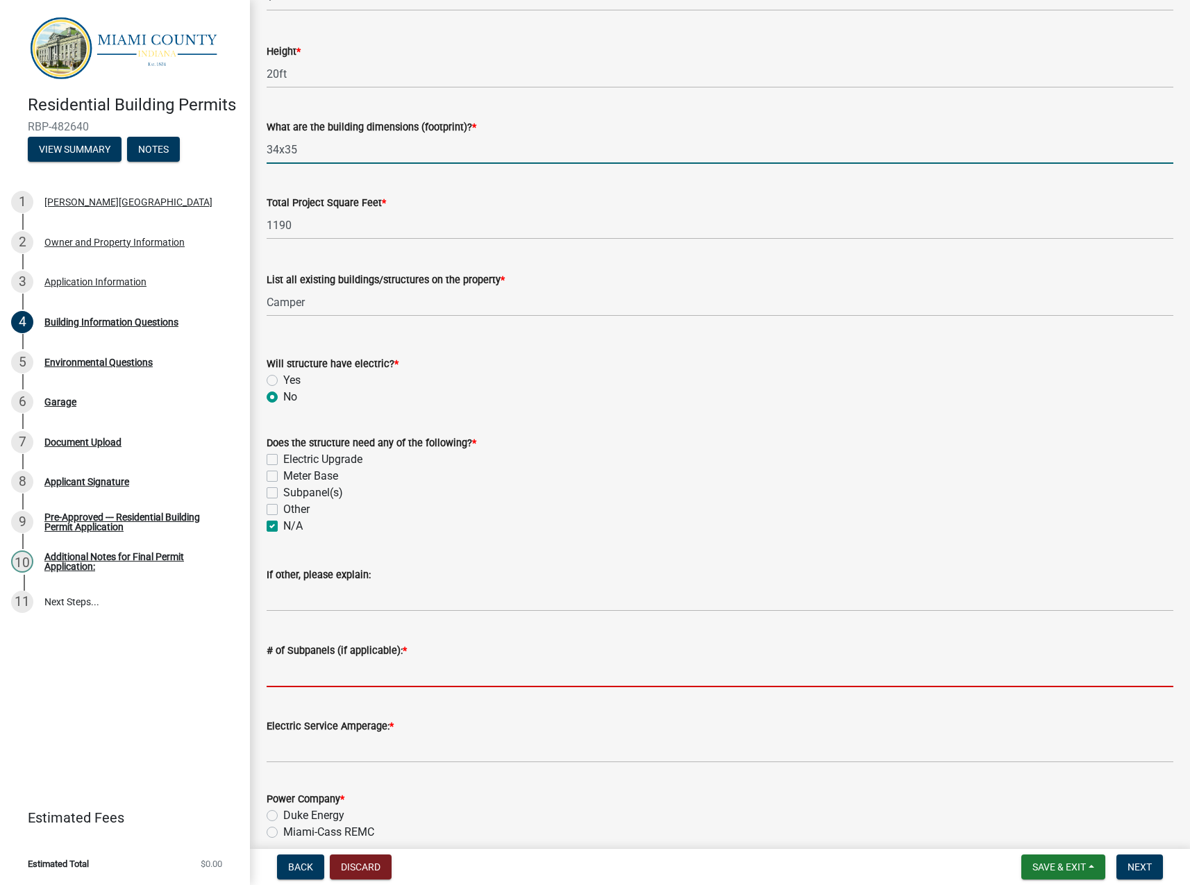
click at [355, 673] on input "# of Subpanels (if applicable): *" at bounding box center [720, 673] width 906 height 28
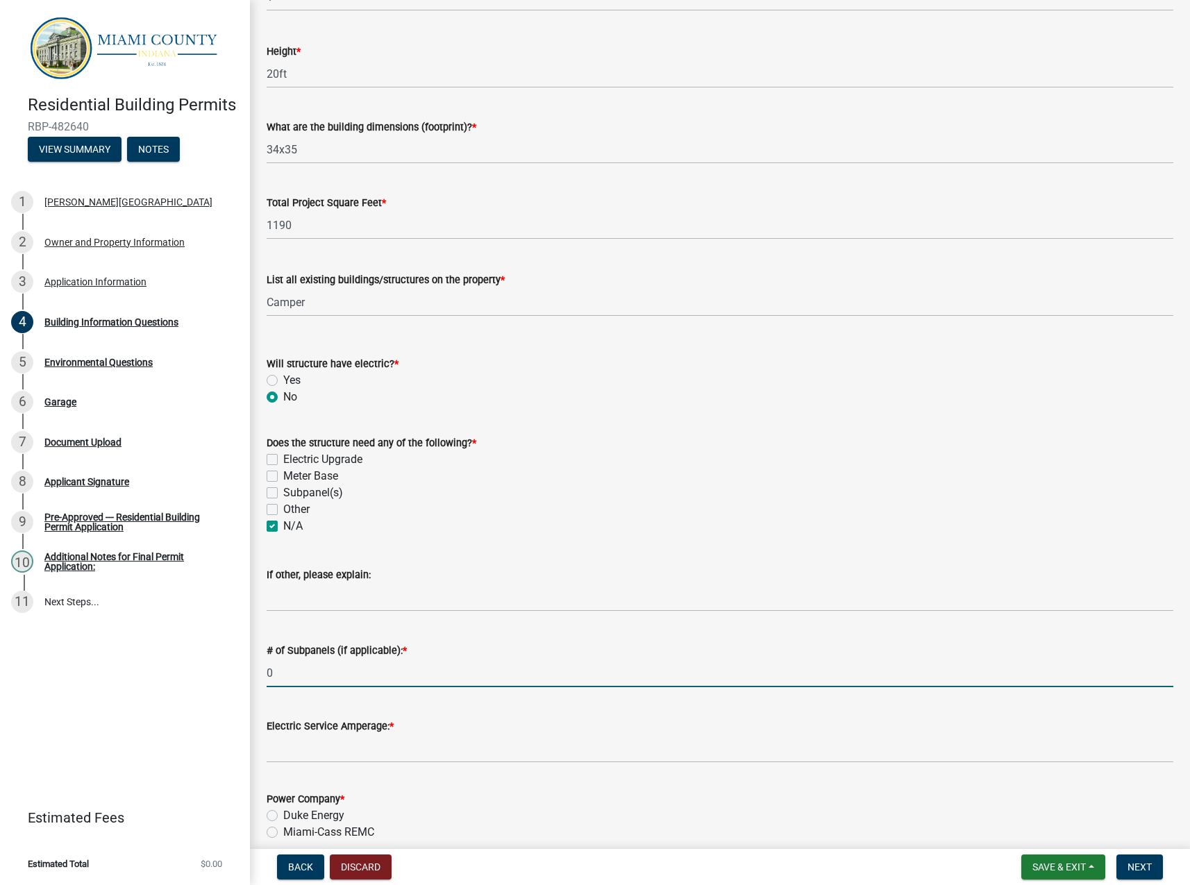
type input "0"
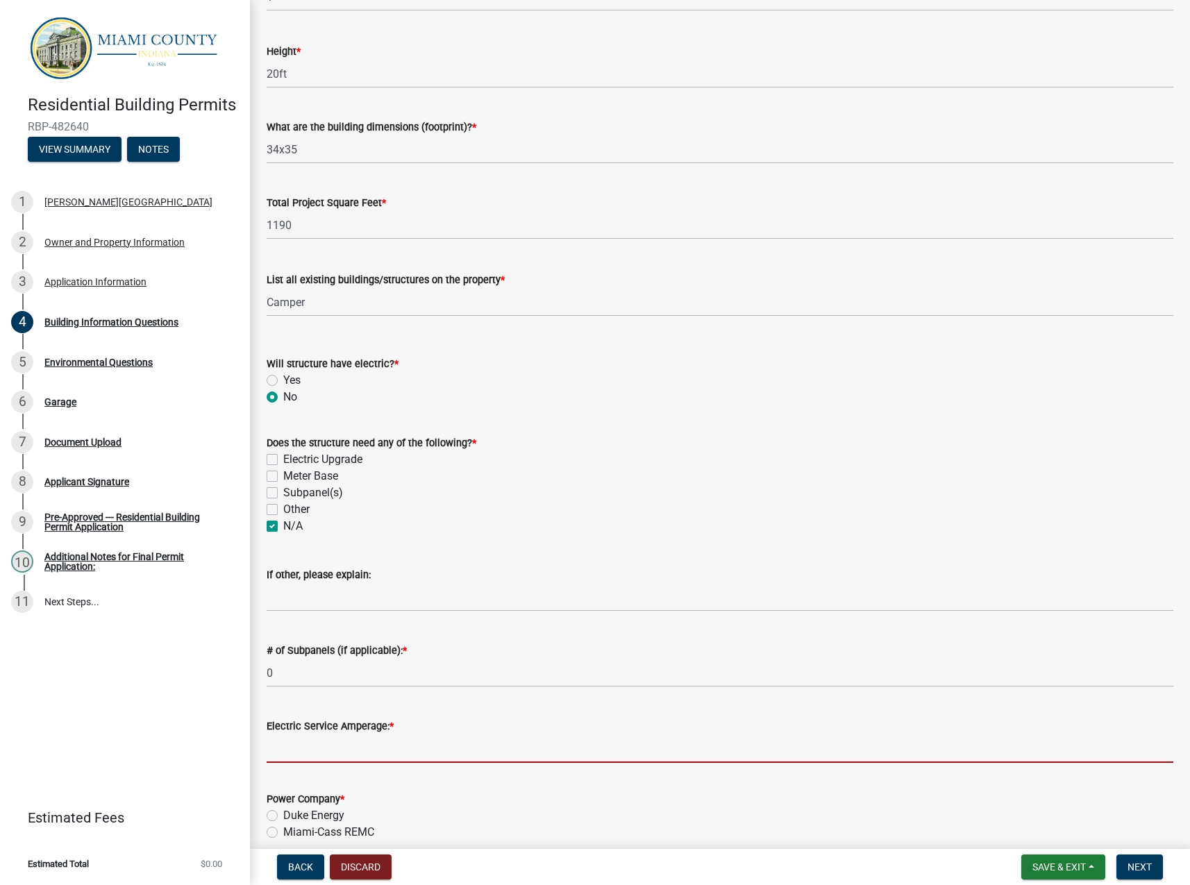
click at [346, 752] on input "Electric Service Amperage: *" at bounding box center [720, 748] width 906 height 28
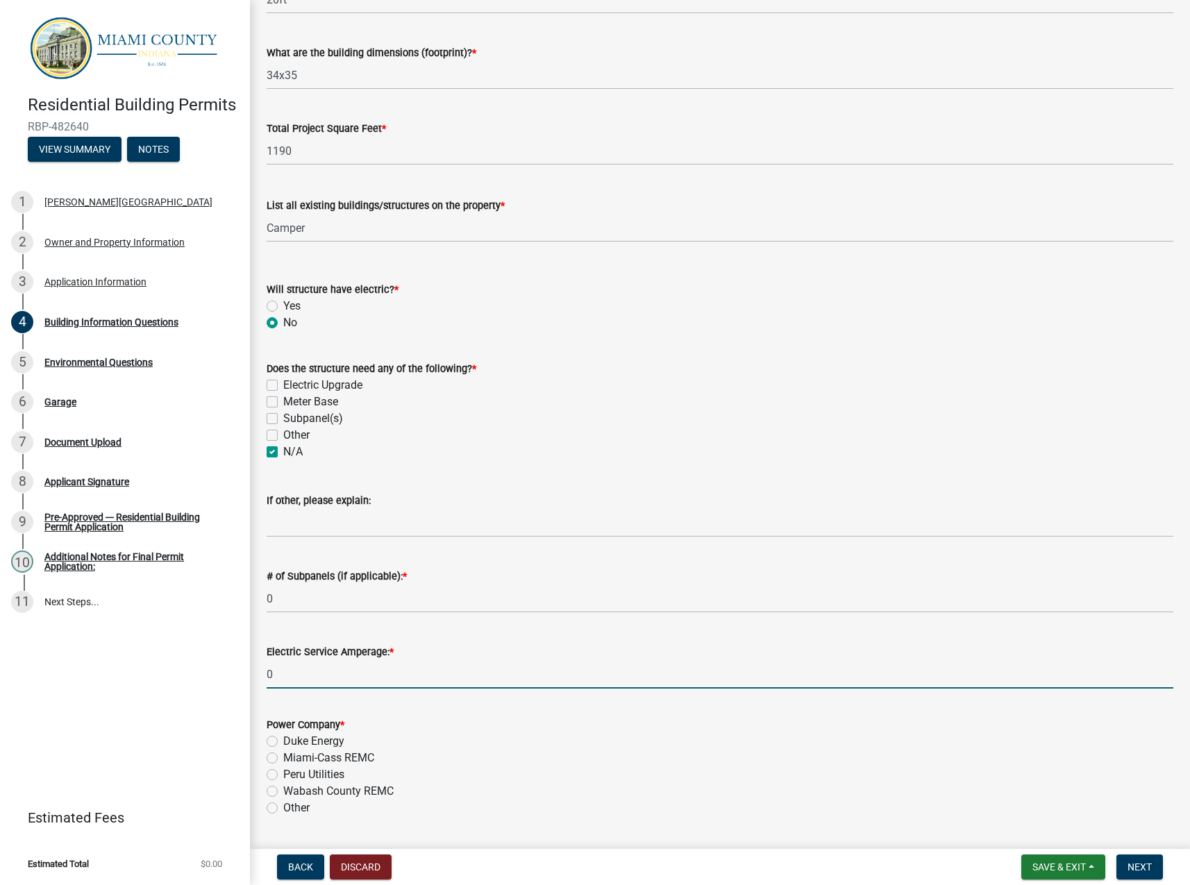
scroll to position [398, 0]
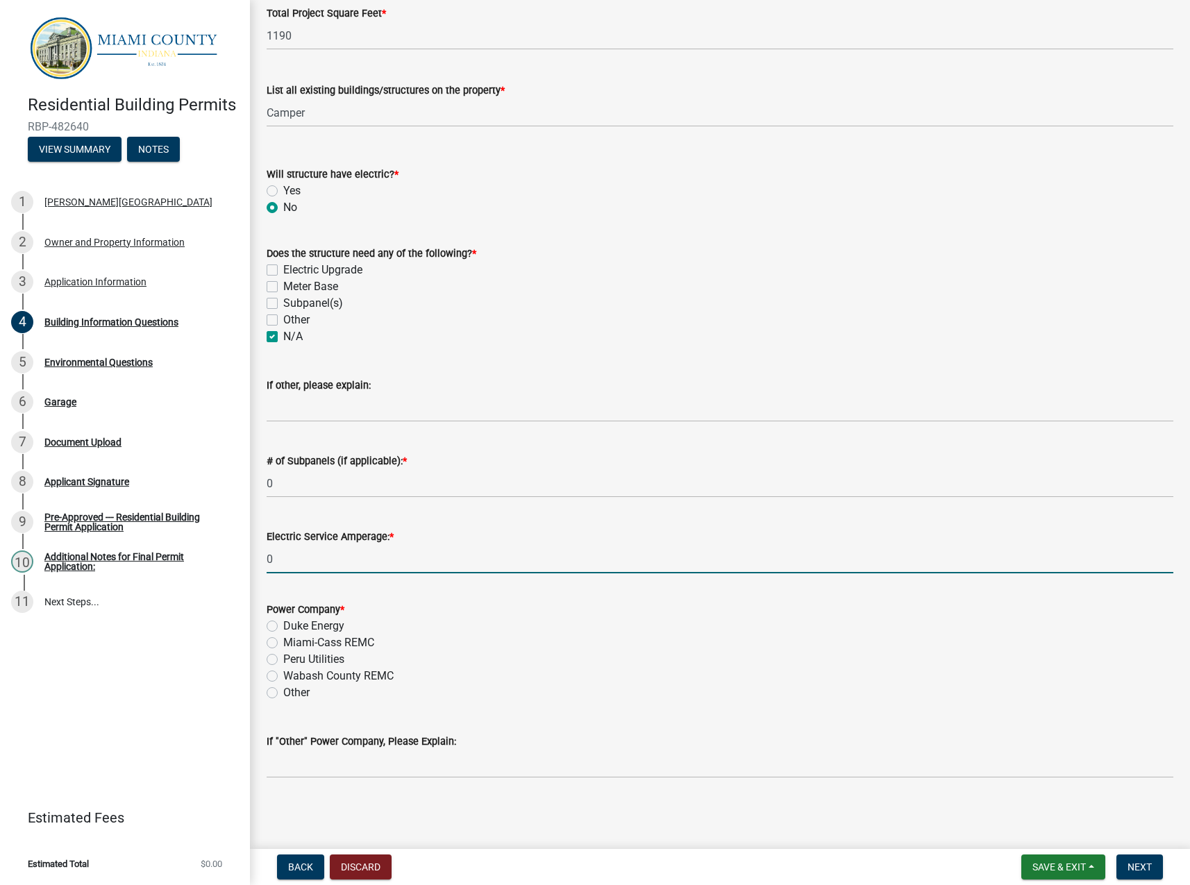
type input "0"
click at [283, 662] on label "Peru Utilities" at bounding box center [313, 659] width 61 height 17
click at [283, 660] on input "Peru Utilities" at bounding box center [287, 655] width 9 height 9
radio input "true"
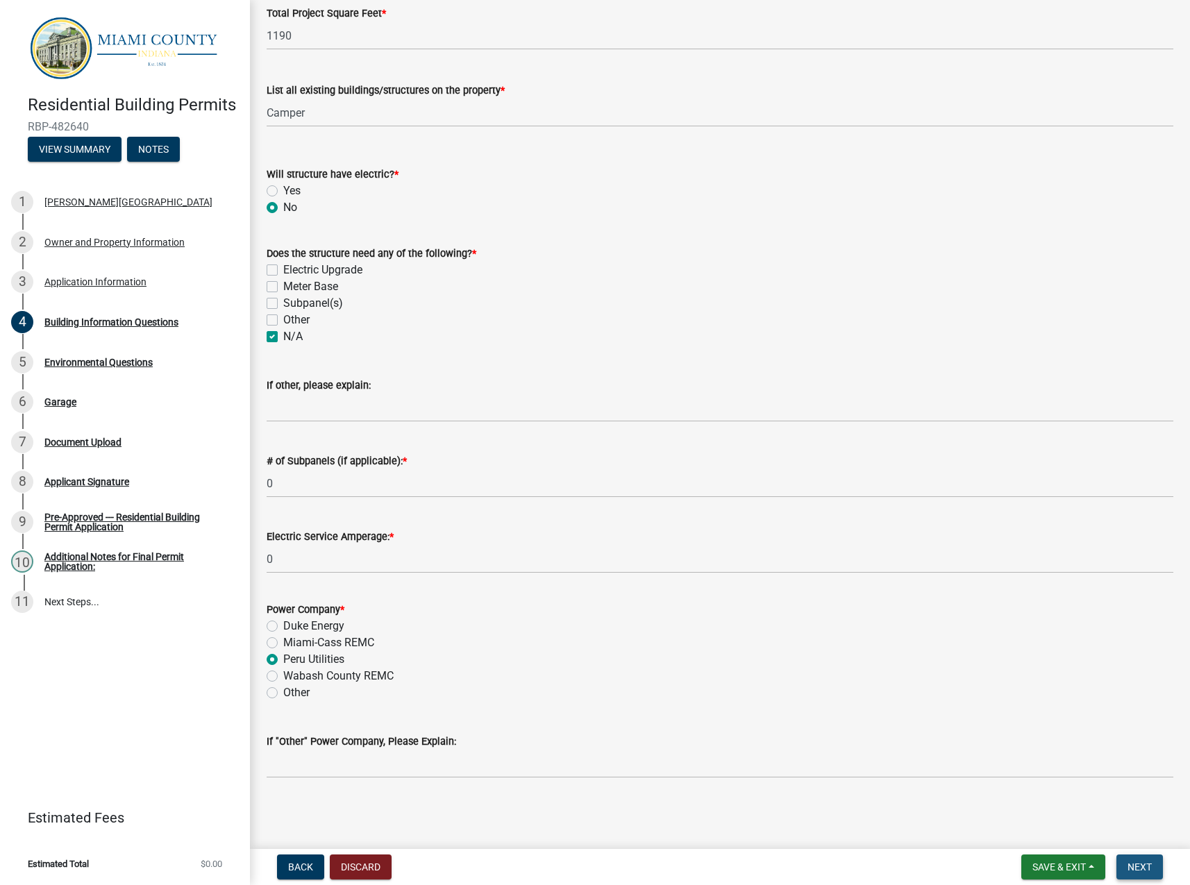
click at [1146, 869] on span "Next" at bounding box center [1139, 866] width 24 height 11
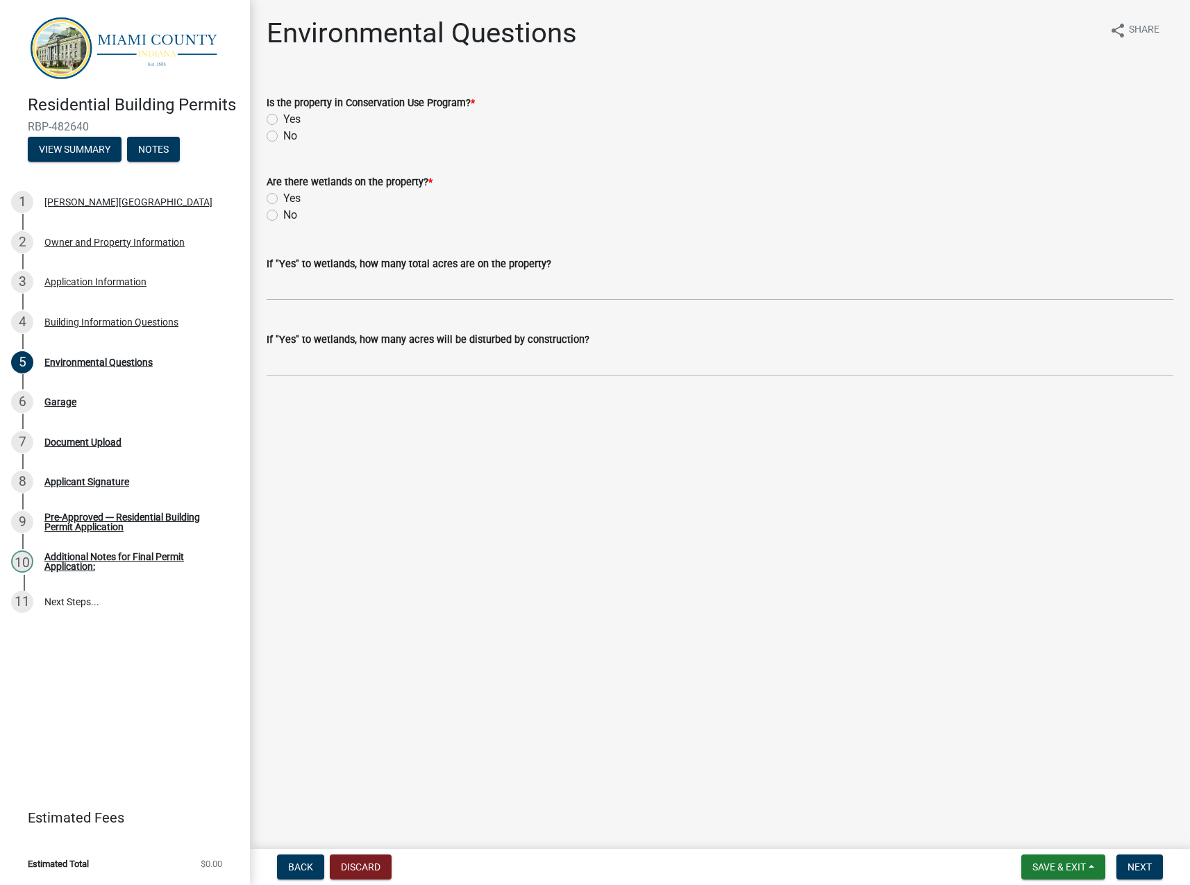
click at [283, 135] on label "No" at bounding box center [290, 136] width 14 height 17
click at [283, 135] on input "No" at bounding box center [287, 132] width 9 height 9
radio input "true"
click at [283, 217] on label "No" at bounding box center [290, 215] width 14 height 17
click at [283, 216] on input "No" at bounding box center [287, 211] width 9 height 9
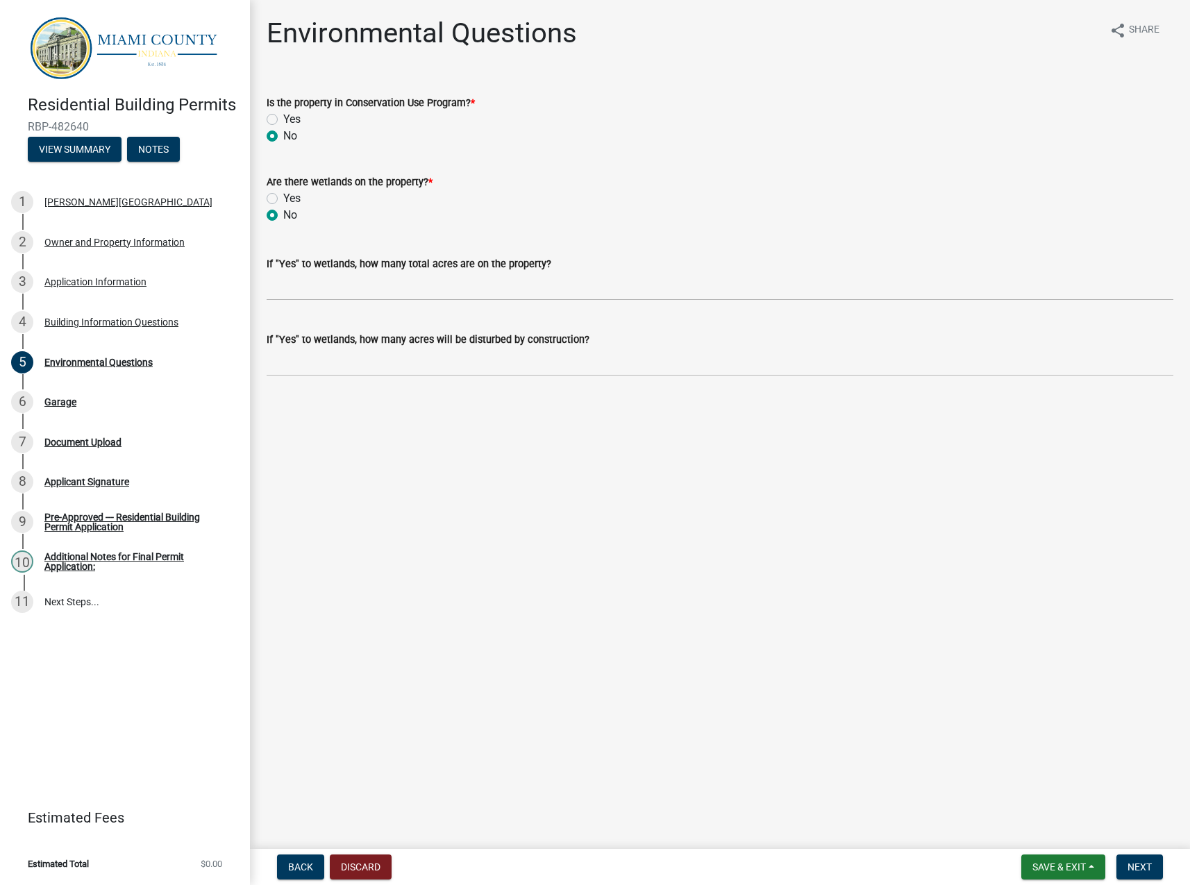
radio input "true"
click at [1141, 867] on span "Next" at bounding box center [1139, 866] width 24 height 11
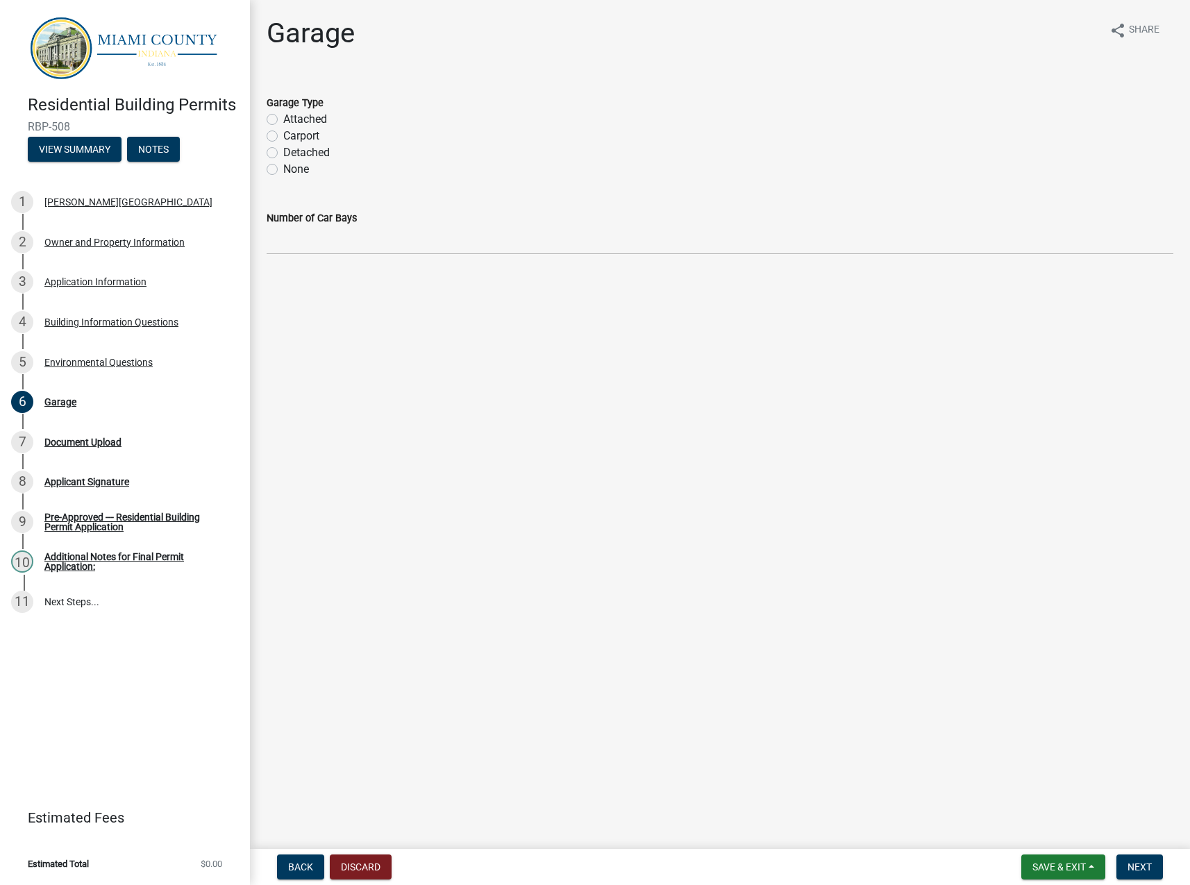
click at [283, 166] on label "None" at bounding box center [296, 169] width 26 height 17
click at [283, 166] on input "None" at bounding box center [287, 165] width 9 height 9
radio input "true"
click at [314, 242] on input "text" at bounding box center [720, 240] width 906 height 28
type input "0"
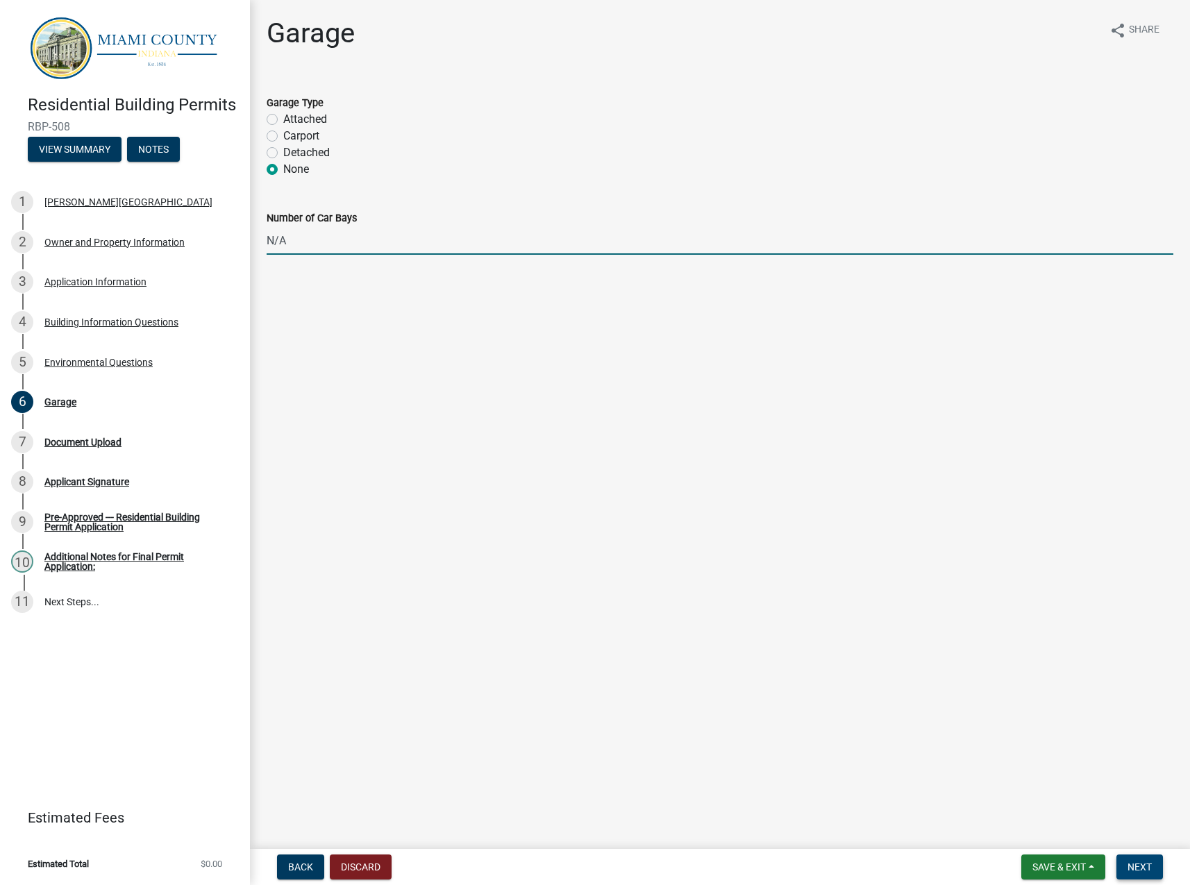
type input "0"
click at [1134, 868] on span "Next" at bounding box center [1139, 866] width 24 height 11
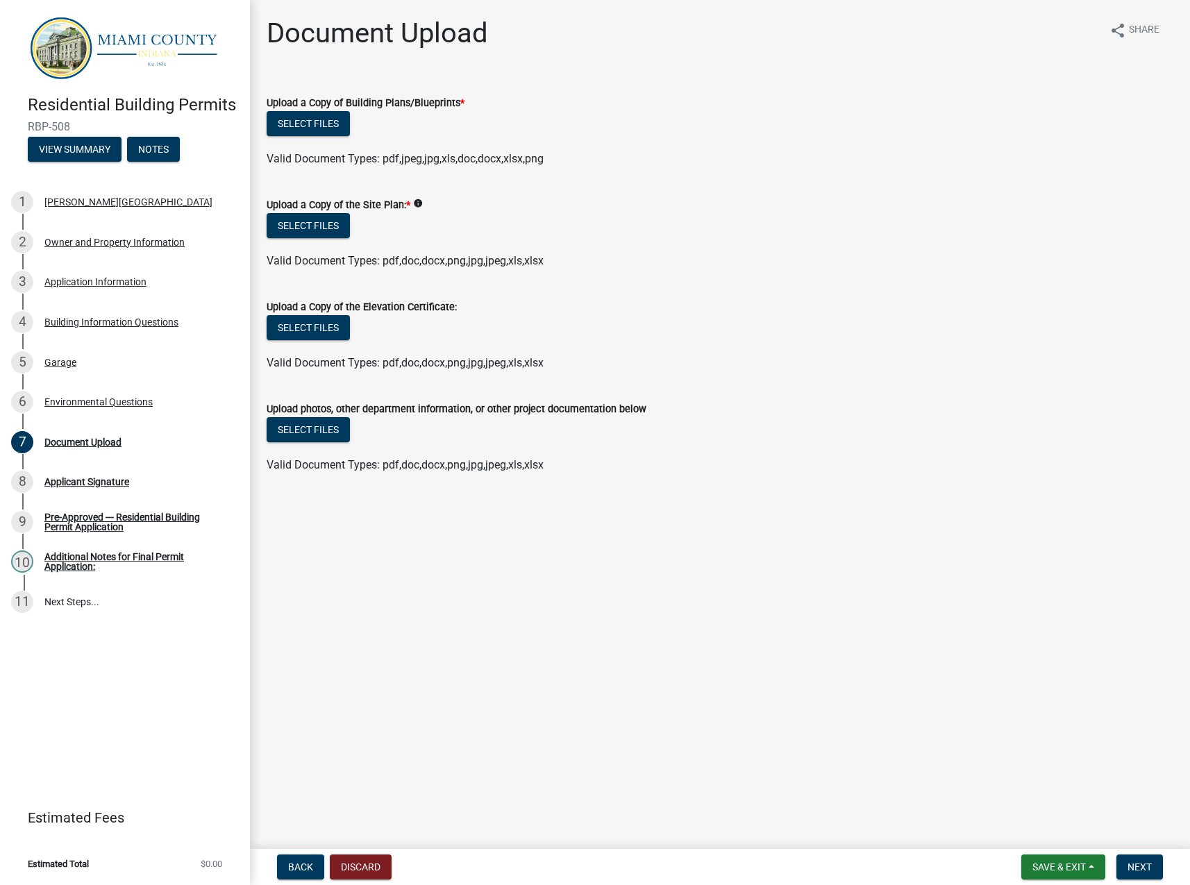
click at [939, 363] on div "Valid Document Types: pdf,doc,docx,png,jpg,jpeg,xls,xlsx" at bounding box center [719, 363] width 927 height 17
